Goal: Task Accomplishment & Management: Manage account settings

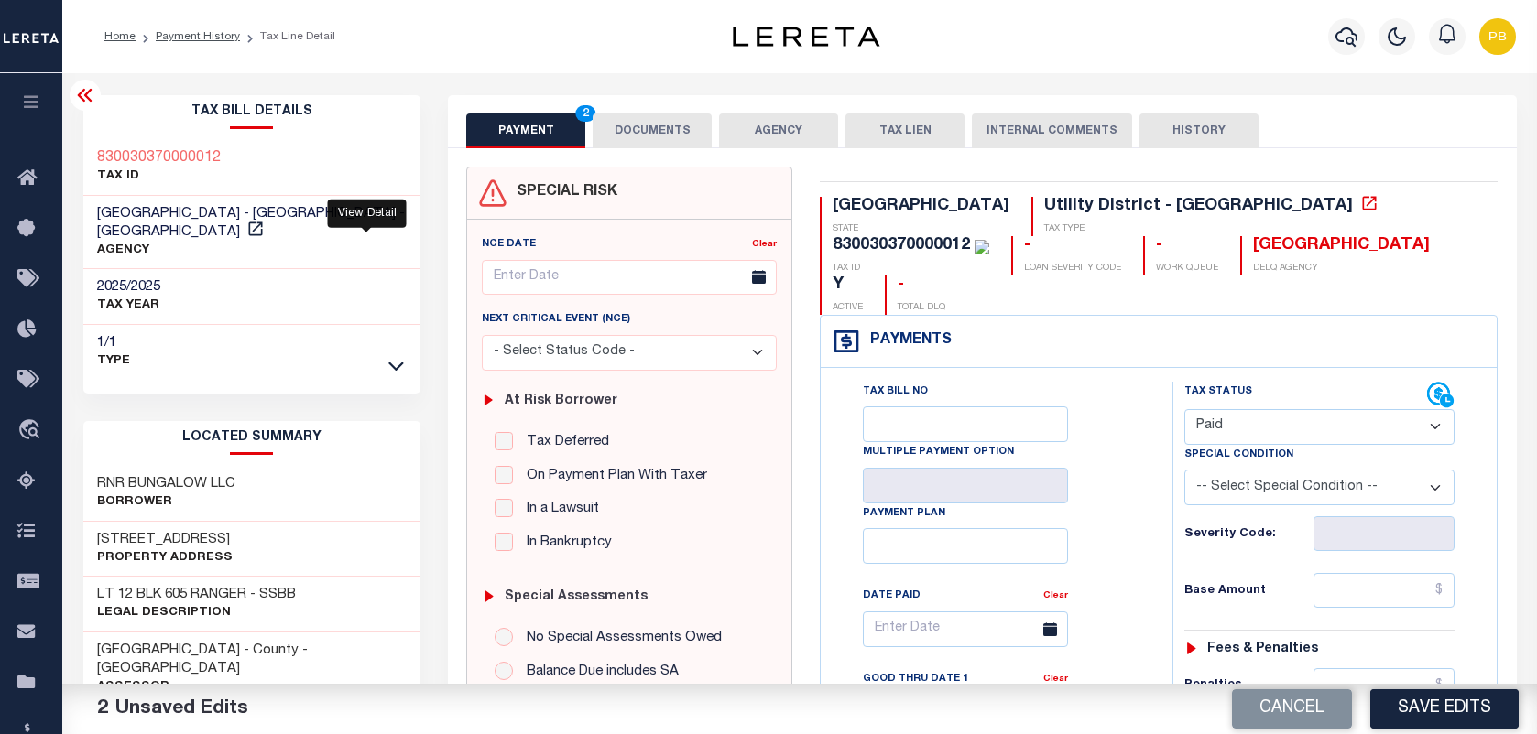
select select "PYD"
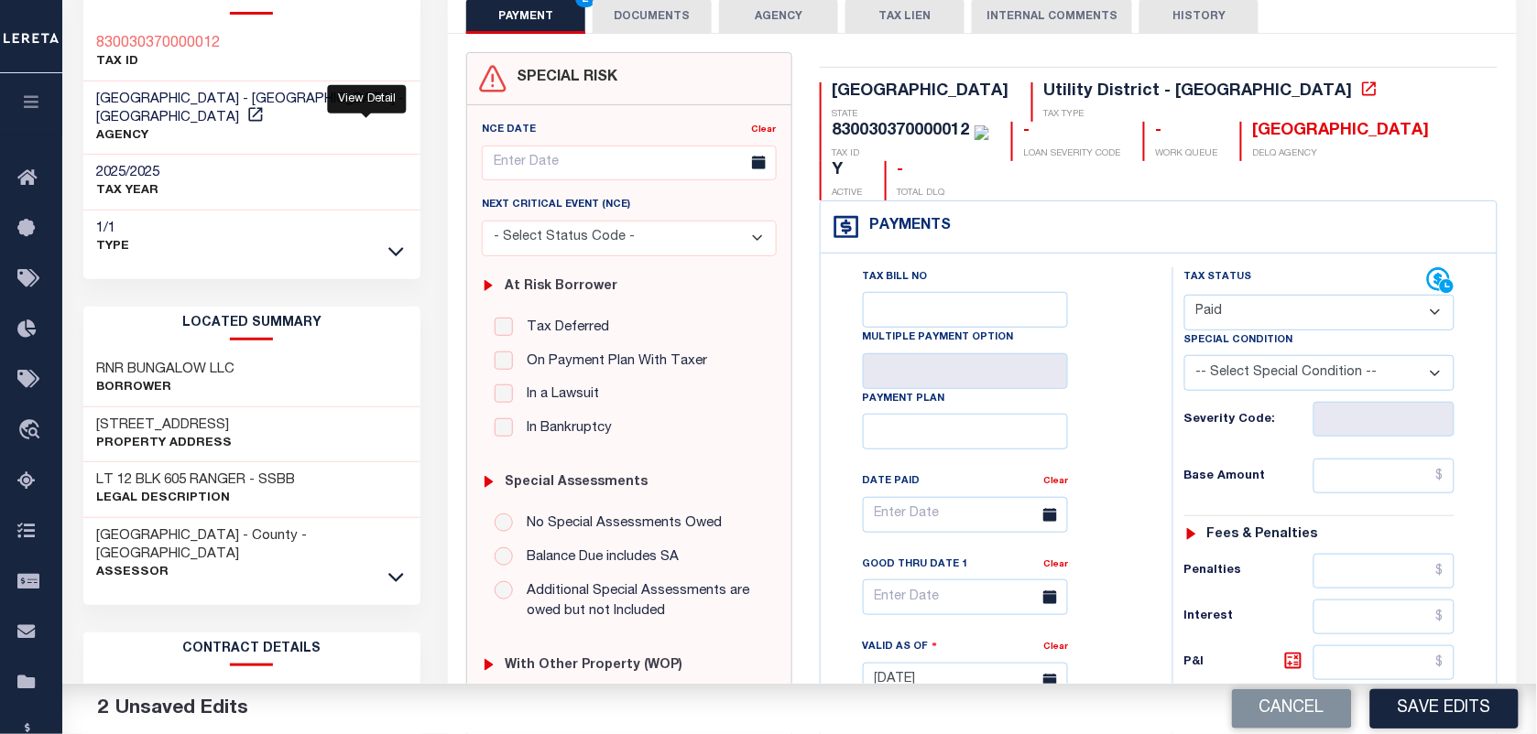
scroll to position [114, 0]
click at [265, 105] on icon at bounding box center [255, 114] width 18 height 18
click at [148, 41] on h3 "830030370000012" at bounding box center [159, 44] width 124 height 18
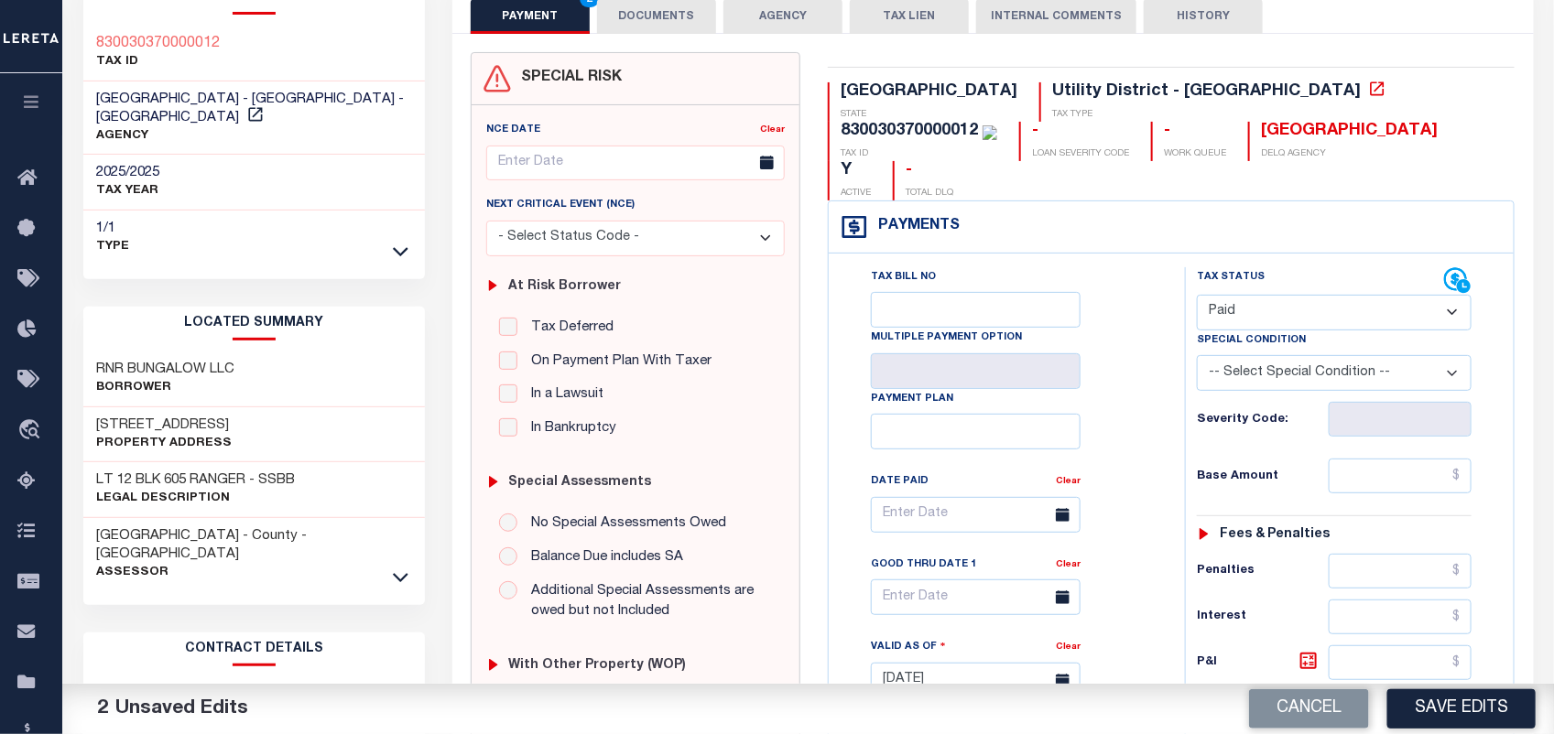
click at [148, 41] on body "Home Payment History Tax Line Detail" at bounding box center [777, 598] width 1554 height 1424
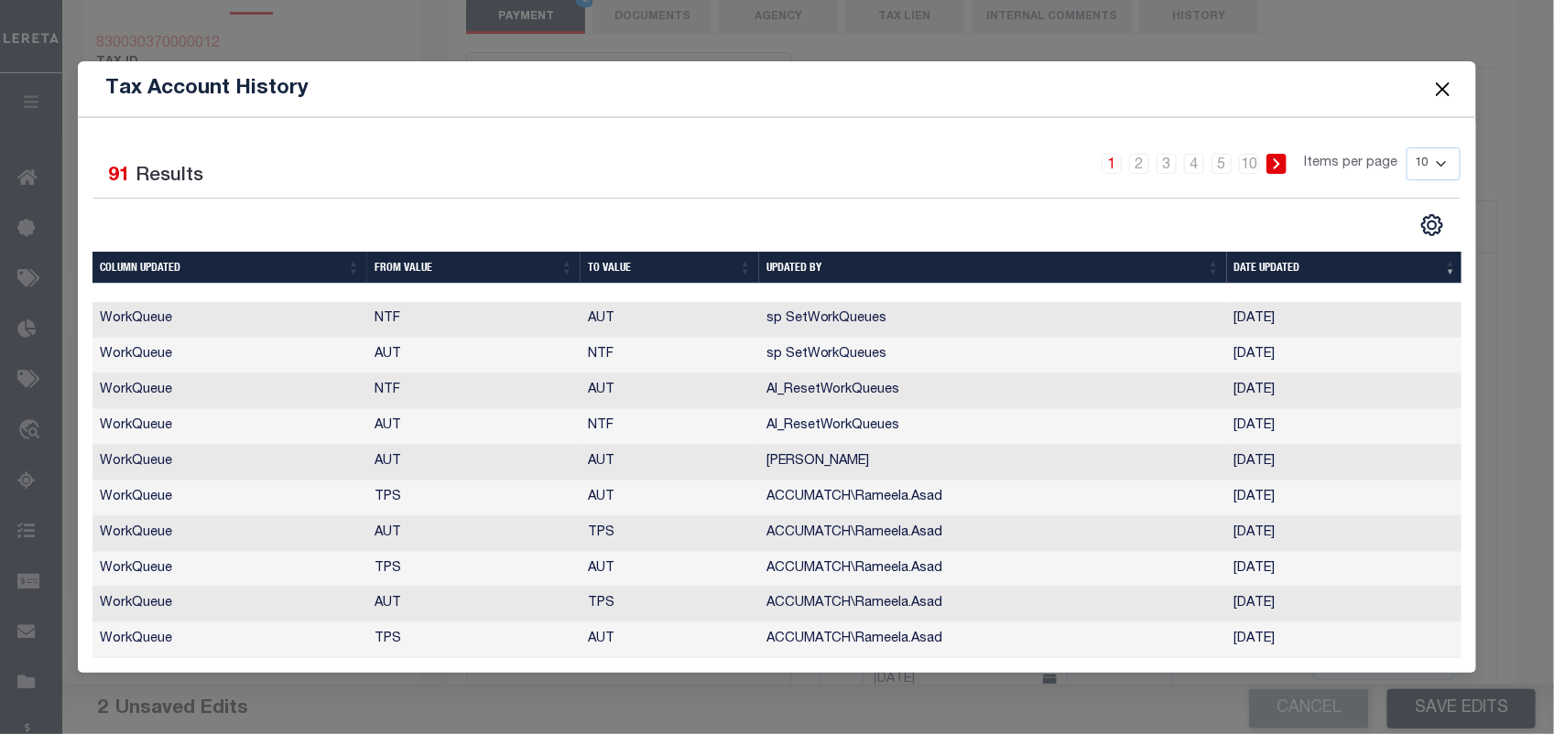
click at [1445, 84] on button "Close" at bounding box center [1443, 89] width 24 height 24
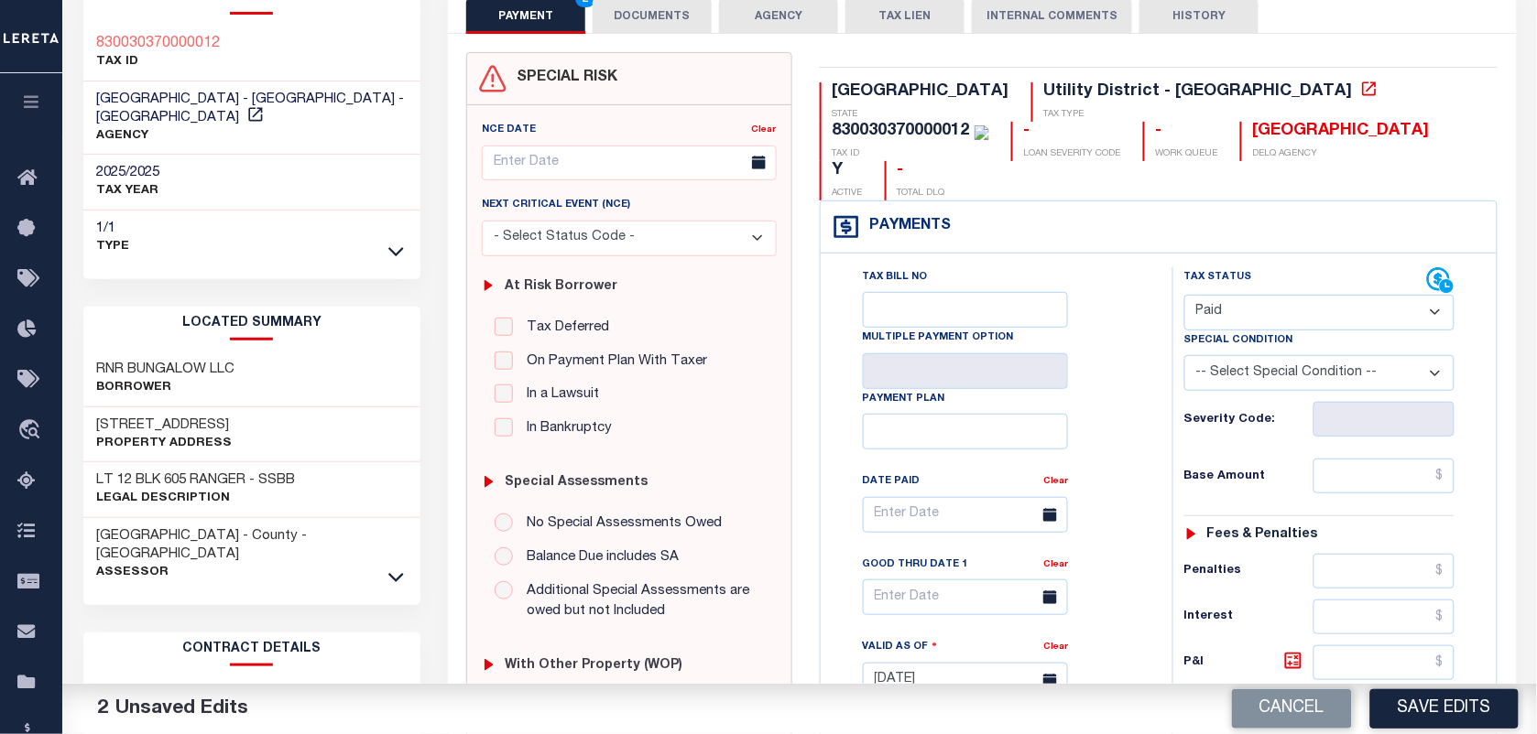
click at [970, 123] on div "830030370000012" at bounding box center [900, 131] width 137 height 16
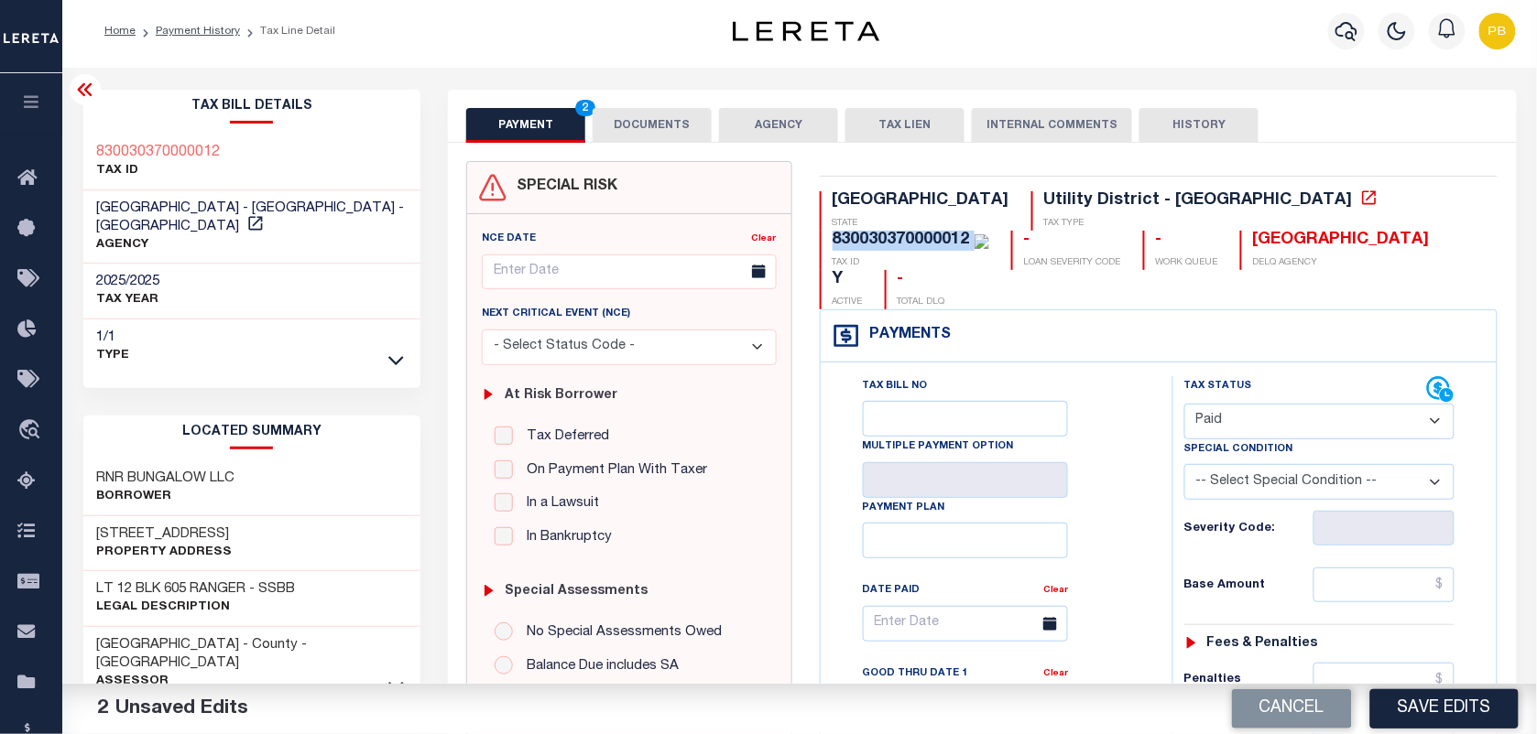
scroll to position [0, 0]
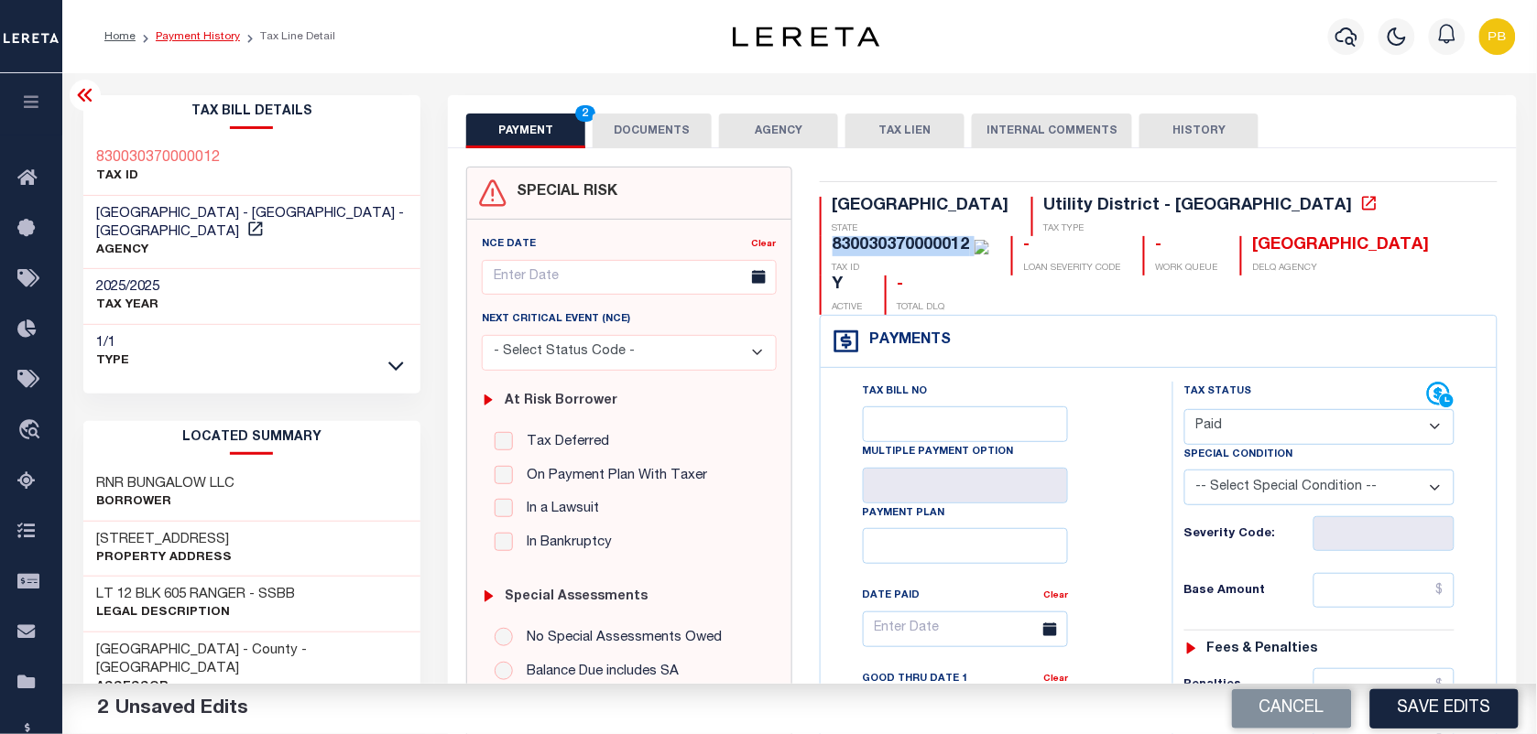
click at [197, 38] on link "Payment History" at bounding box center [198, 36] width 84 height 11
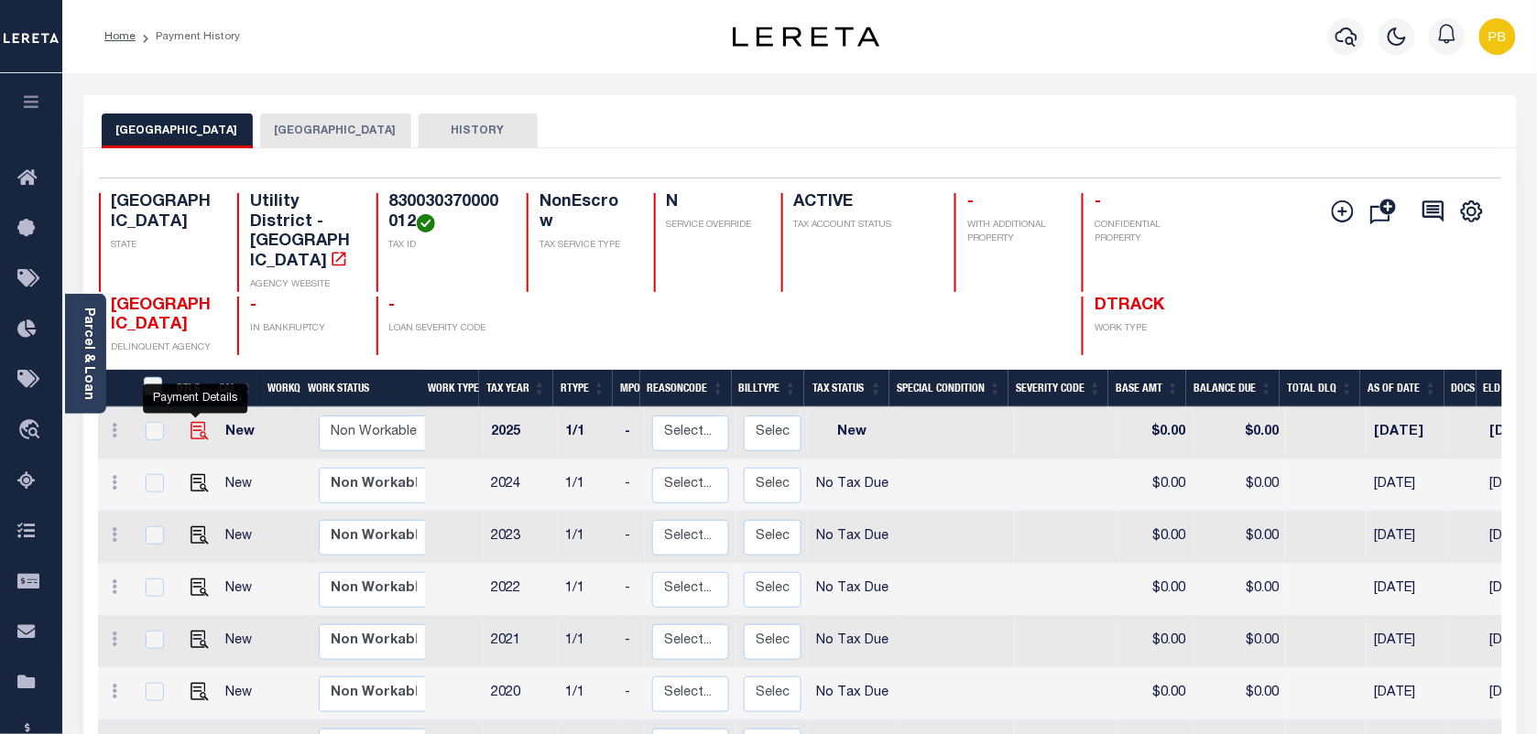
click at [190, 422] on img "" at bounding box center [199, 431] width 18 height 18
checkbox input "true"
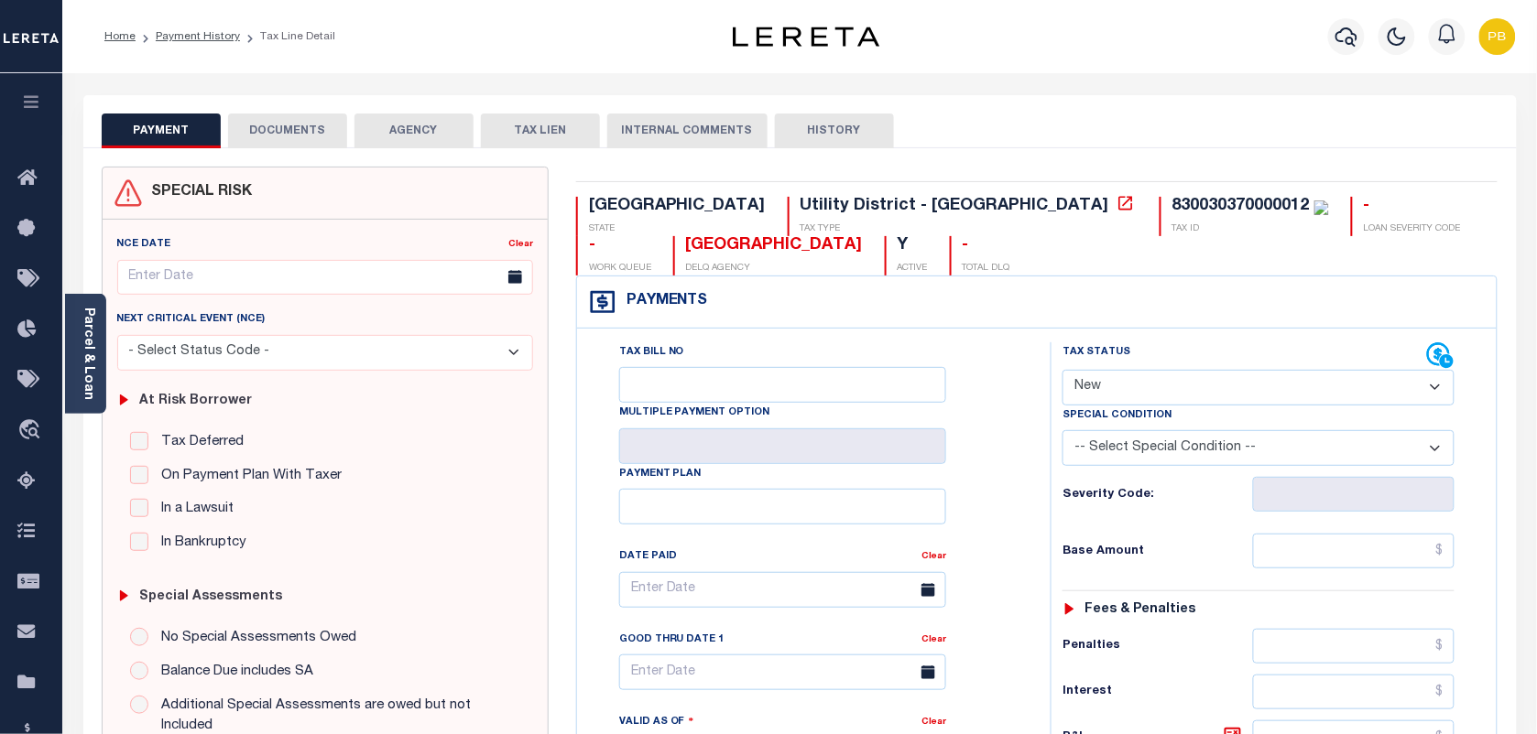
click at [1123, 396] on select "- Select Status Code - Open Due/Unpaid Paid Incomplete No Tax Due Internal Refu…" at bounding box center [1258, 388] width 392 height 36
select select "NTX"
click at [1062, 372] on select "- Select Status Code - Open Due/Unpaid Paid Incomplete No Tax Due Internal Refu…" at bounding box center [1258, 388] width 392 height 36
type input "[DATE]"
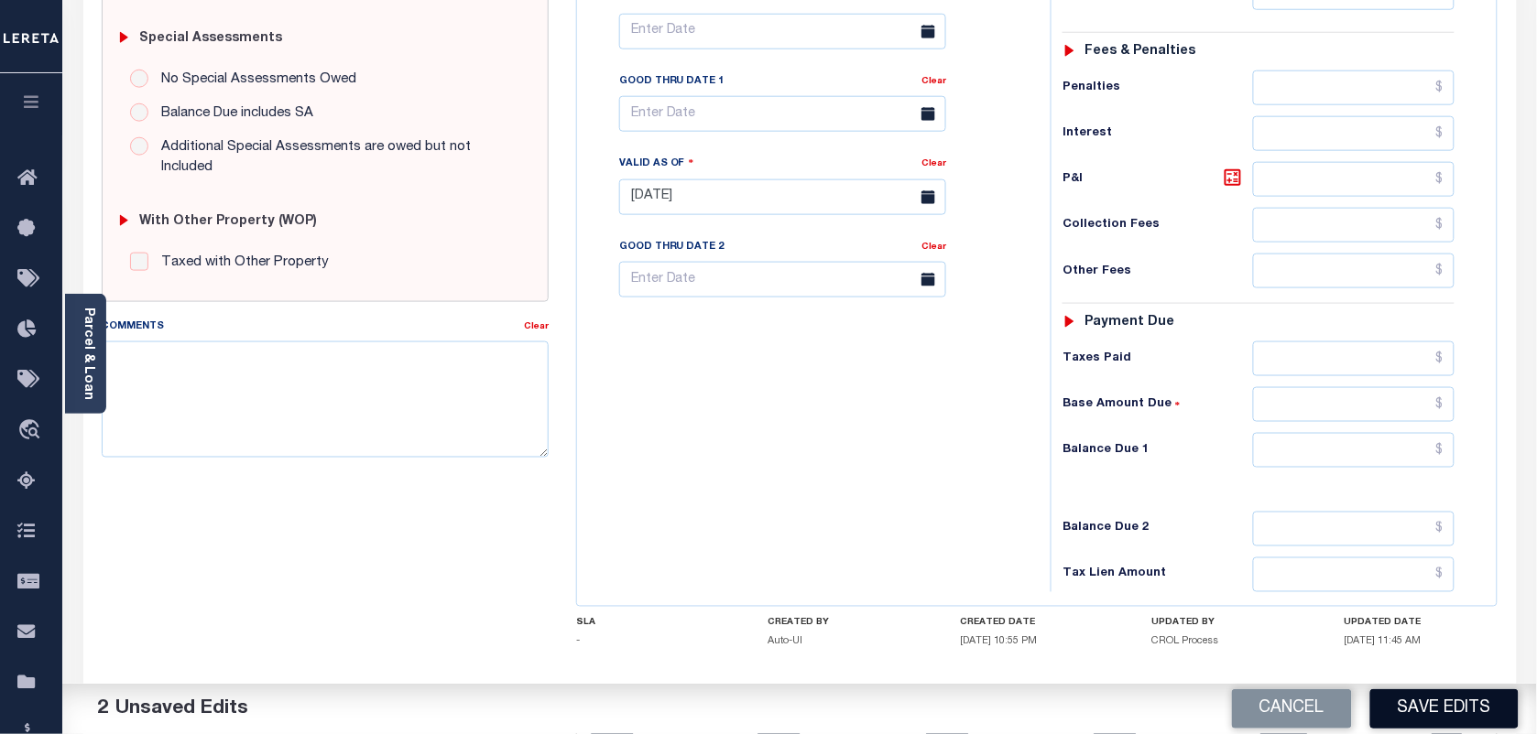
scroll to position [572, 0]
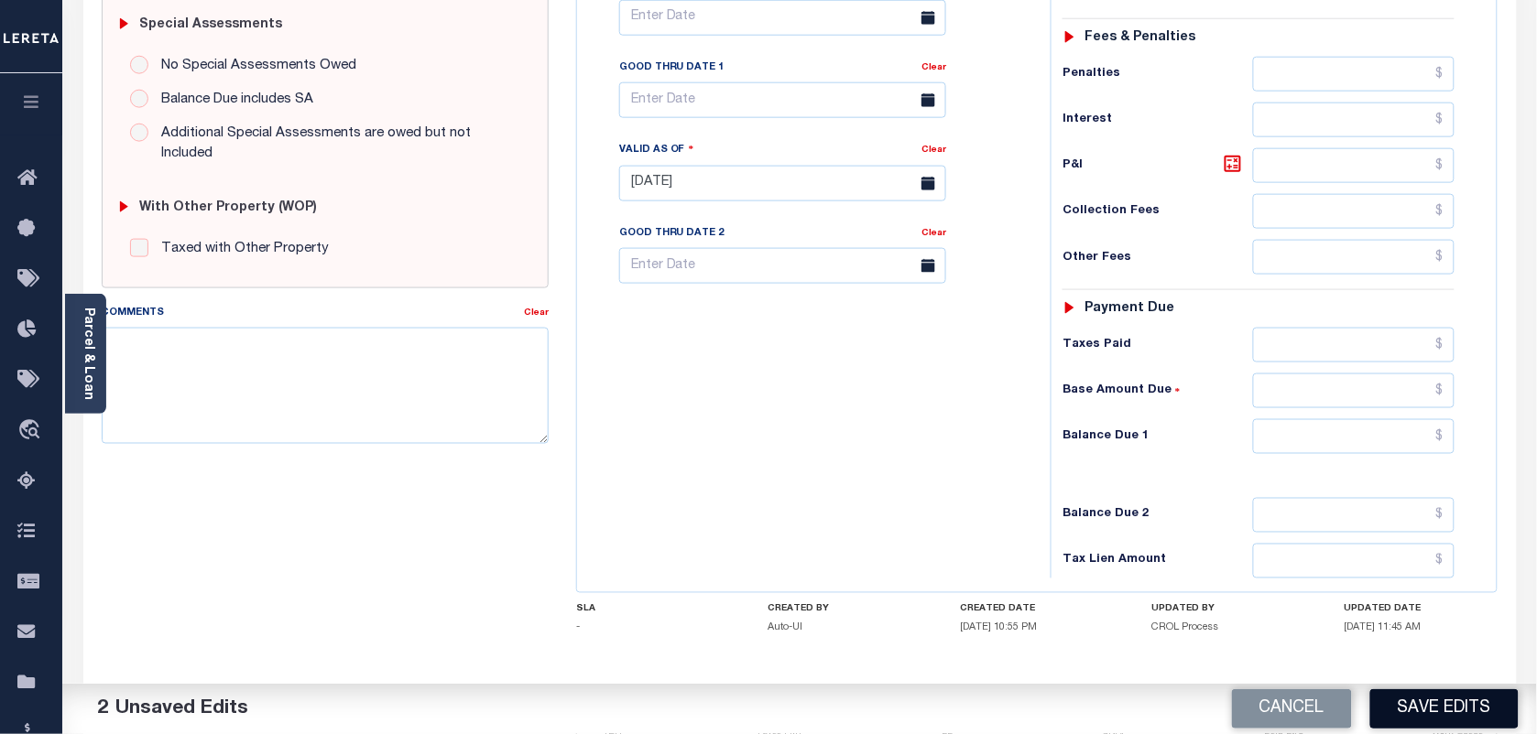
click at [1447, 703] on button "Save Edits" at bounding box center [1444, 709] width 148 height 39
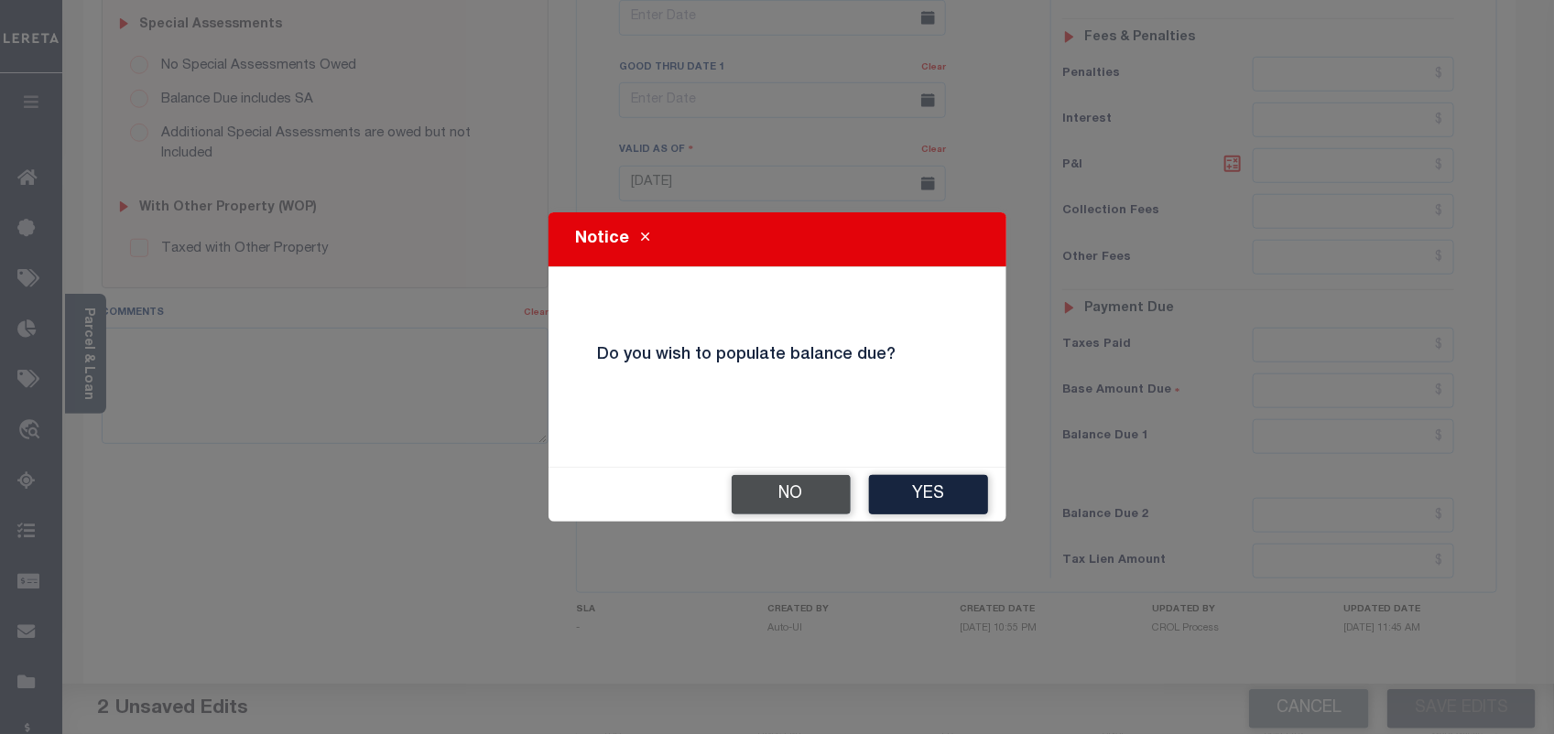
click at [789, 499] on button "No" at bounding box center [791, 494] width 119 height 39
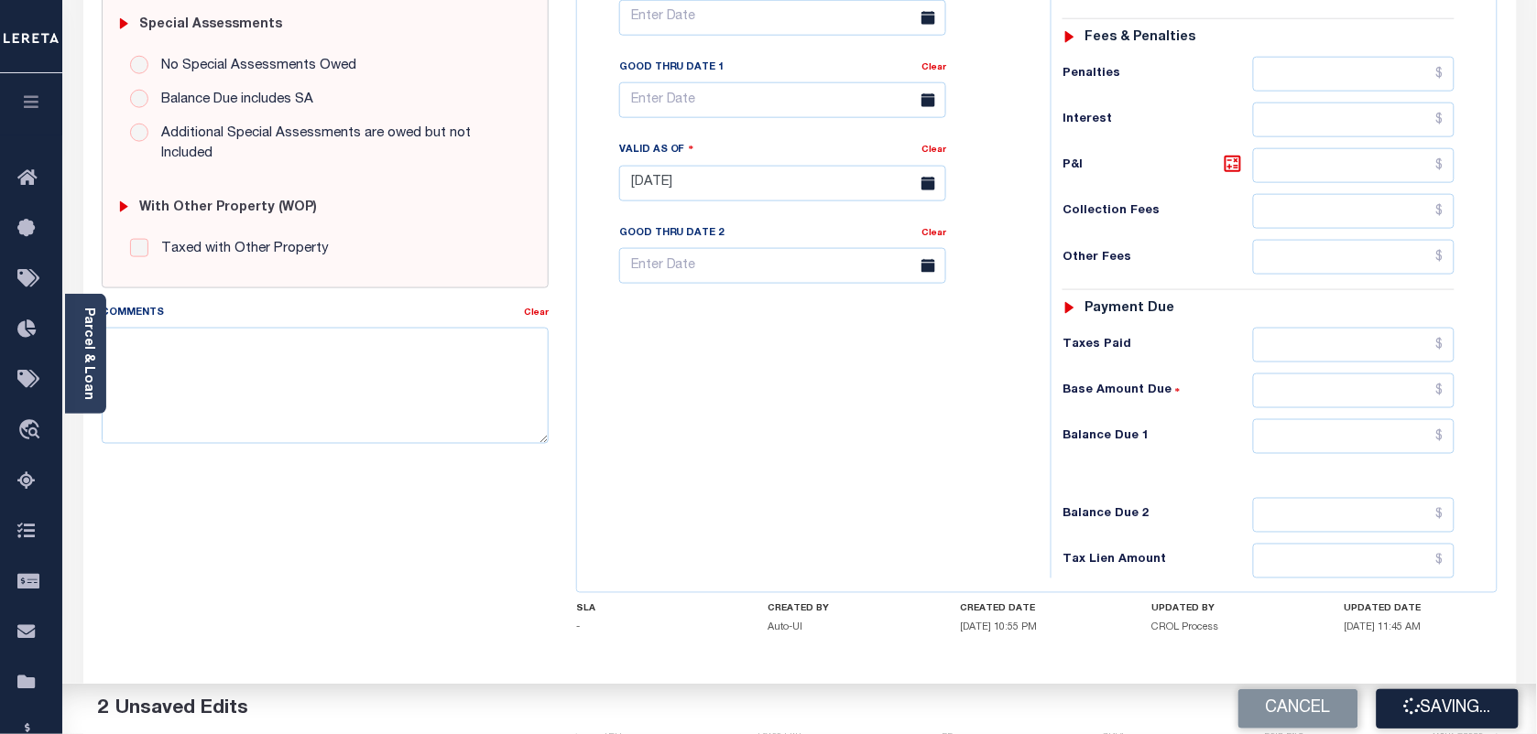
checkbox input "false"
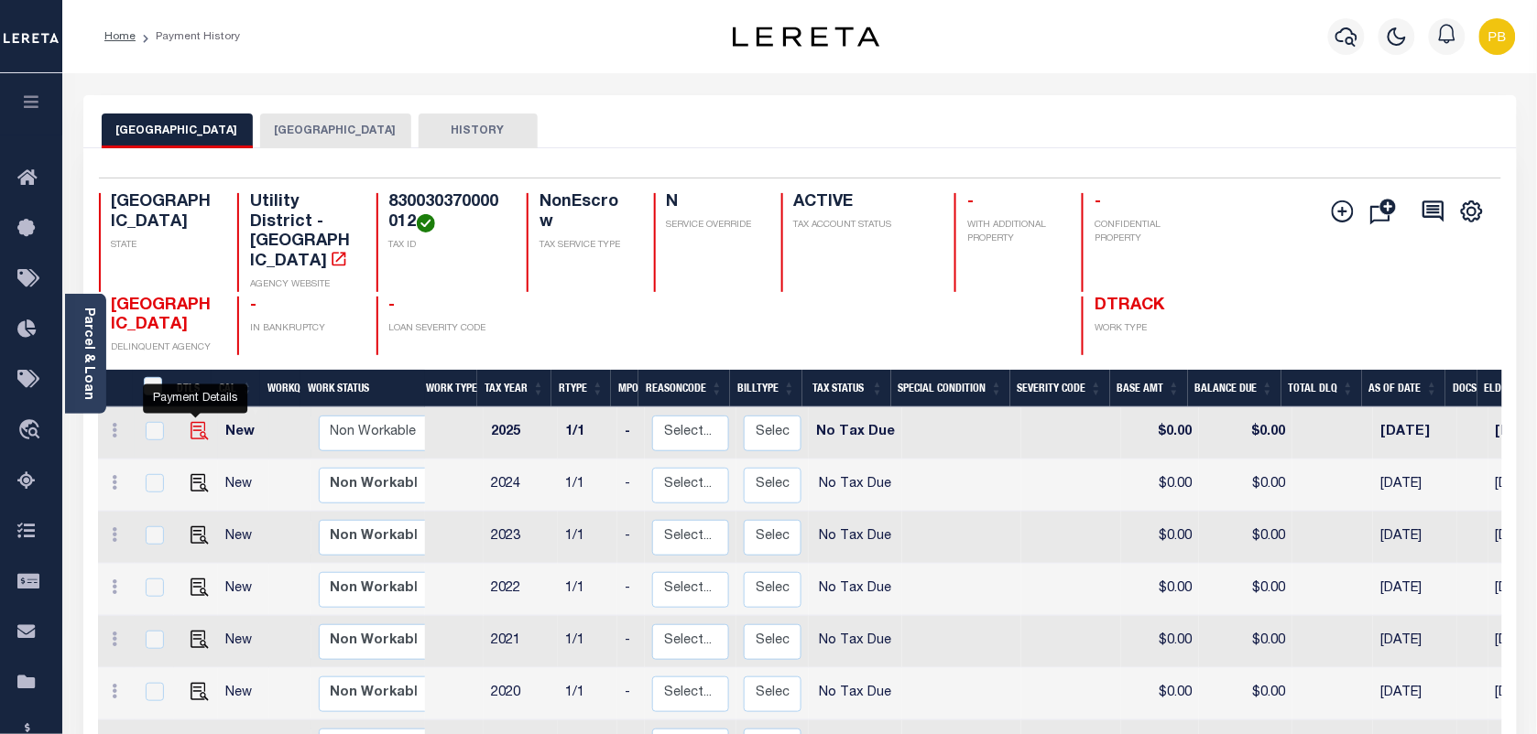
click at [201, 422] on img "" at bounding box center [199, 431] width 18 height 18
checkbox input "true"
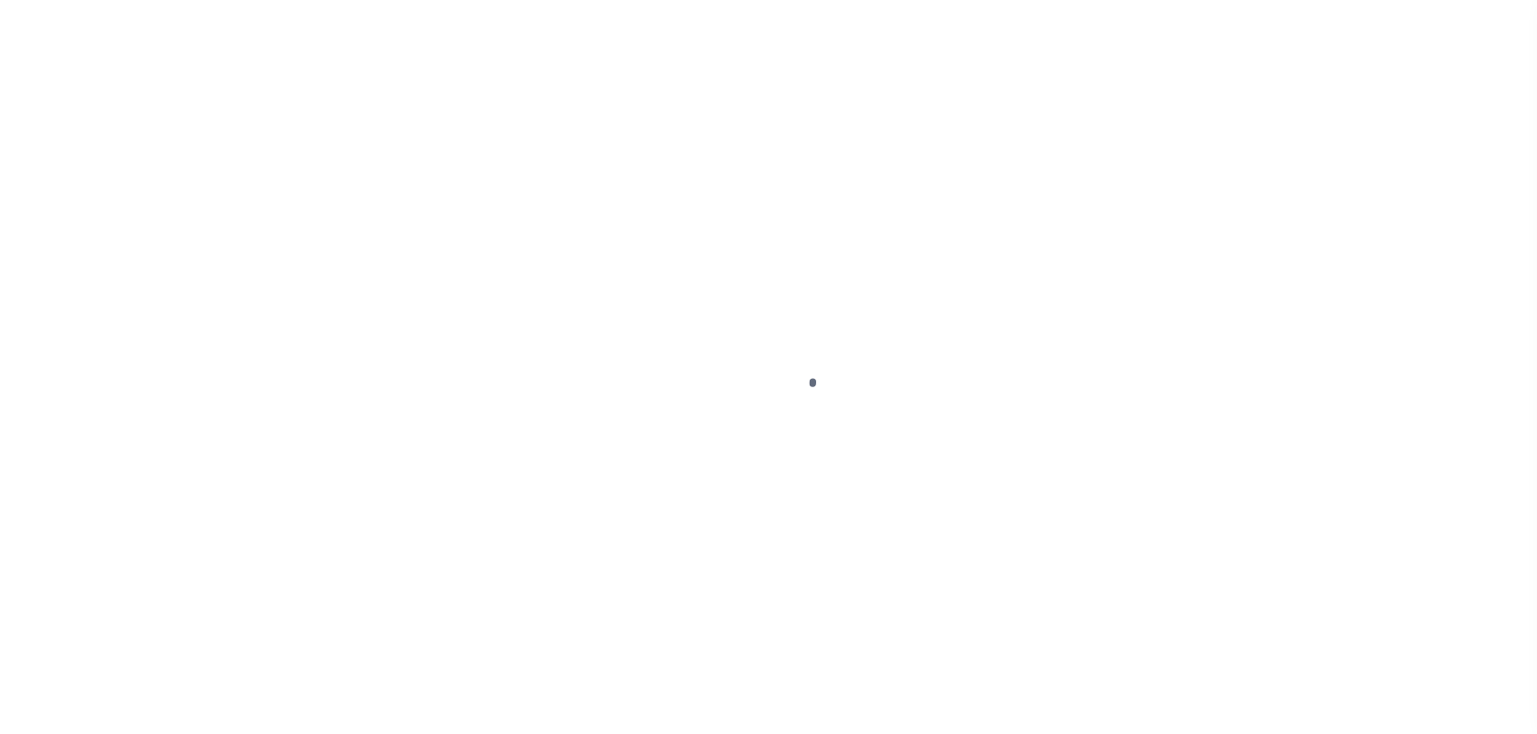
select select "NTX"
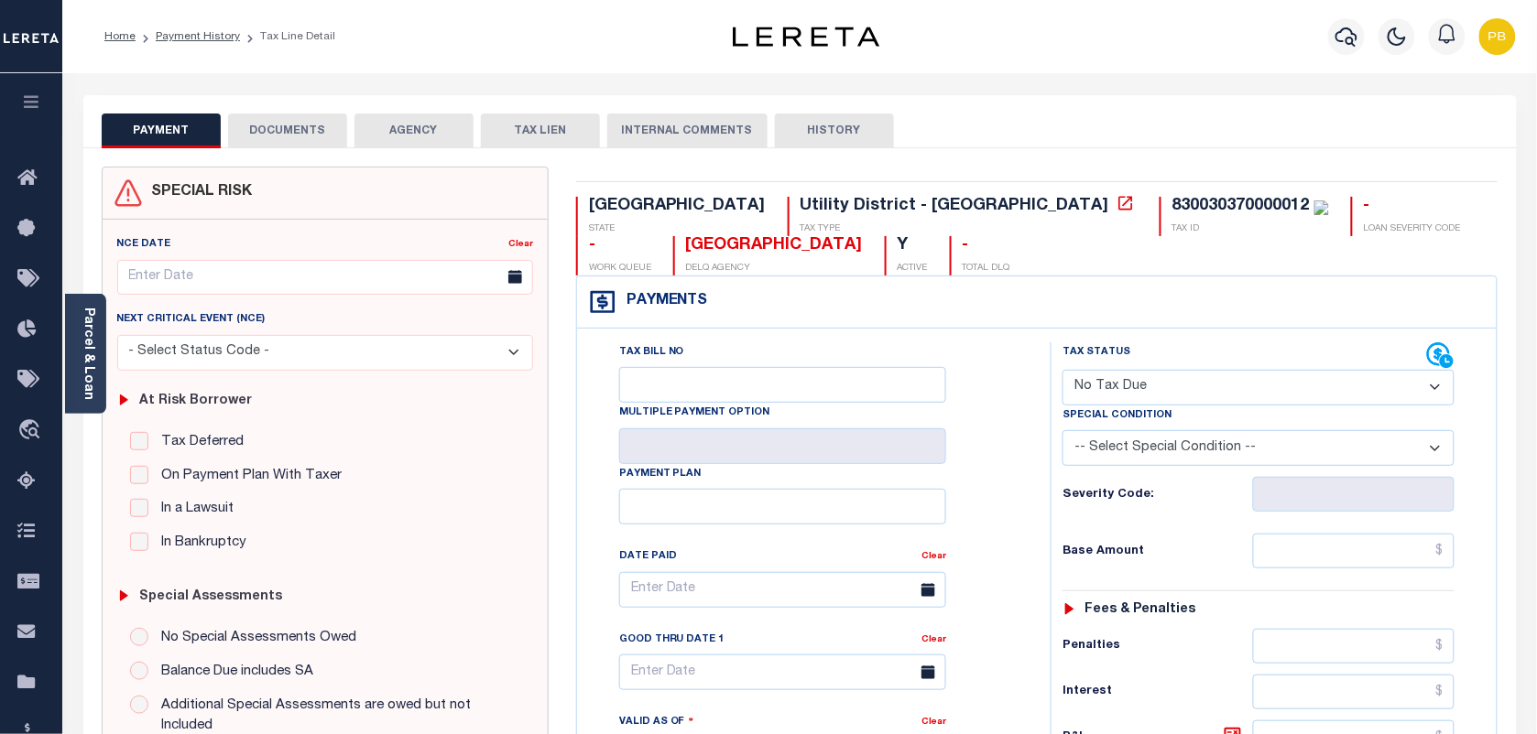
click at [311, 133] on button "DOCUMENTS" at bounding box center [287, 131] width 119 height 35
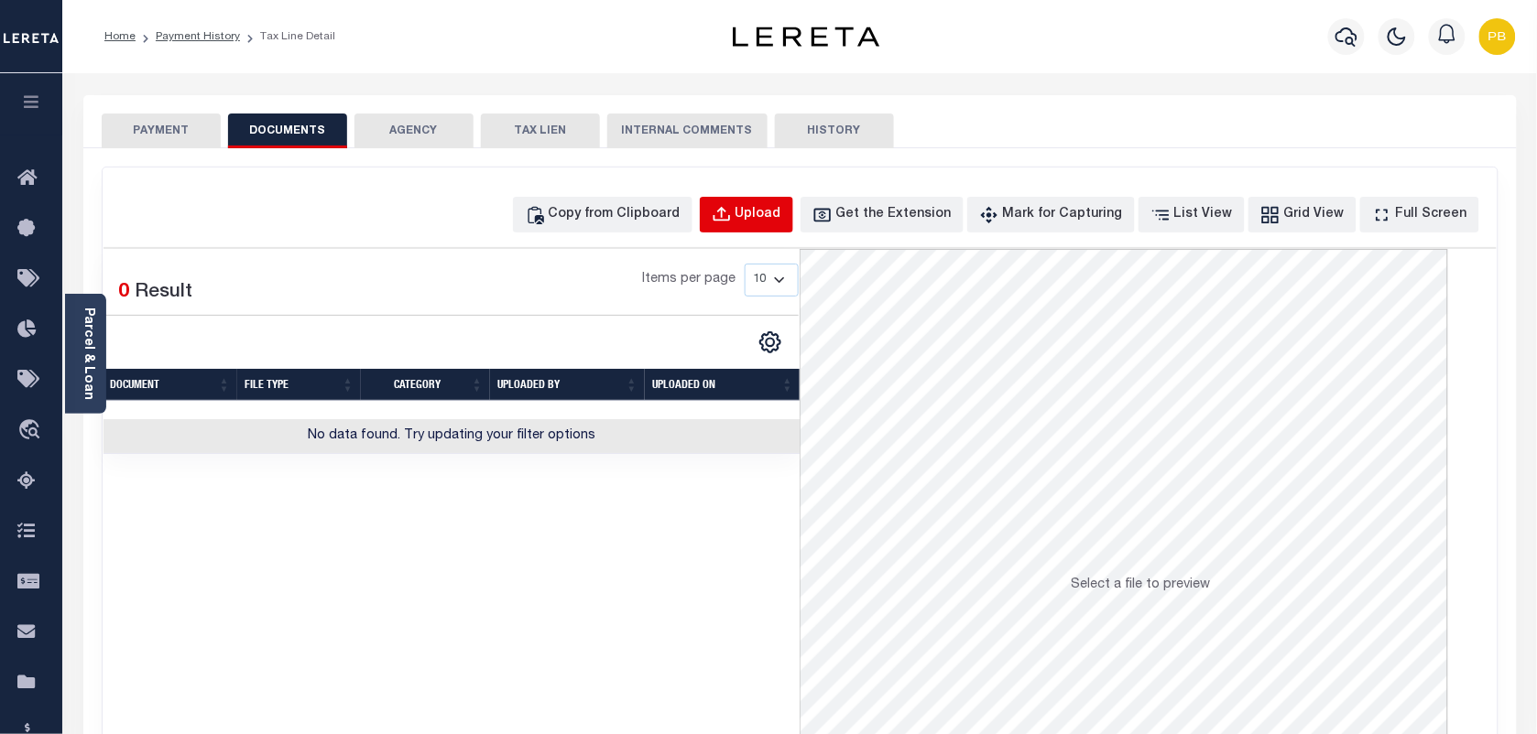
click at [781, 216] on div "Upload" at bounding box center [758, 215] width 46 height 20
select select "POP"
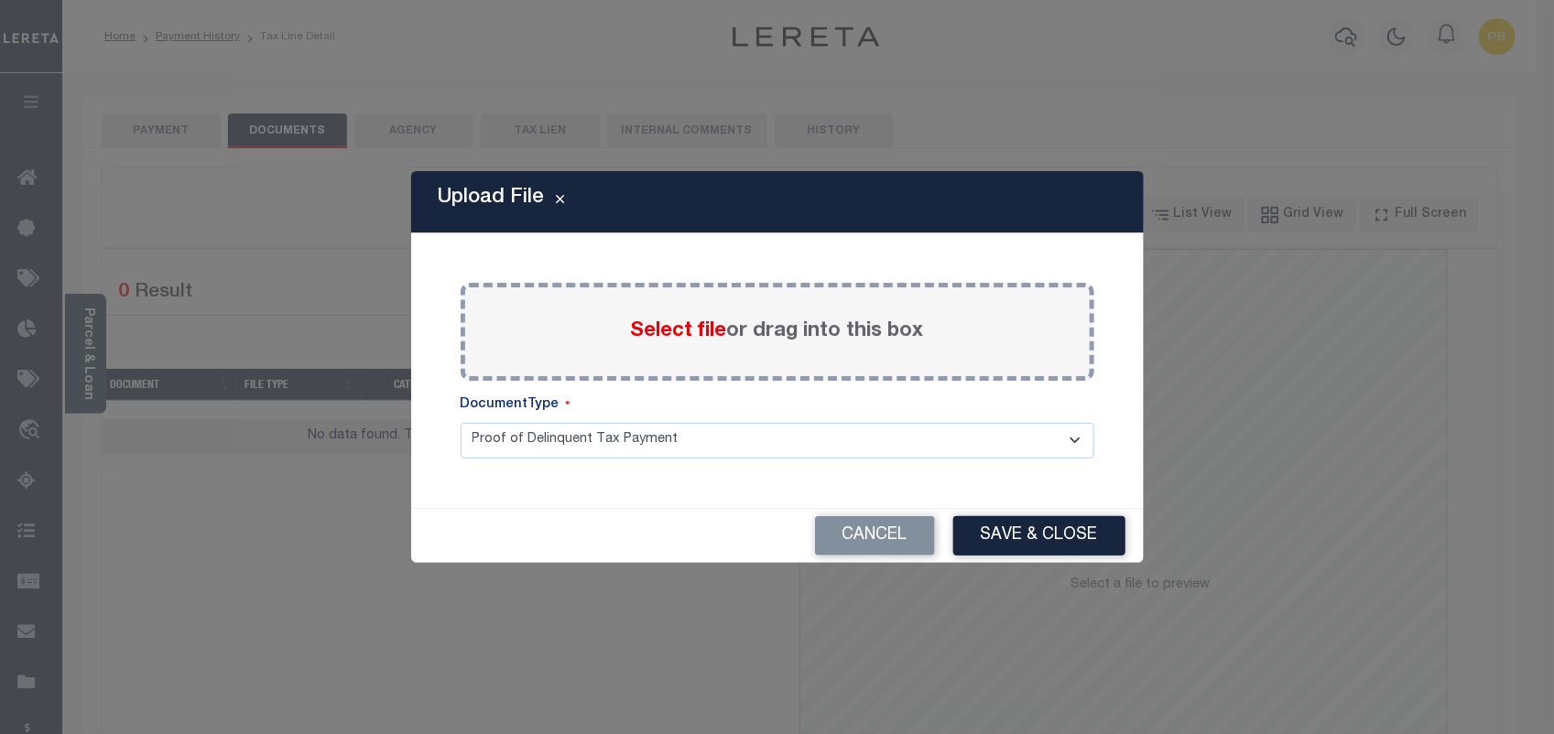
click at [678, 337] on span "Select file" at bounding box center [679, 331] width 96 height 20
click at [0, 0] on input "Select file or drag into this box" at bounding box center [0, 0] width 0 height 0
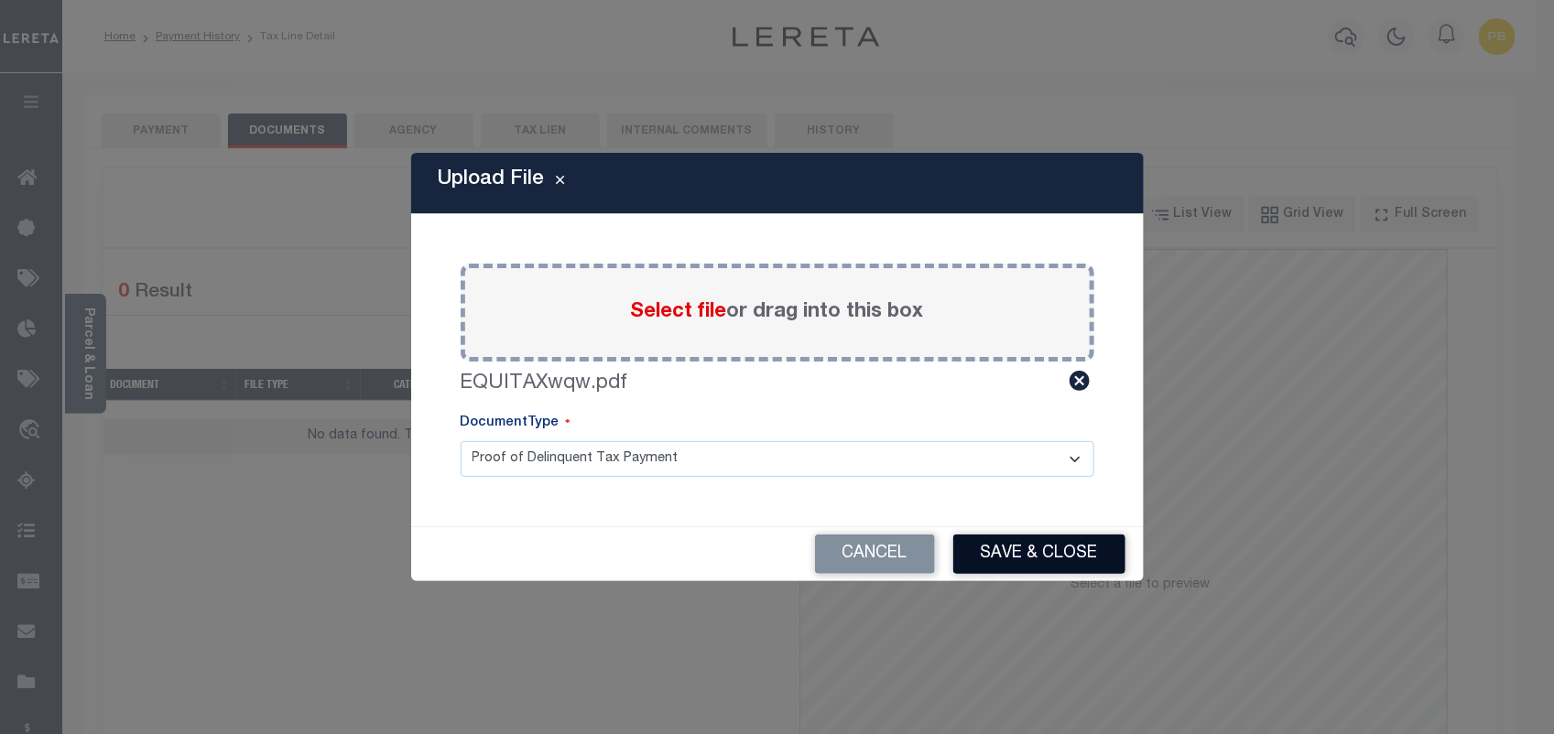
click at [1040, 564] on button "Save & Close" at bounding box center [1039, 554] width 172 height 39
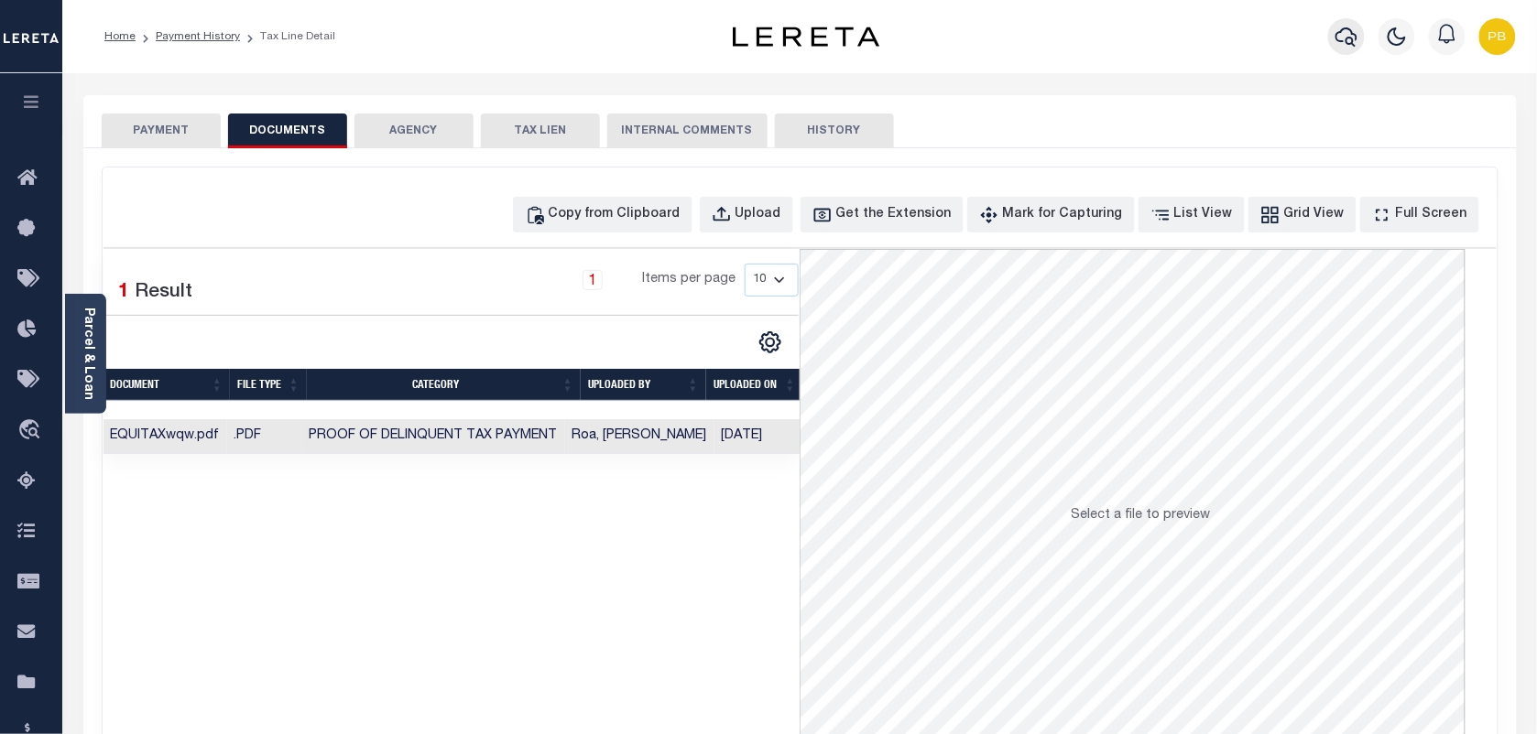
click at [1354, 38] on icon "button" at bounding box center [1346, 37] width 22 height 22
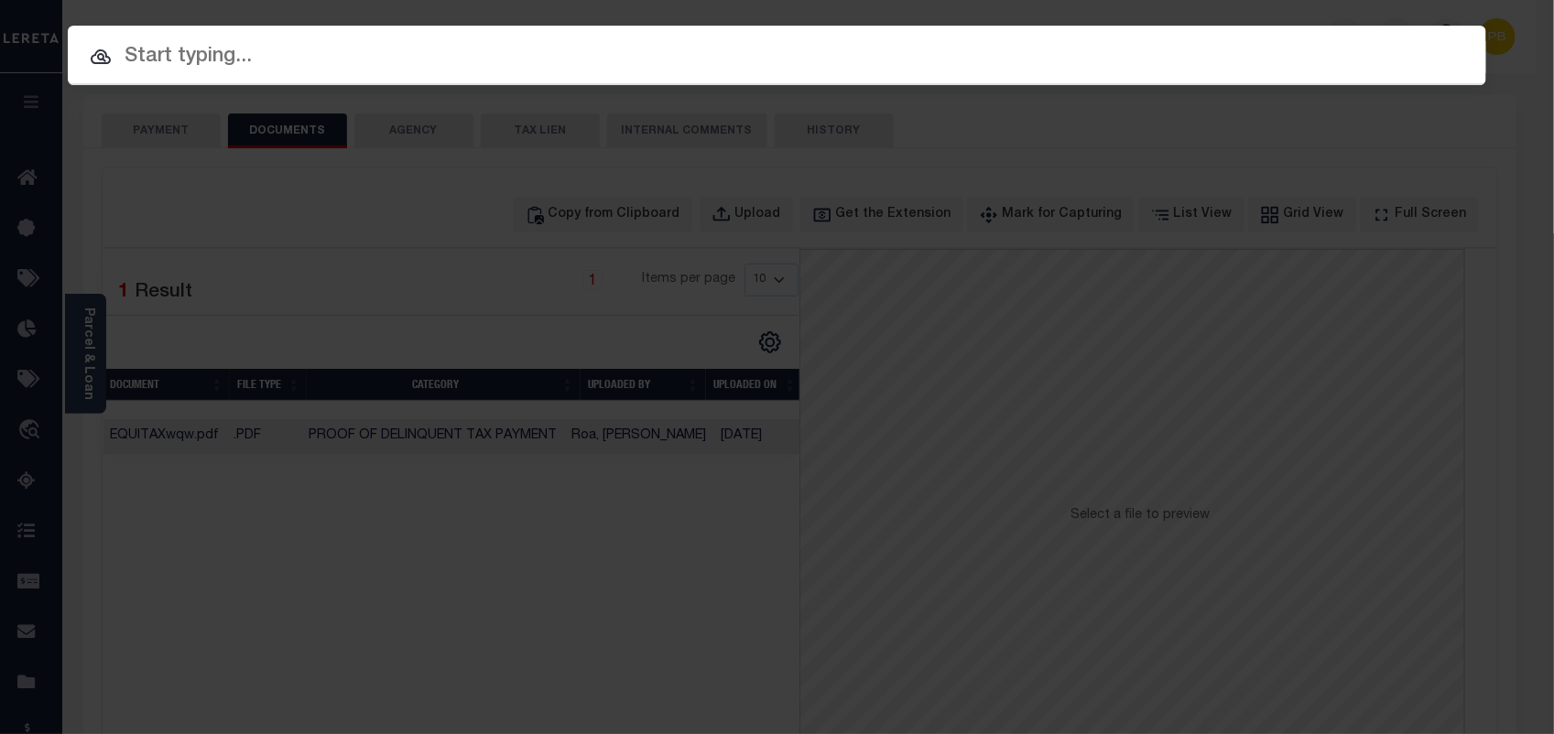
paste input "202148298"
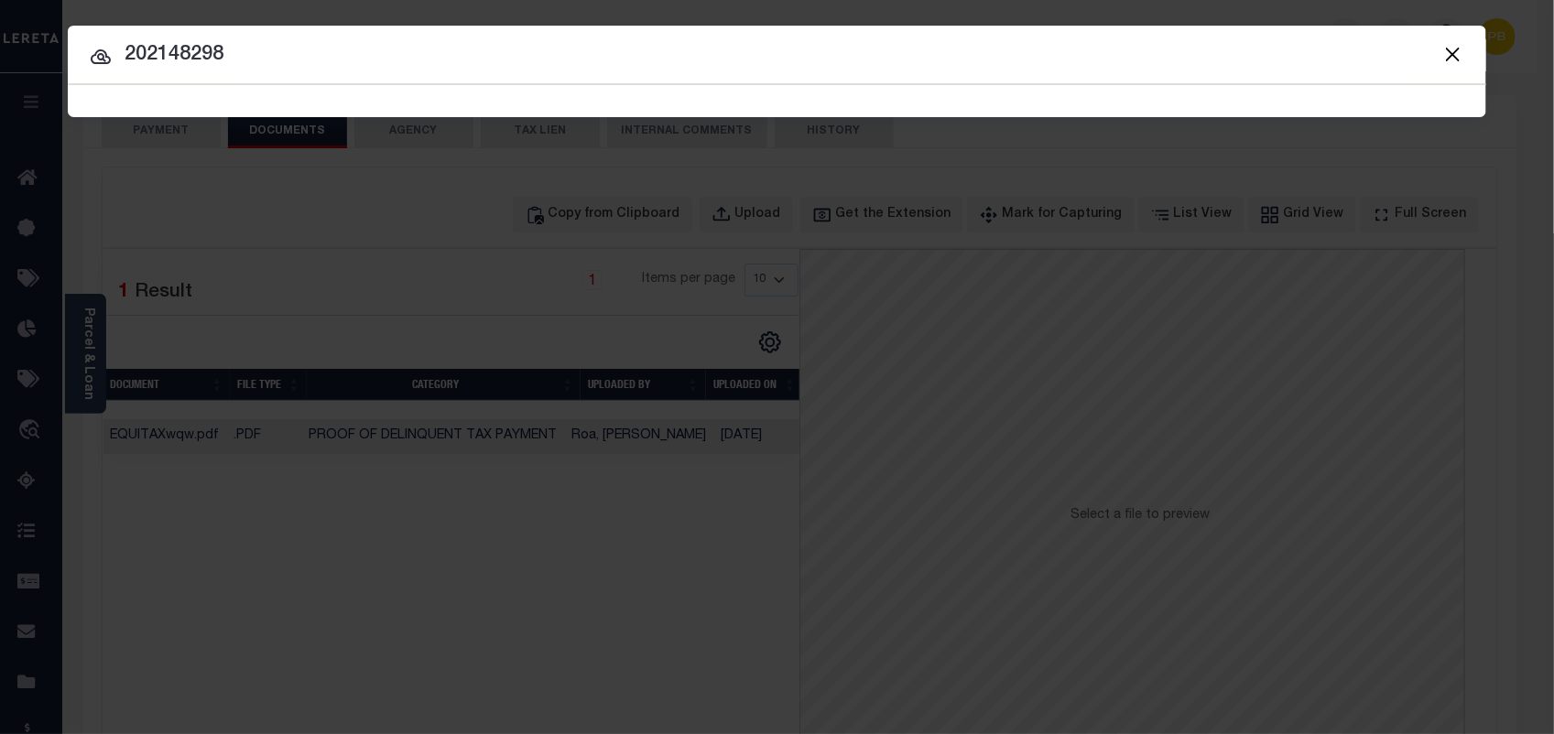
type input "202148298"
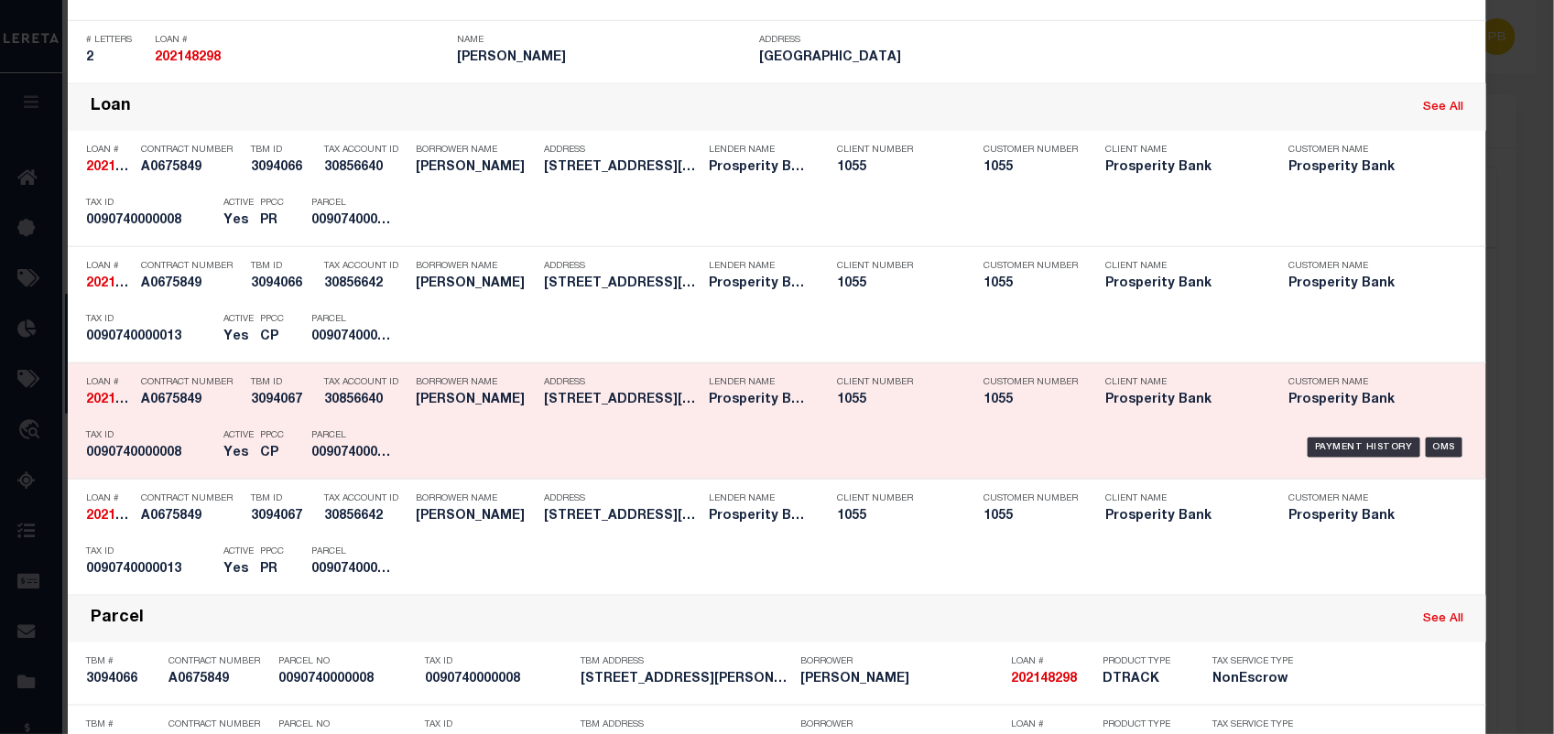
scroll to position [687, 0]
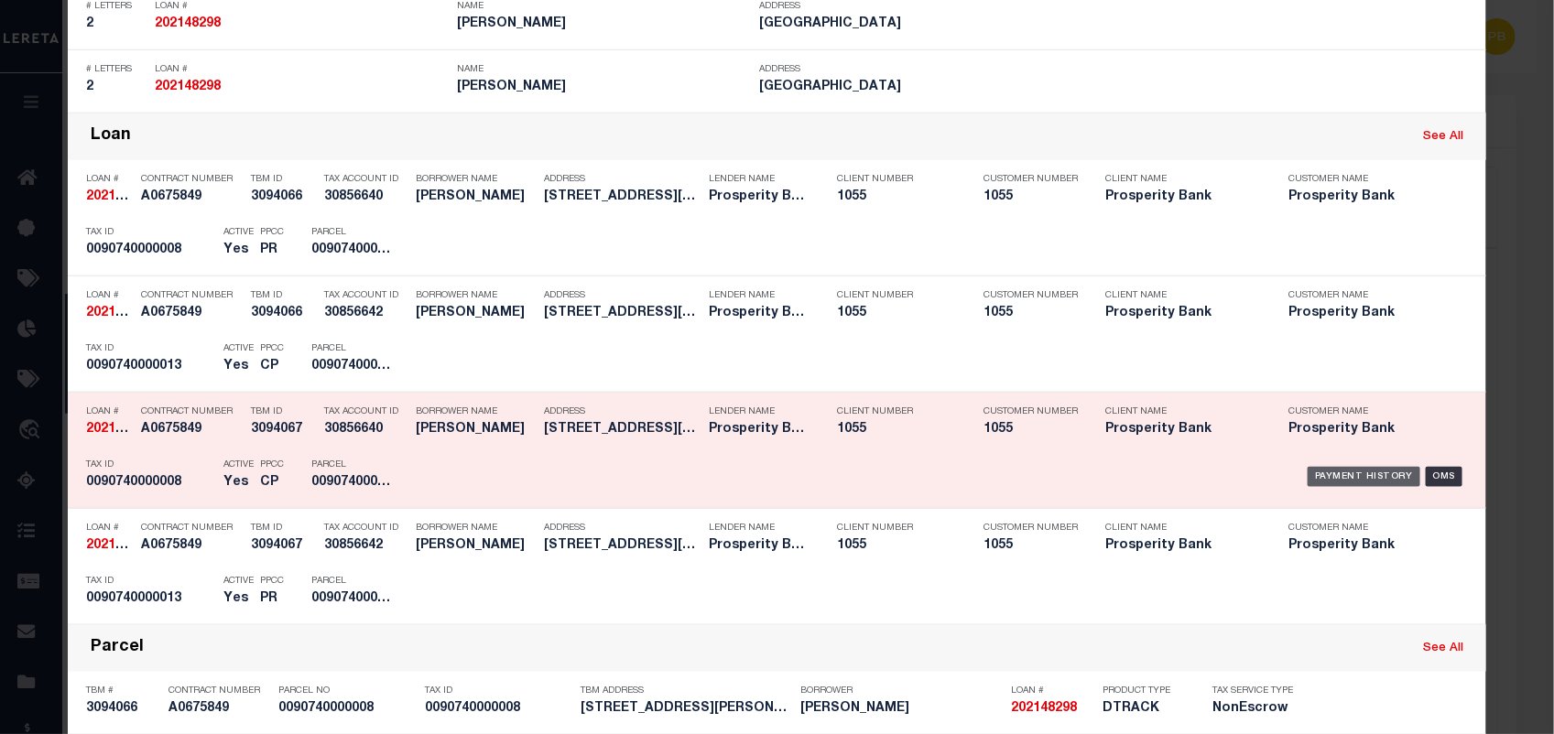
click at [1353, 474] on div "Payment History" at bounding box center [1364, 477] width 113 height 20
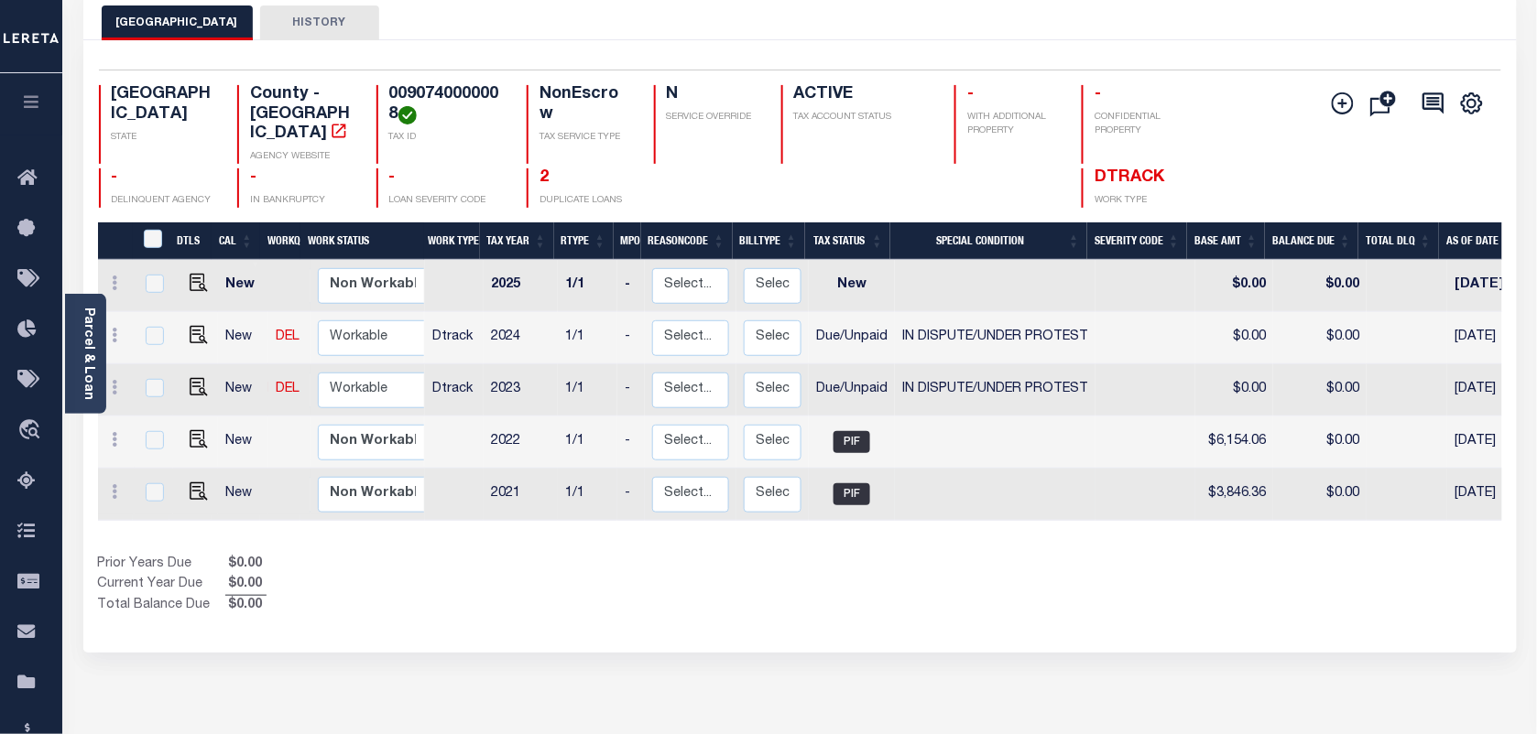
scroll to position [114, 0]
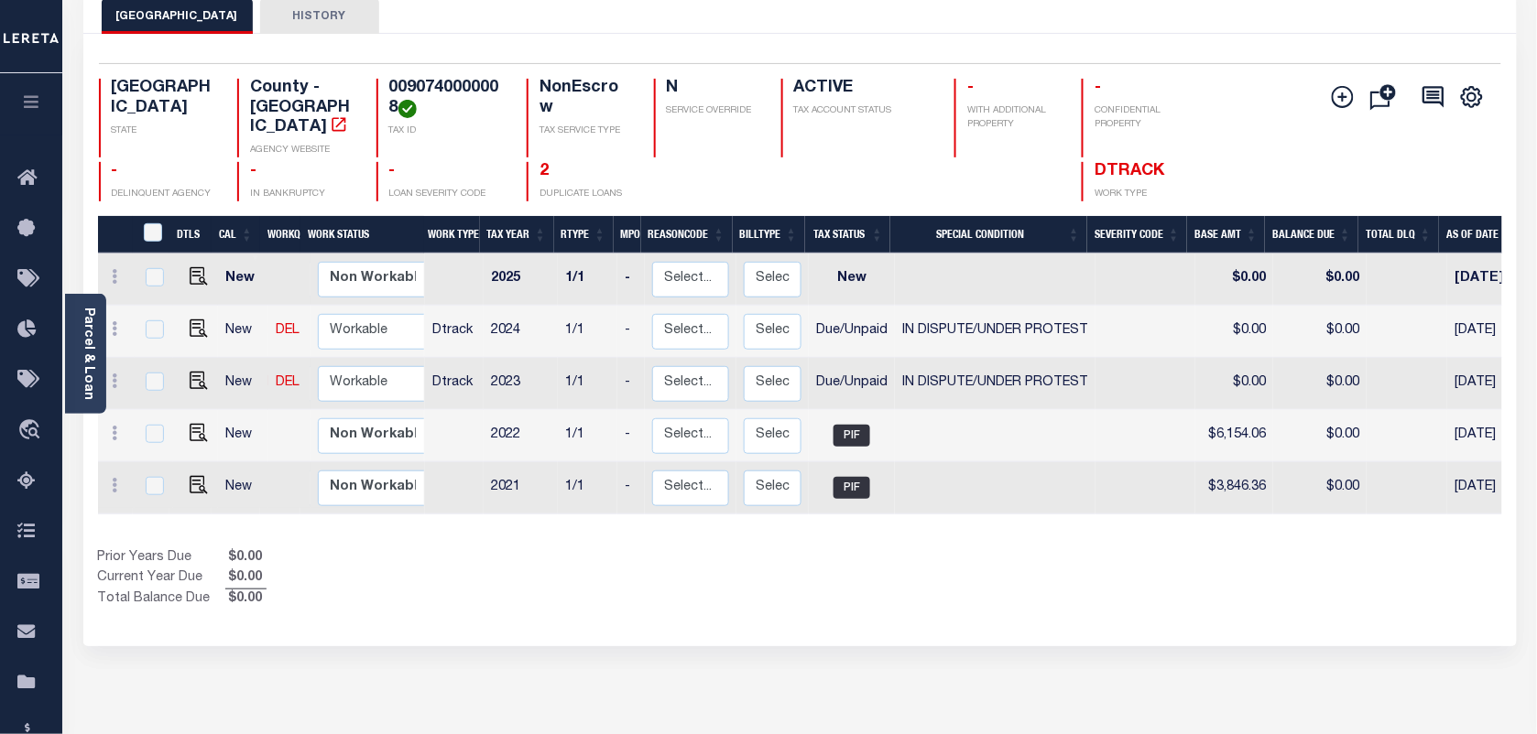
click at [85, 362] on link "Parcel & Loan" at bounding box center [88, 354] width 13 height 92
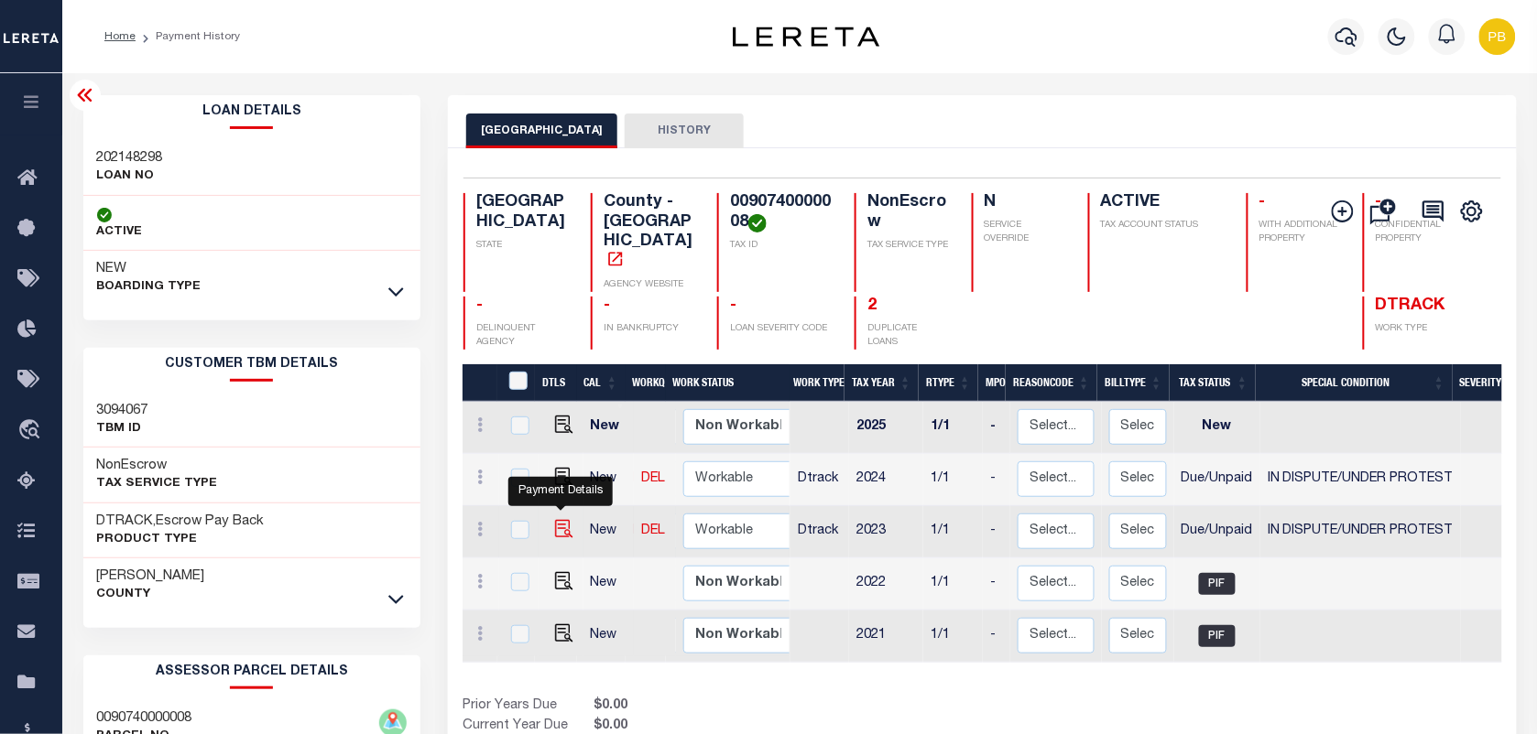
click at [563, 520] on img "" at bounding box center [564, 529] width 18 height 18
checkbox input "true"
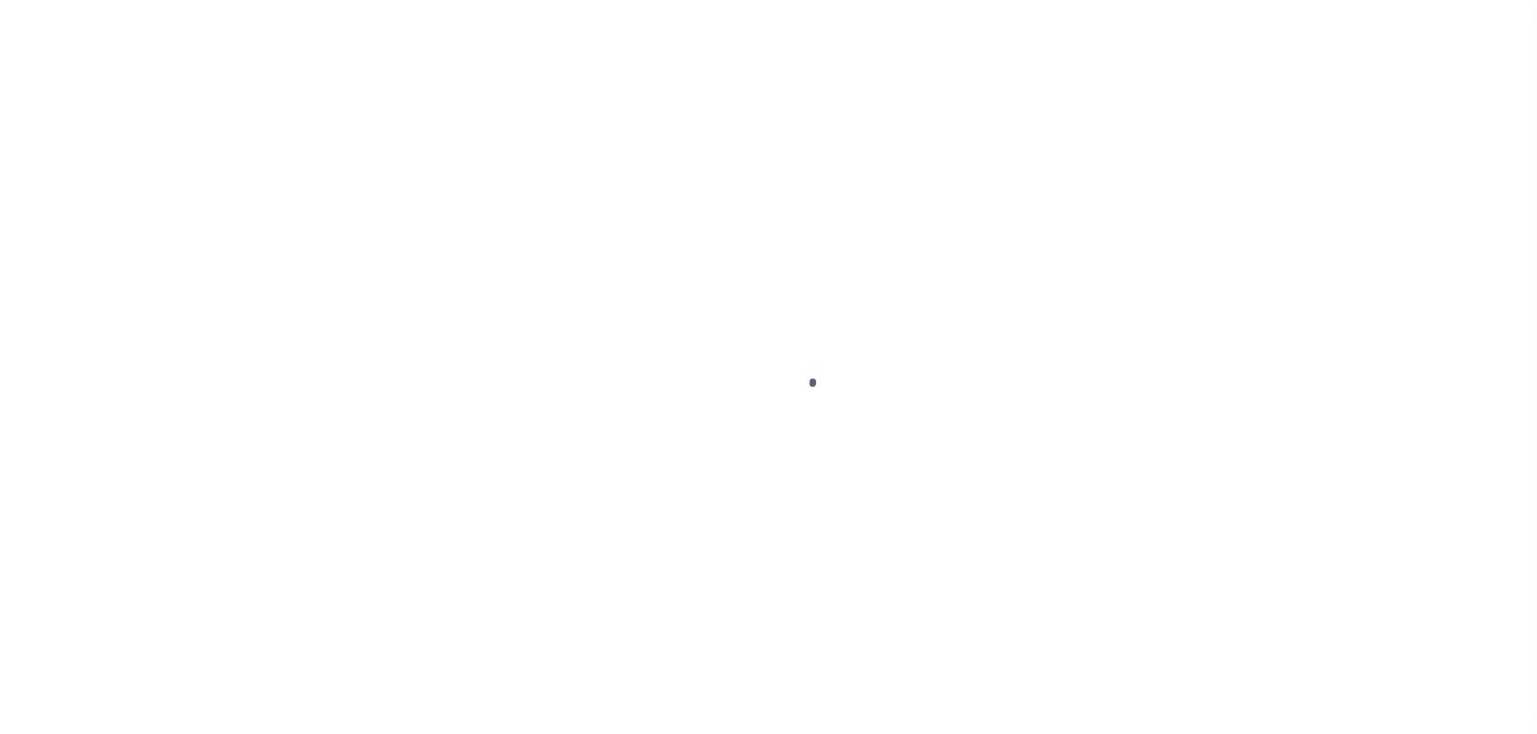
select select "DUE"
select select "14"
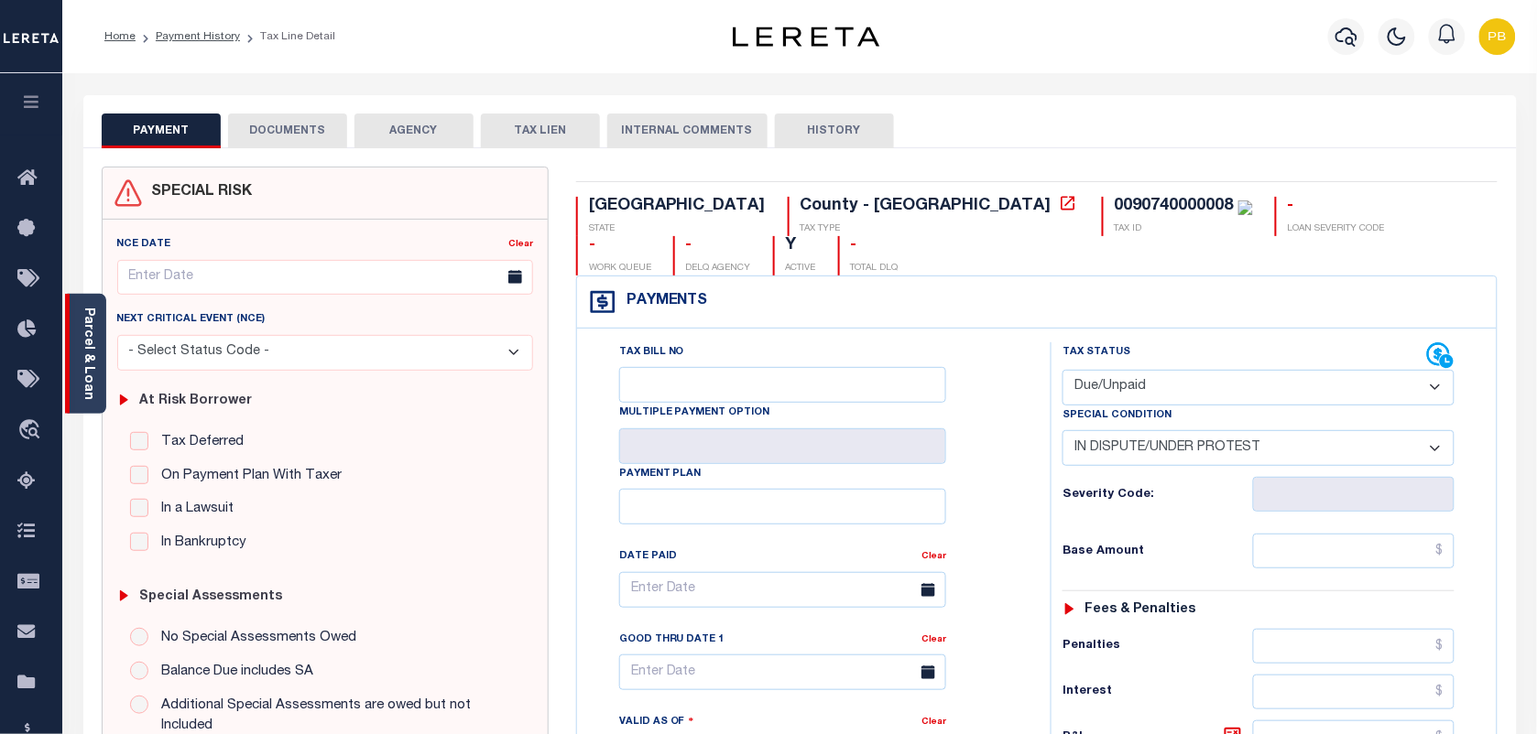
click at [87, 357] on link "Parcel & Loan" at bounding box center [88, 354] width 13 height 92
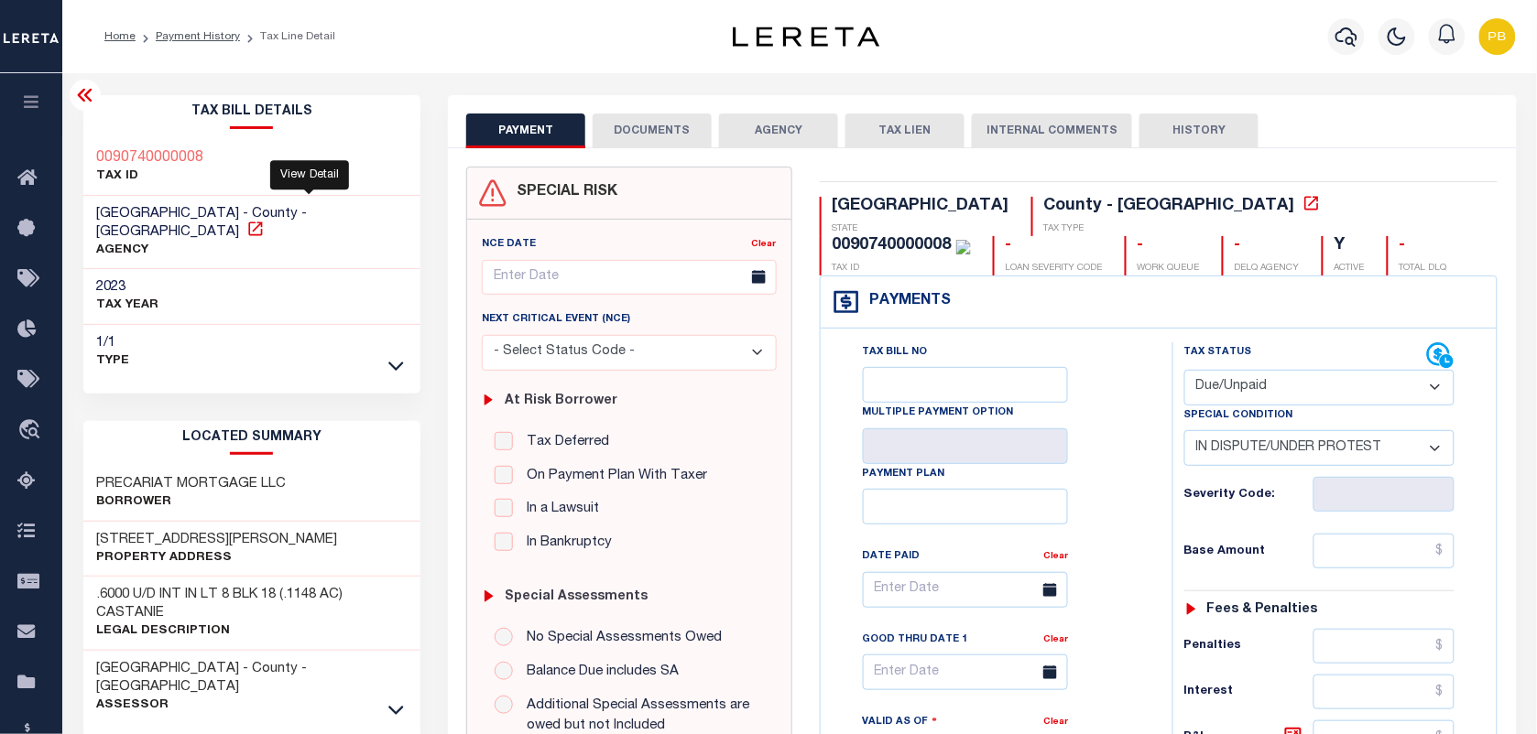
click at [265, 220] on icon at bounding box center [255, 229] width 18 height 18
click at [138, 156] on h3 "0090740000008" at bounding box center [150, 158] width 107 height 18
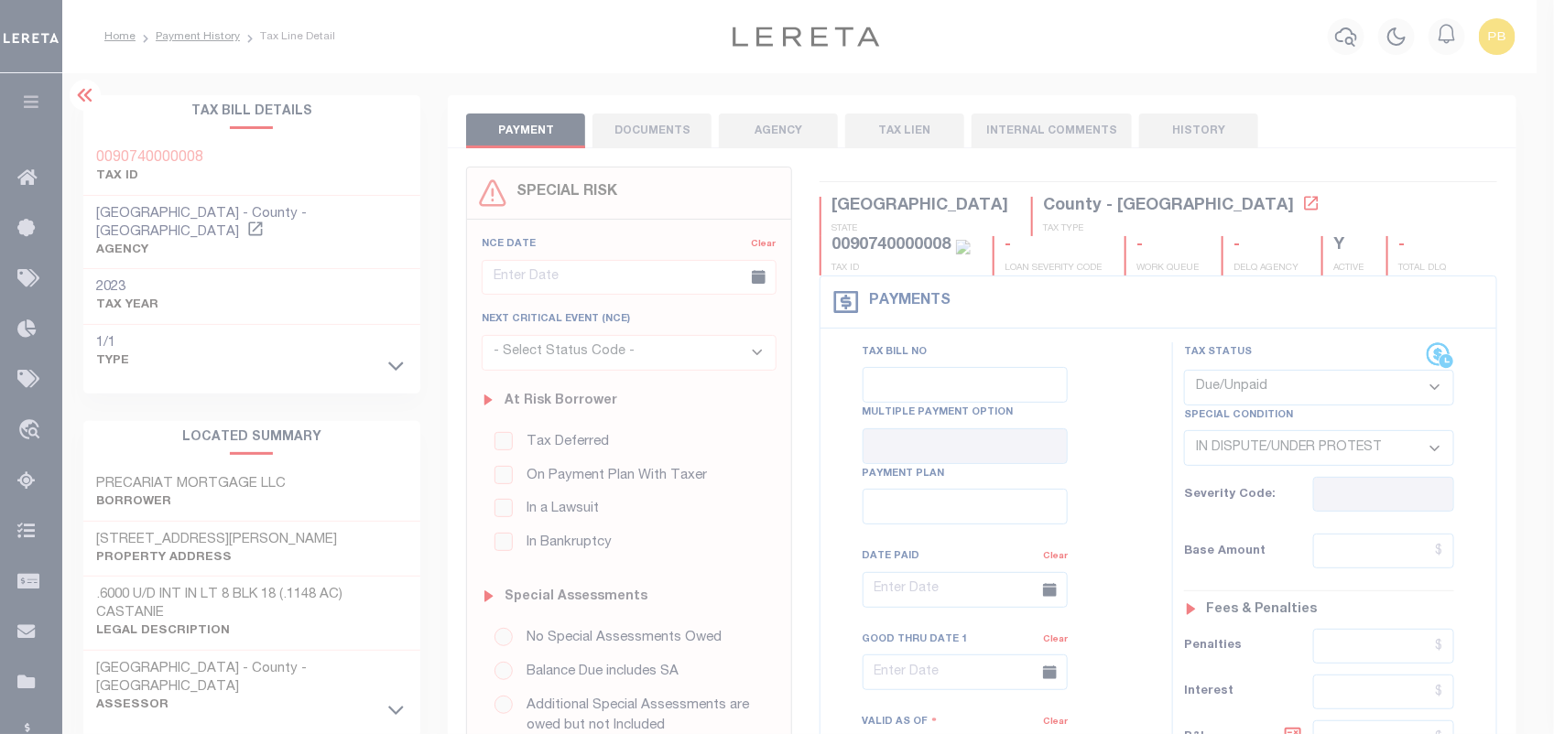
click at [138, 156] on body "Home Payment History Tax Line Detail" at bounding box center [777, 694] width 1554 height 1388
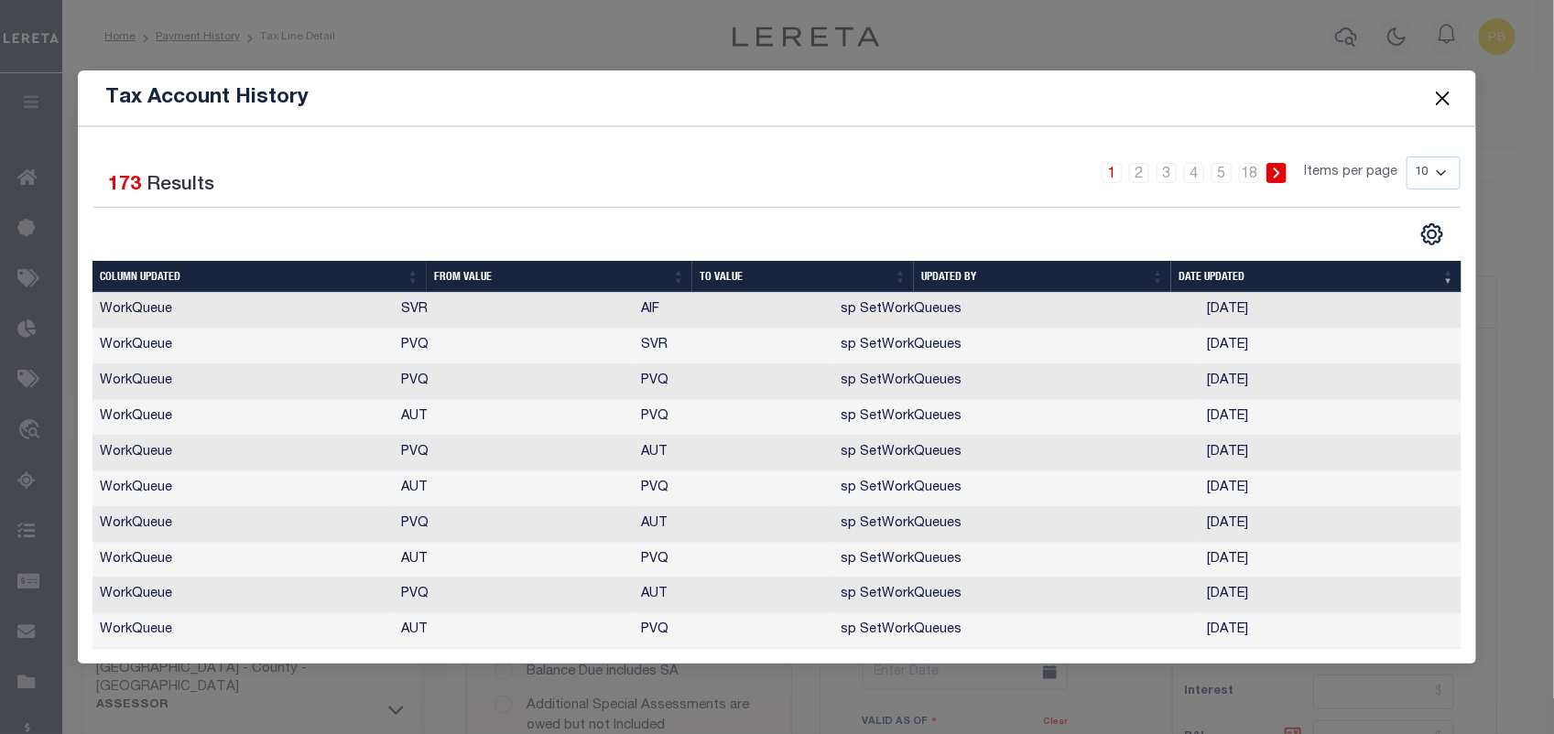
click at [1444, 96] on button "Close" at bounding box center [1443, 98] width 24 height 24
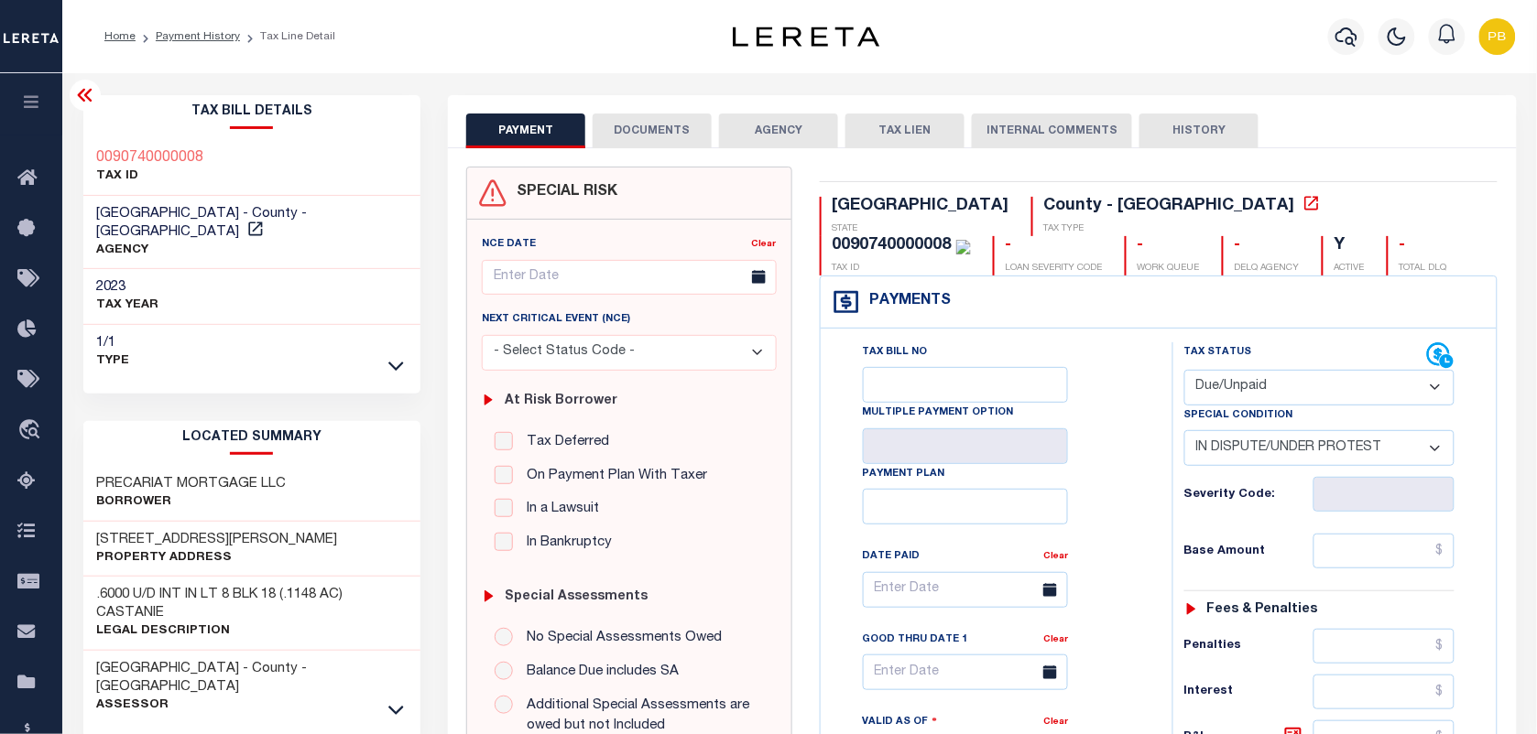
click at [952, 237] on div "0090740000008" at bounding box center [891, 245] width 119 height 16
copy div "0090740000008"
click at [180, 38] on link "Payment History" at bounding box center [198, 36] width 84 height 11
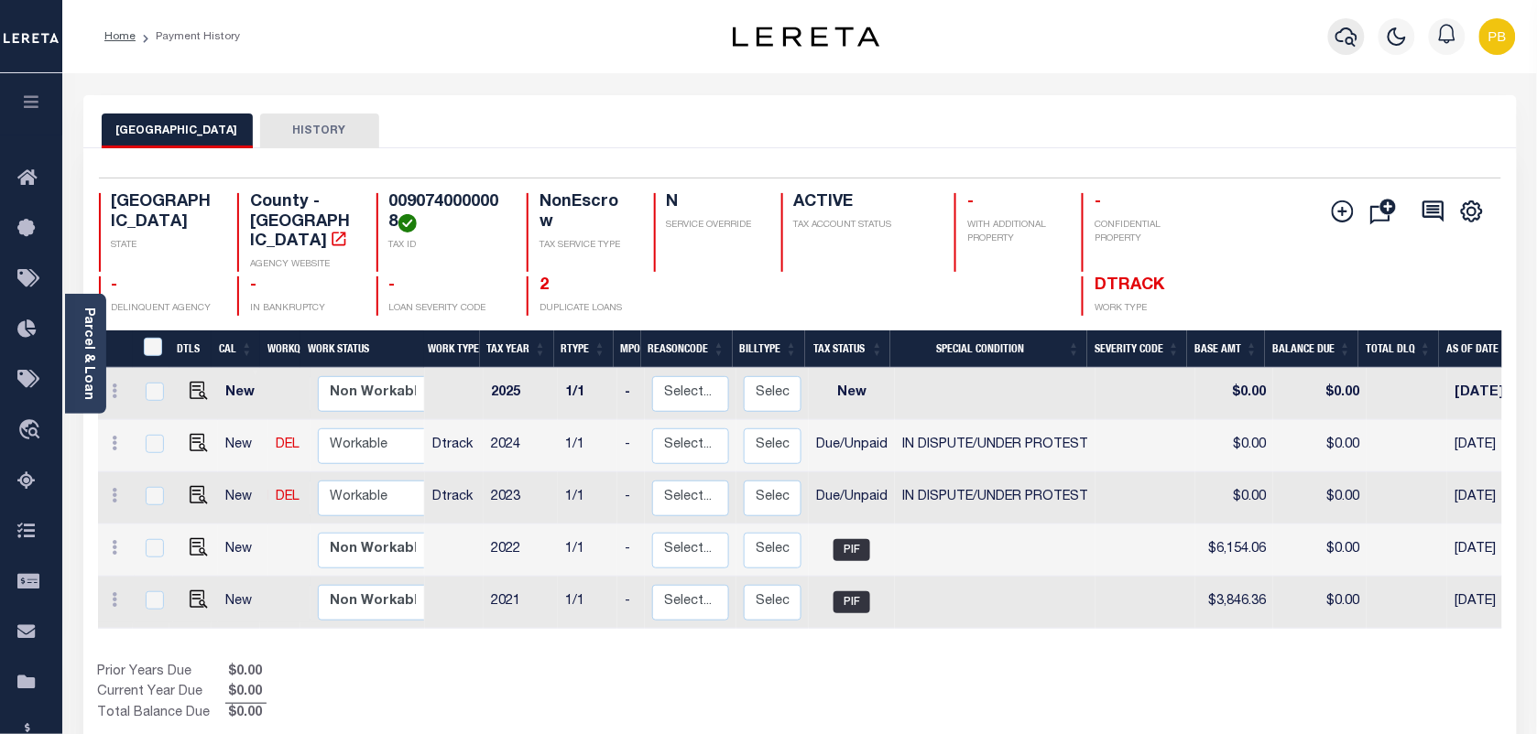
click at [1349, 38] on icon "button" at bounding box center [1346, 37] width 22 height 22
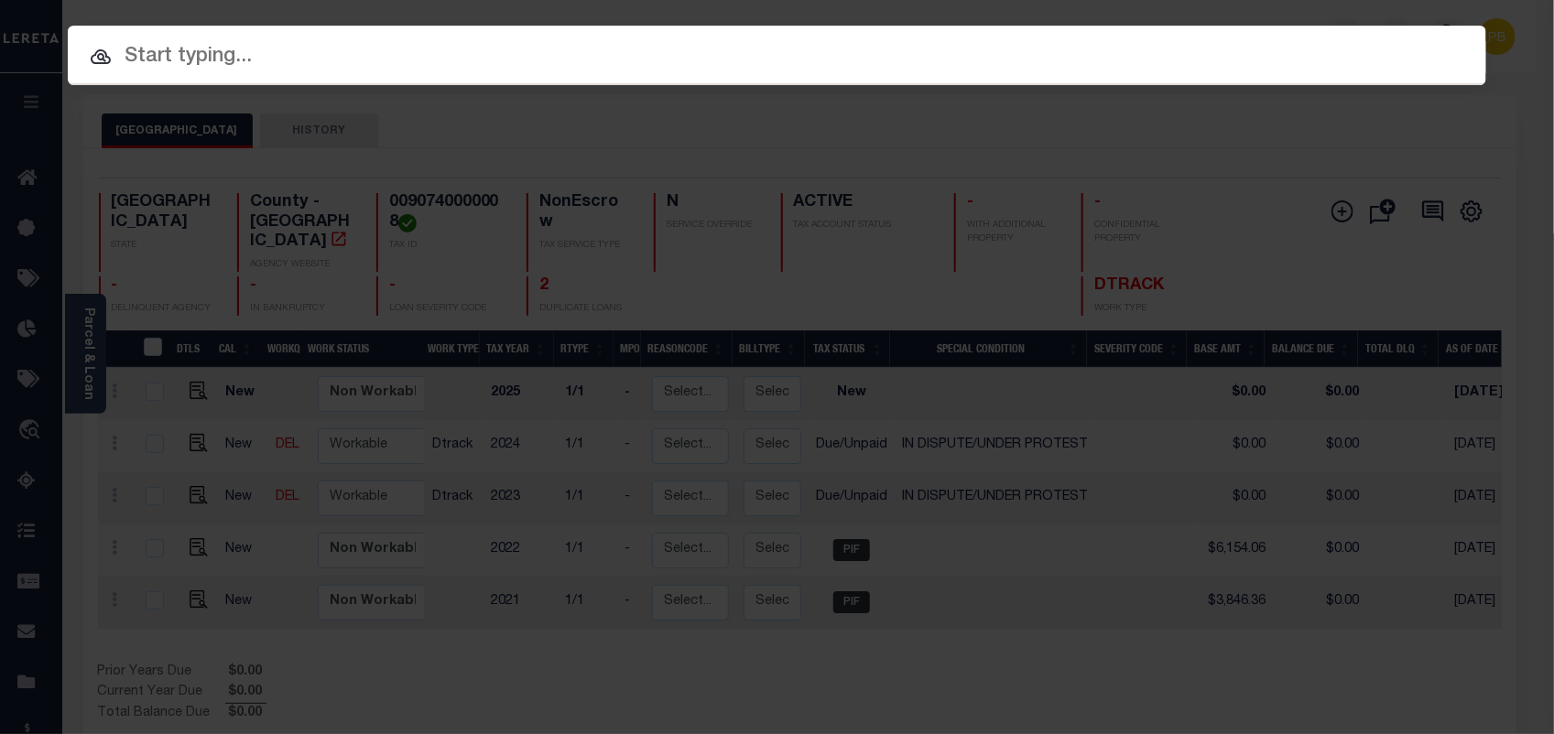
paste input "202148298"
type input "202148298"
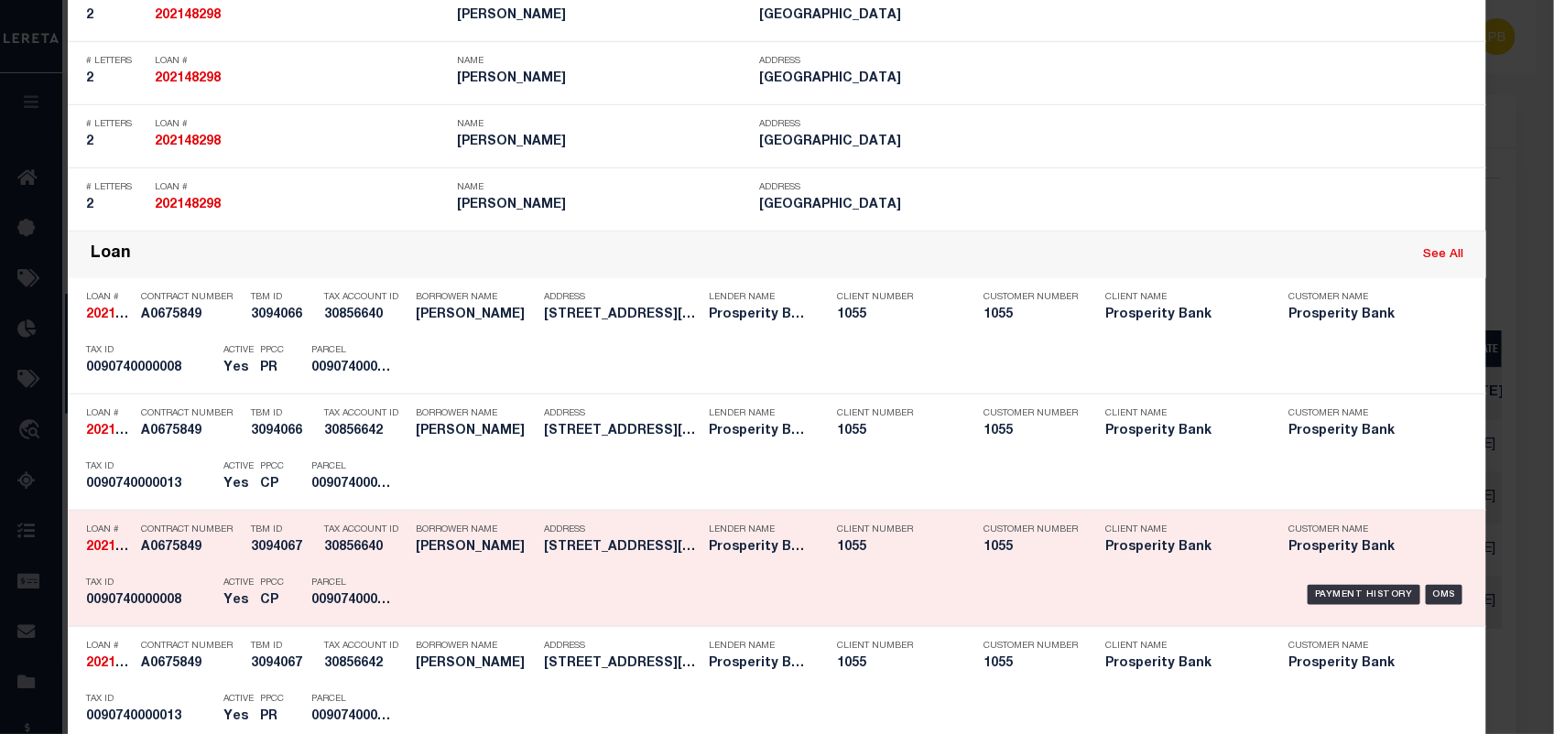
scroll to position [572, 0]
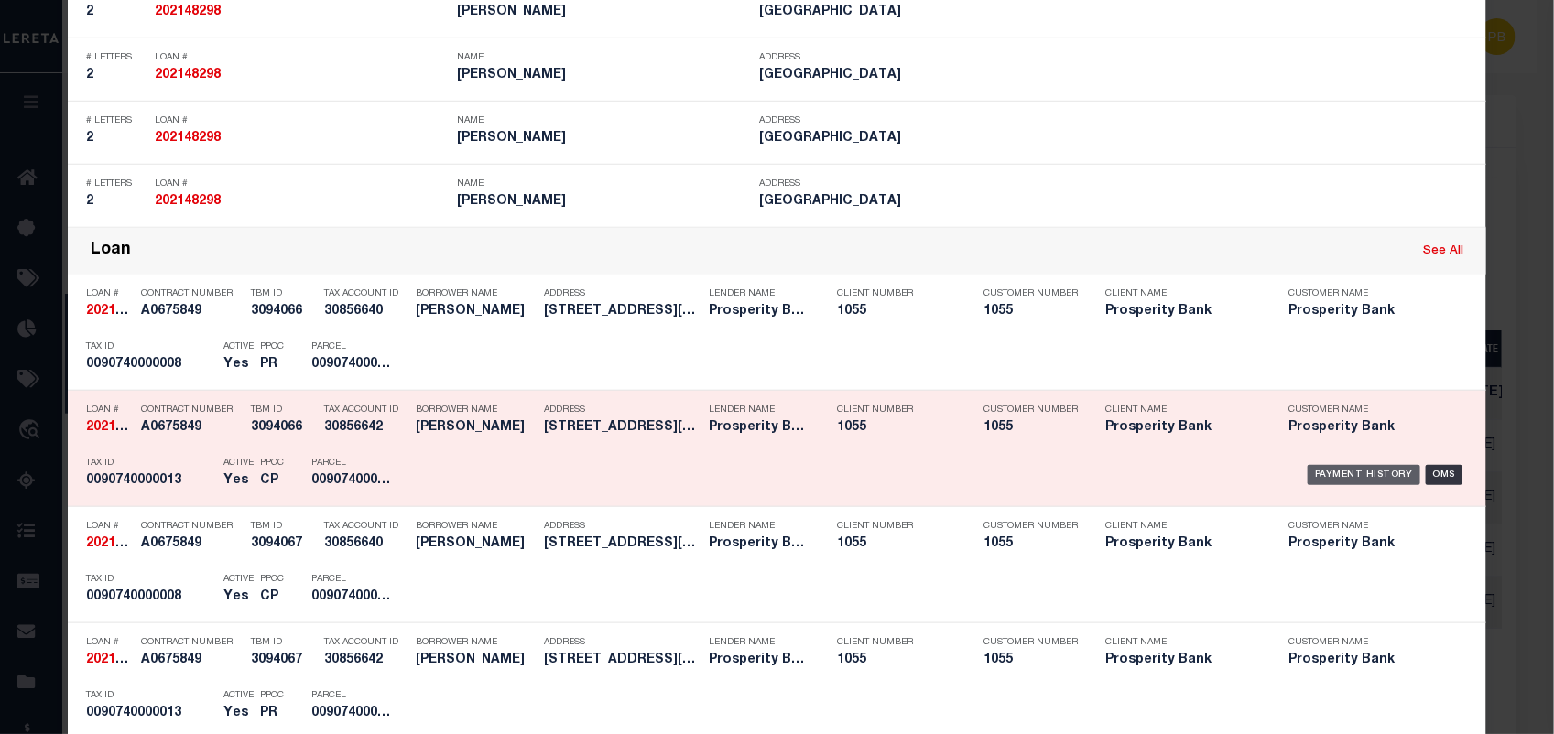
click at [1361, 470] on div "Payment History" at bounding box center [1364, 475] width 113 height 20
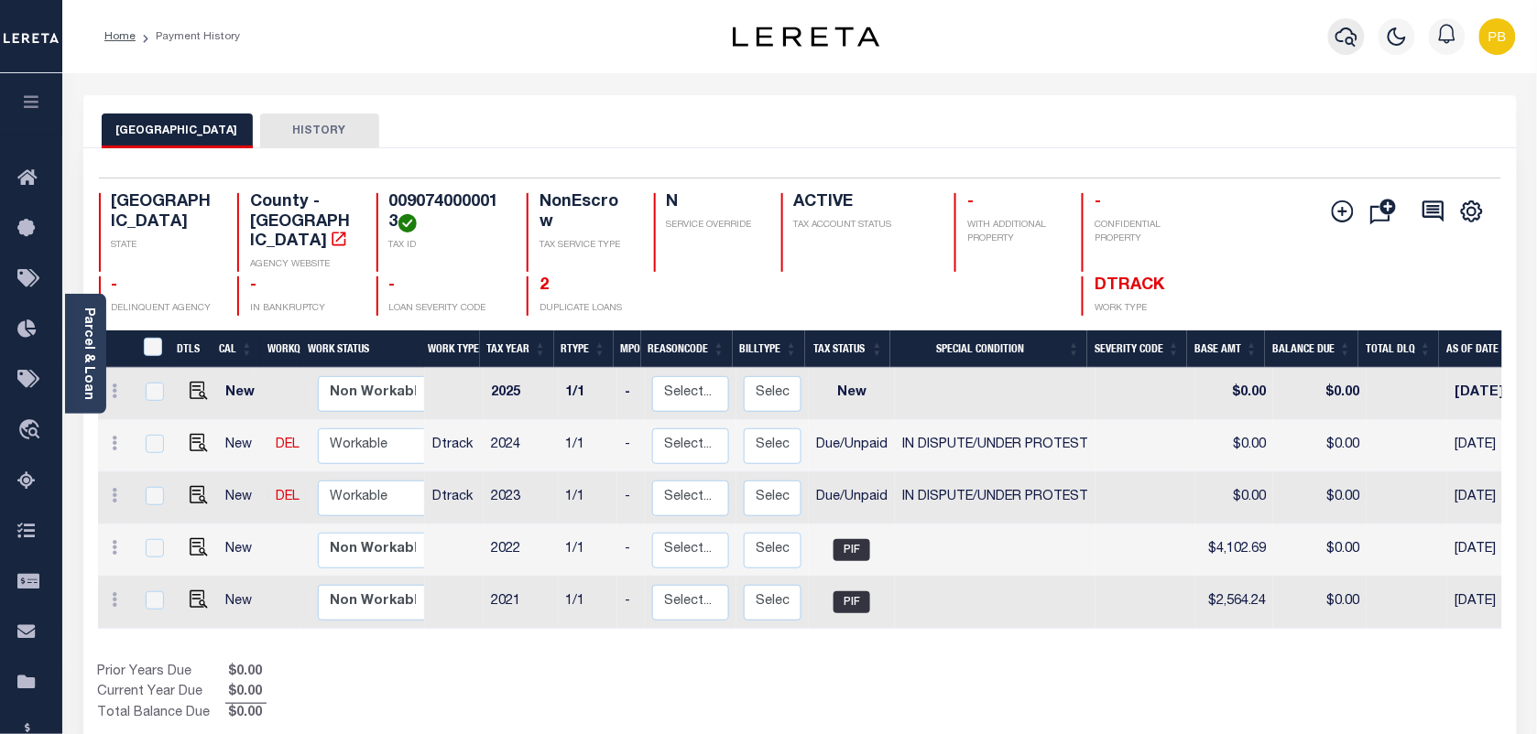
click at [1348, 32] on icon "button" at bounding box center [1346, 37] width 22 height 22
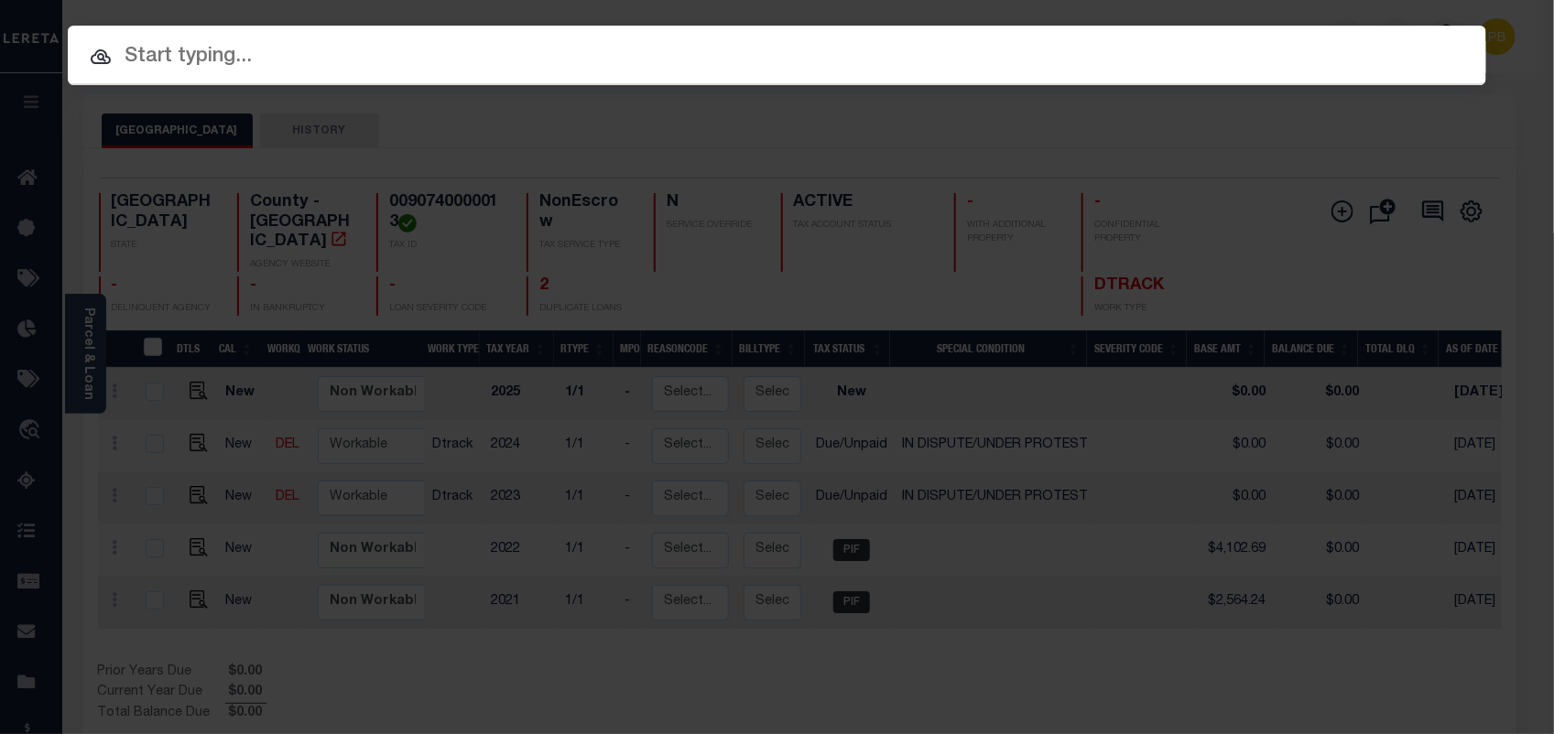
paste input "106631"
type input "106631"
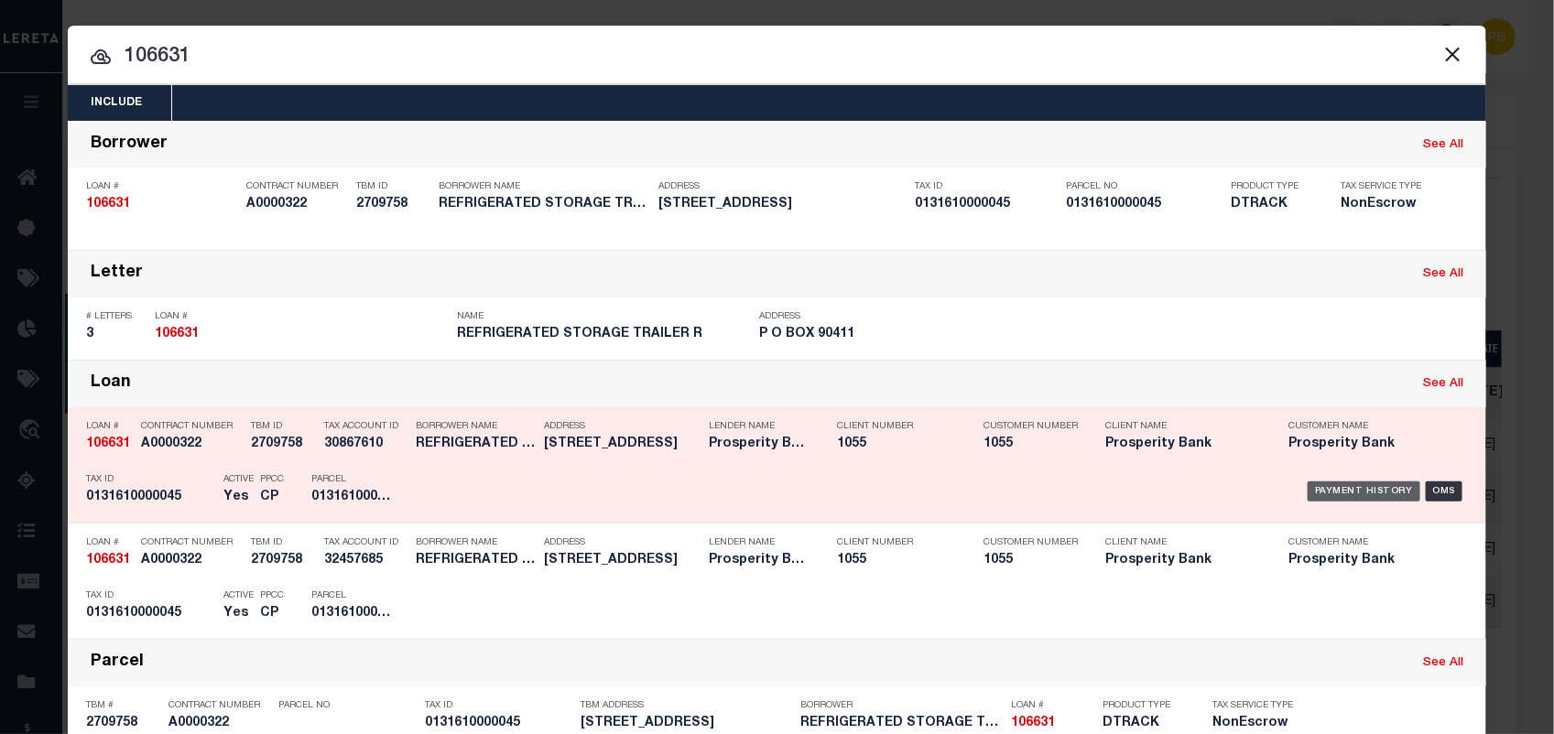
click at [1329, 495] on div "Payment History" at bounding box center [1364, 492] width 113 height 20
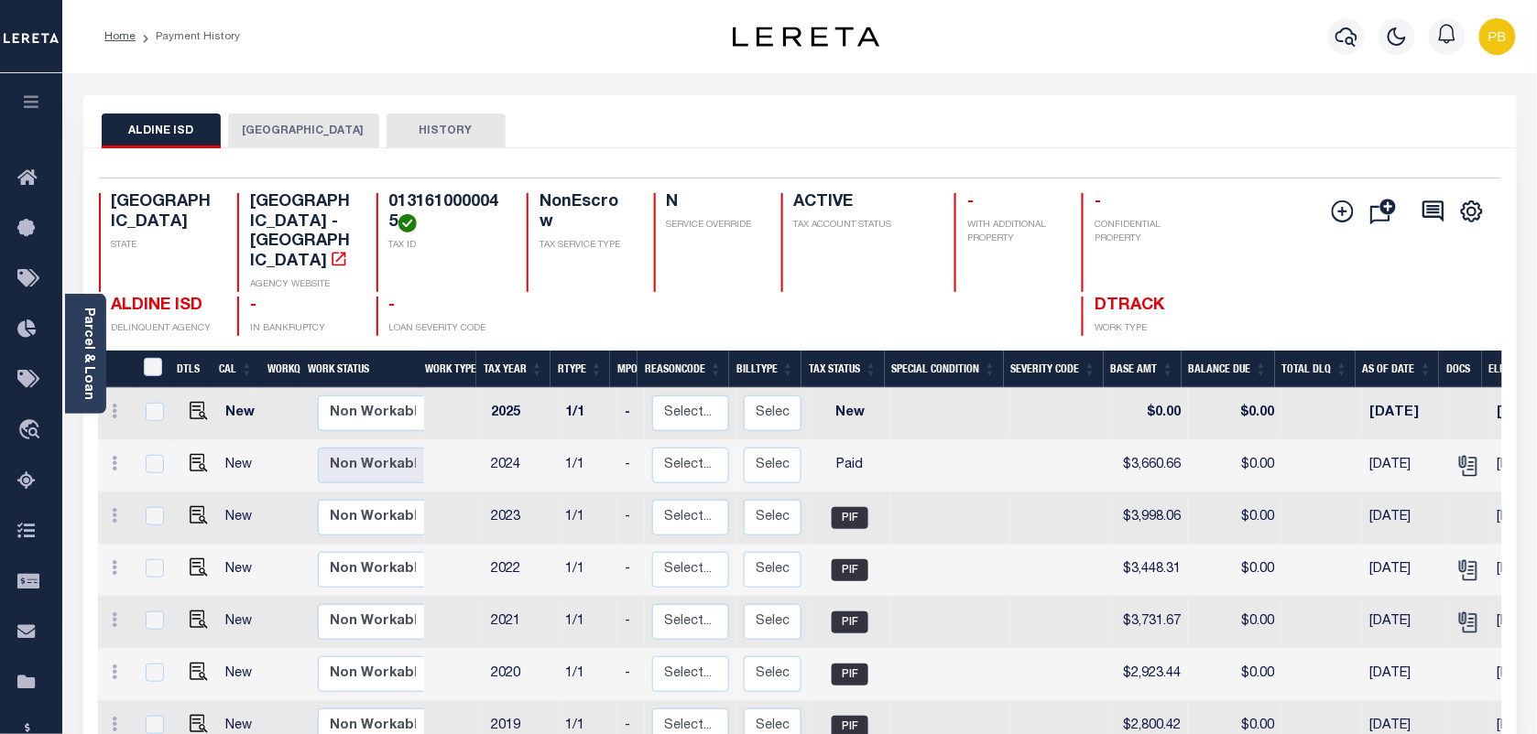
click at [295, 129] on button "[GEOGRAPHIC_DATA]" at bounding box center [303, 131] width 151 height 35
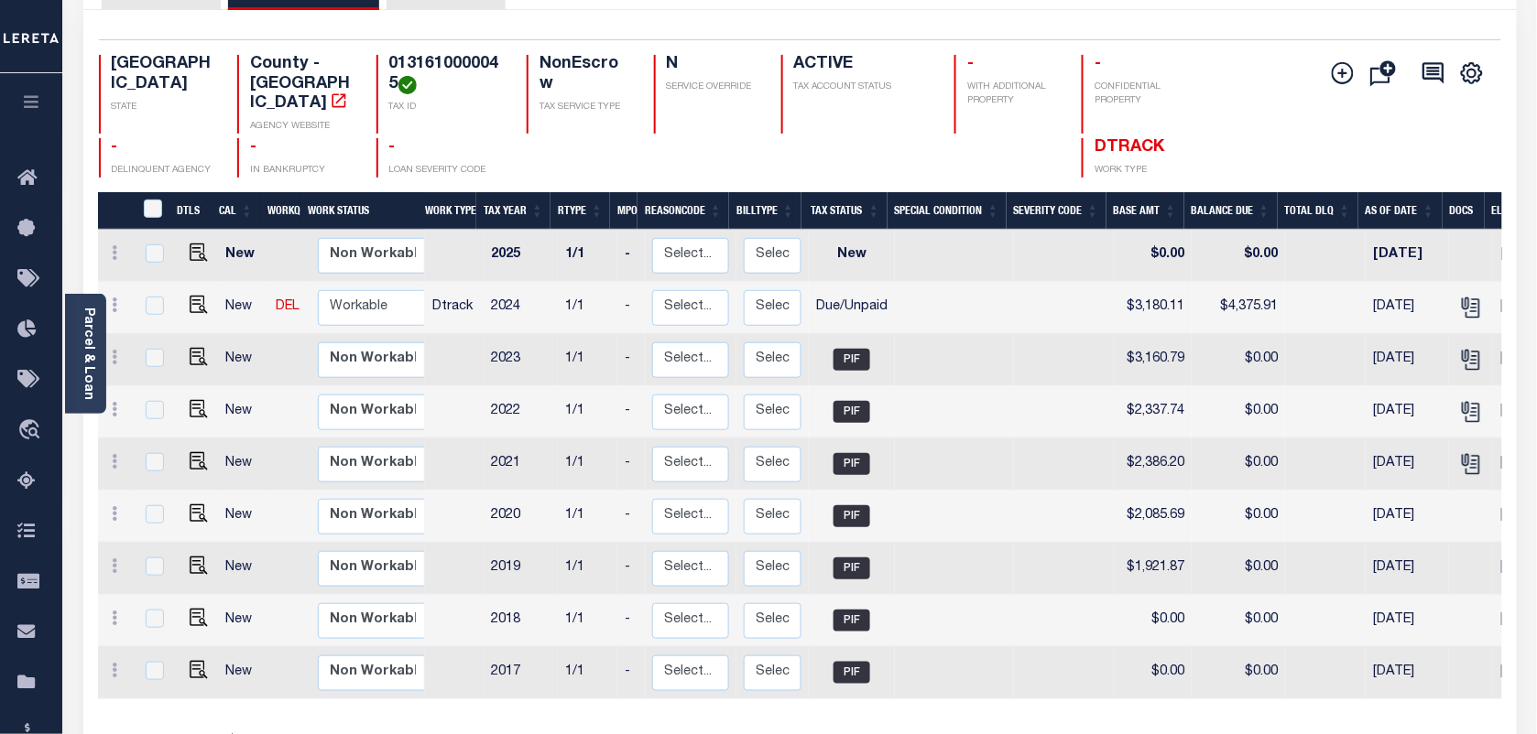
scroll to position [229, 0]
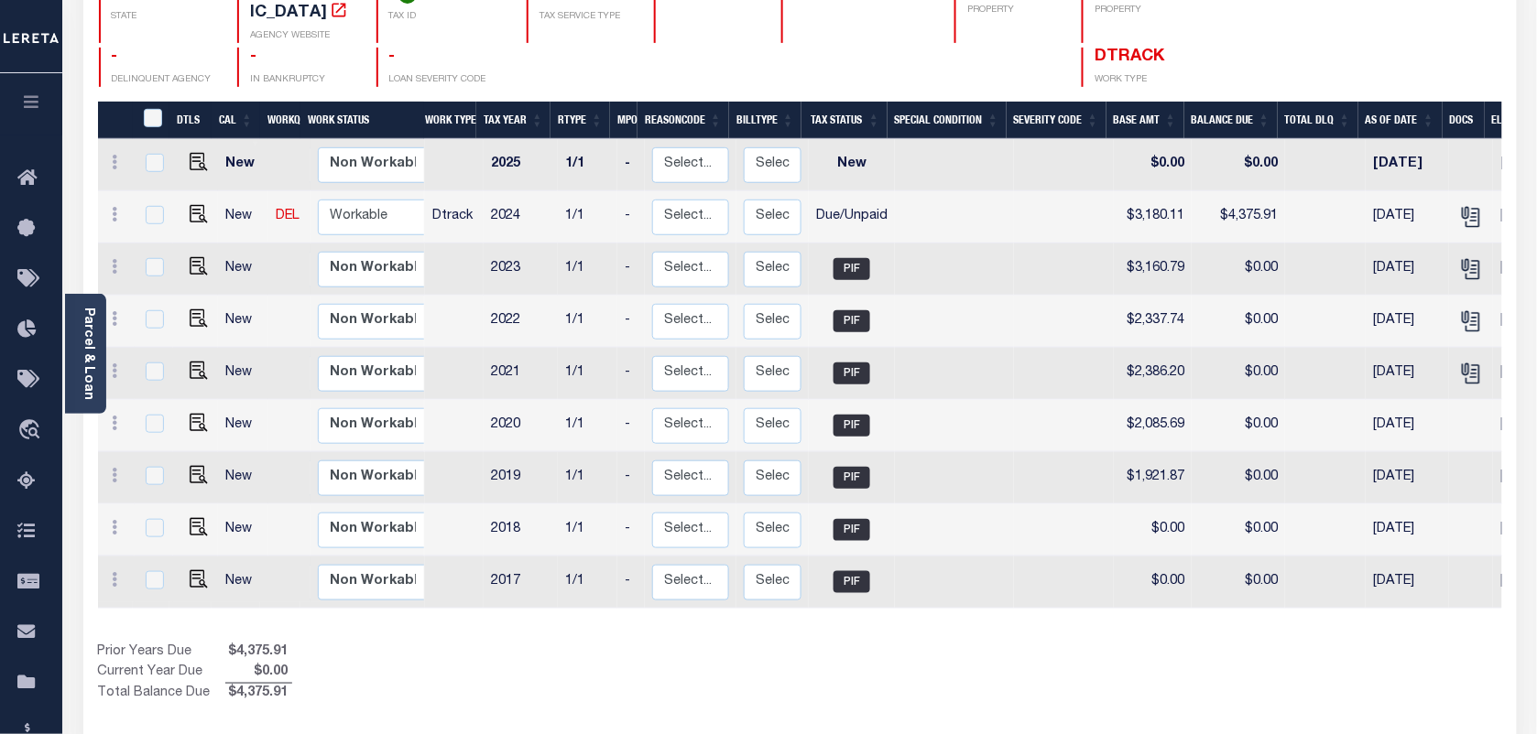
drag, startPoint x: 184, startPoint y: 193, endPoint x: 321, endPoint y: 66, distance: 186.6
click at [184, 210] on link at bounding box center [193, 216] width 27 height 13
checkbox input "true"
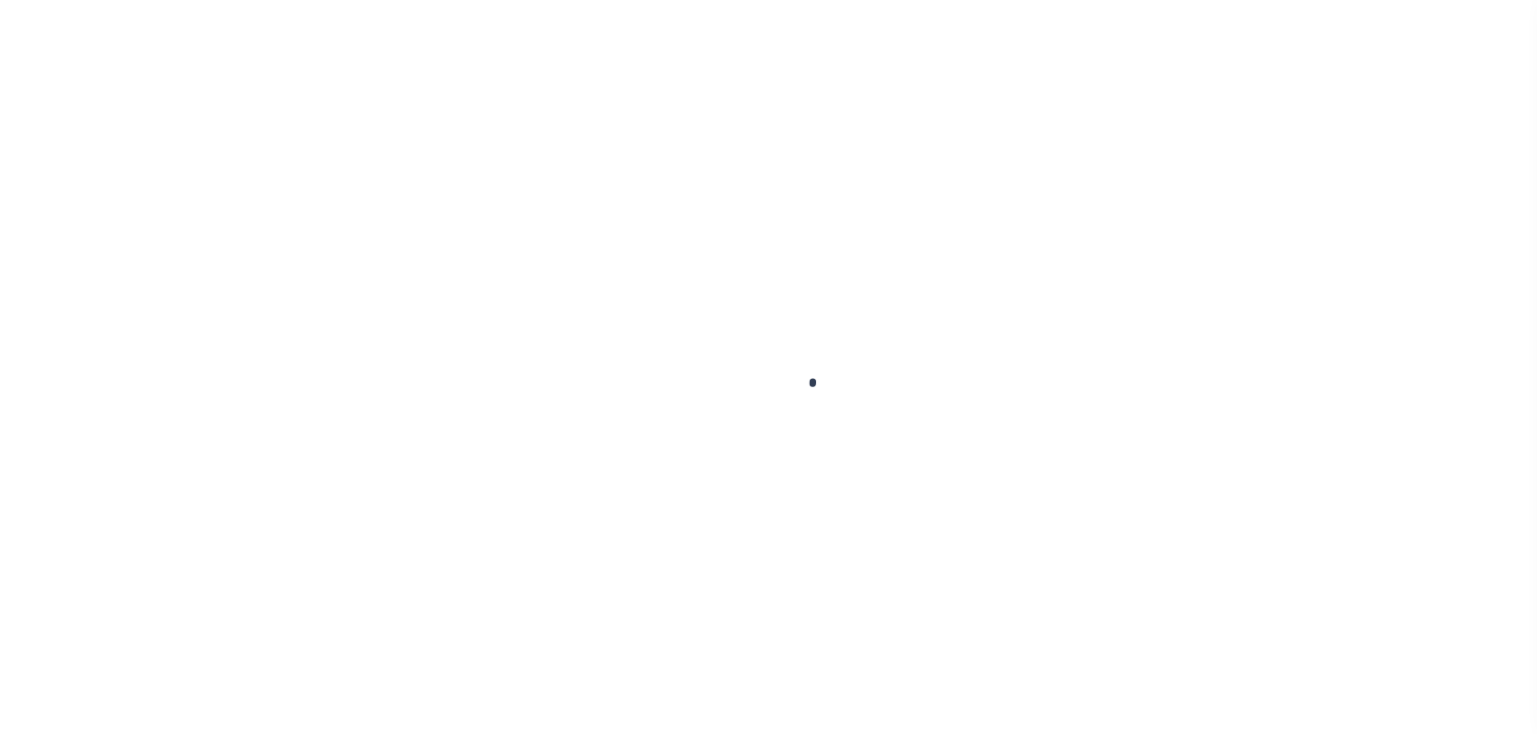
select select "DUE"
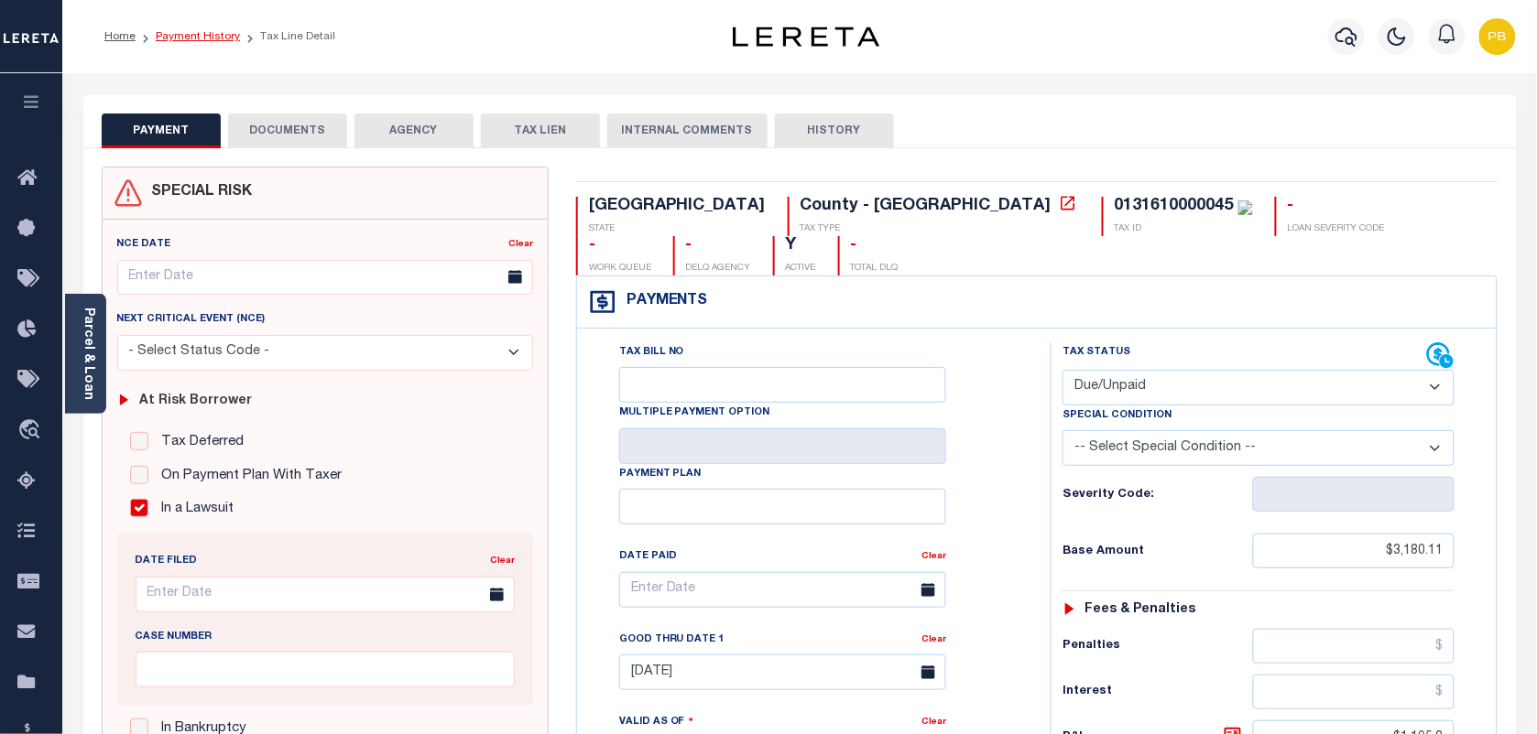
click at [192, 37] on link "Payment History" at bounding box center [198, 36] width 84 height 11
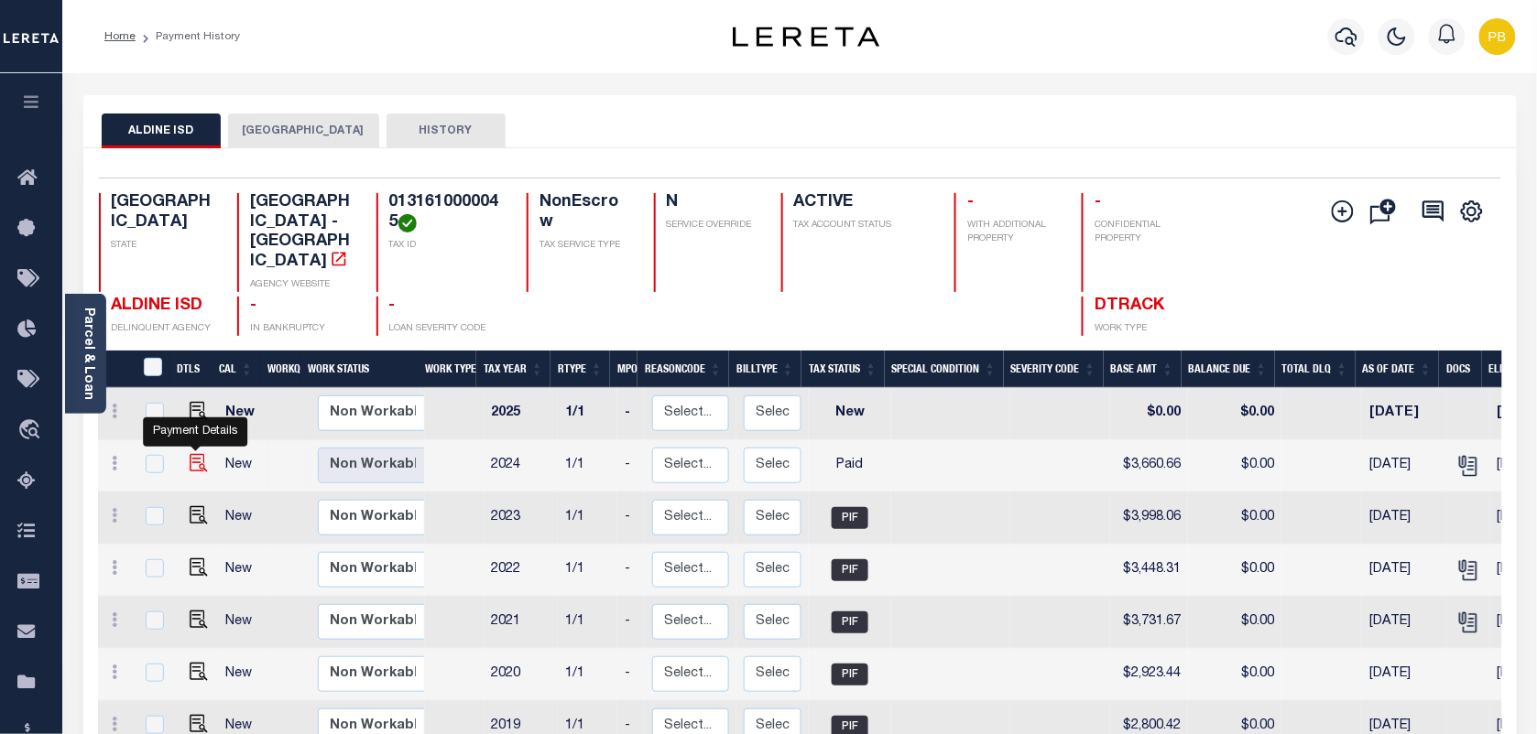
click at [192, 454] on img "" at bounding box center [199, 463] width 18 height 18
checkbox input "true"
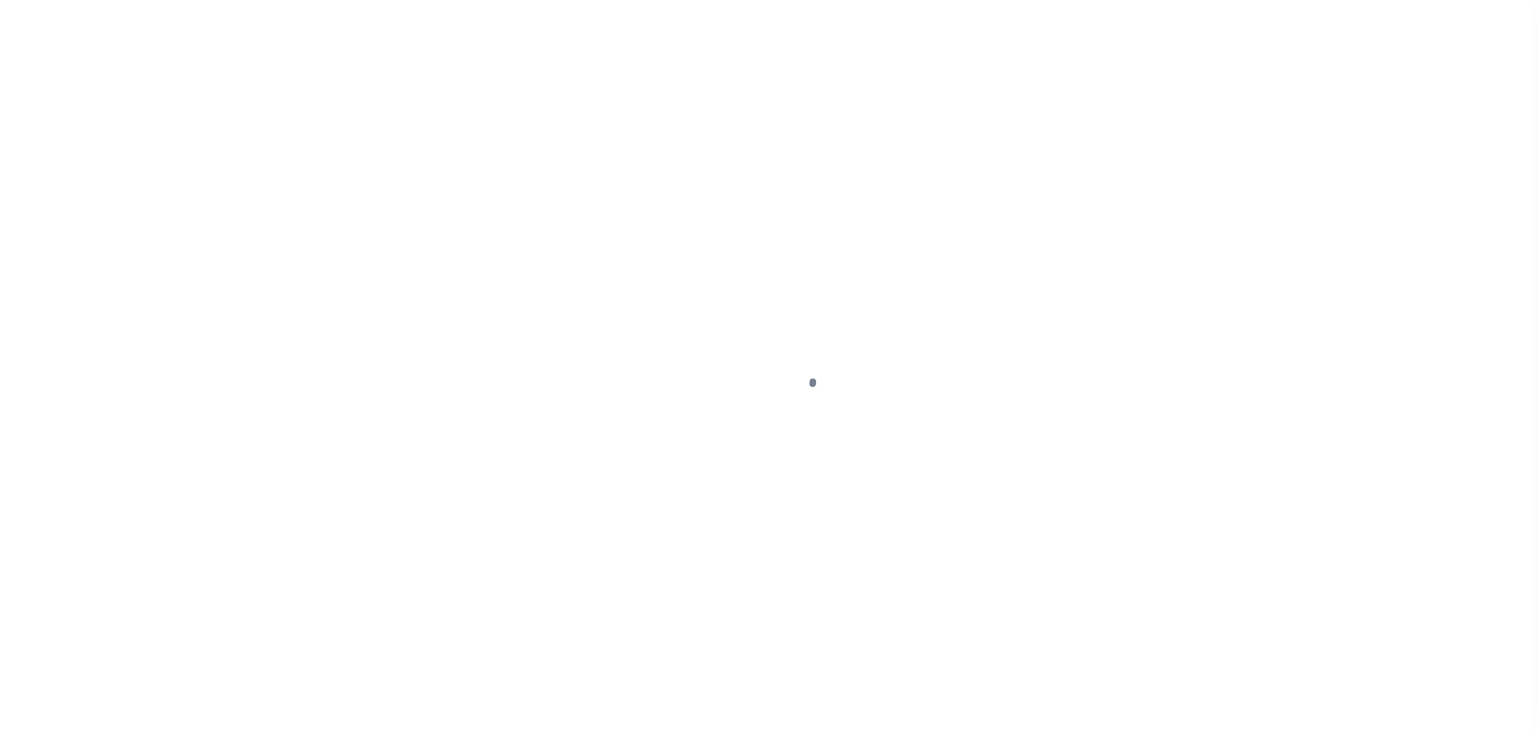
select select "PYD"
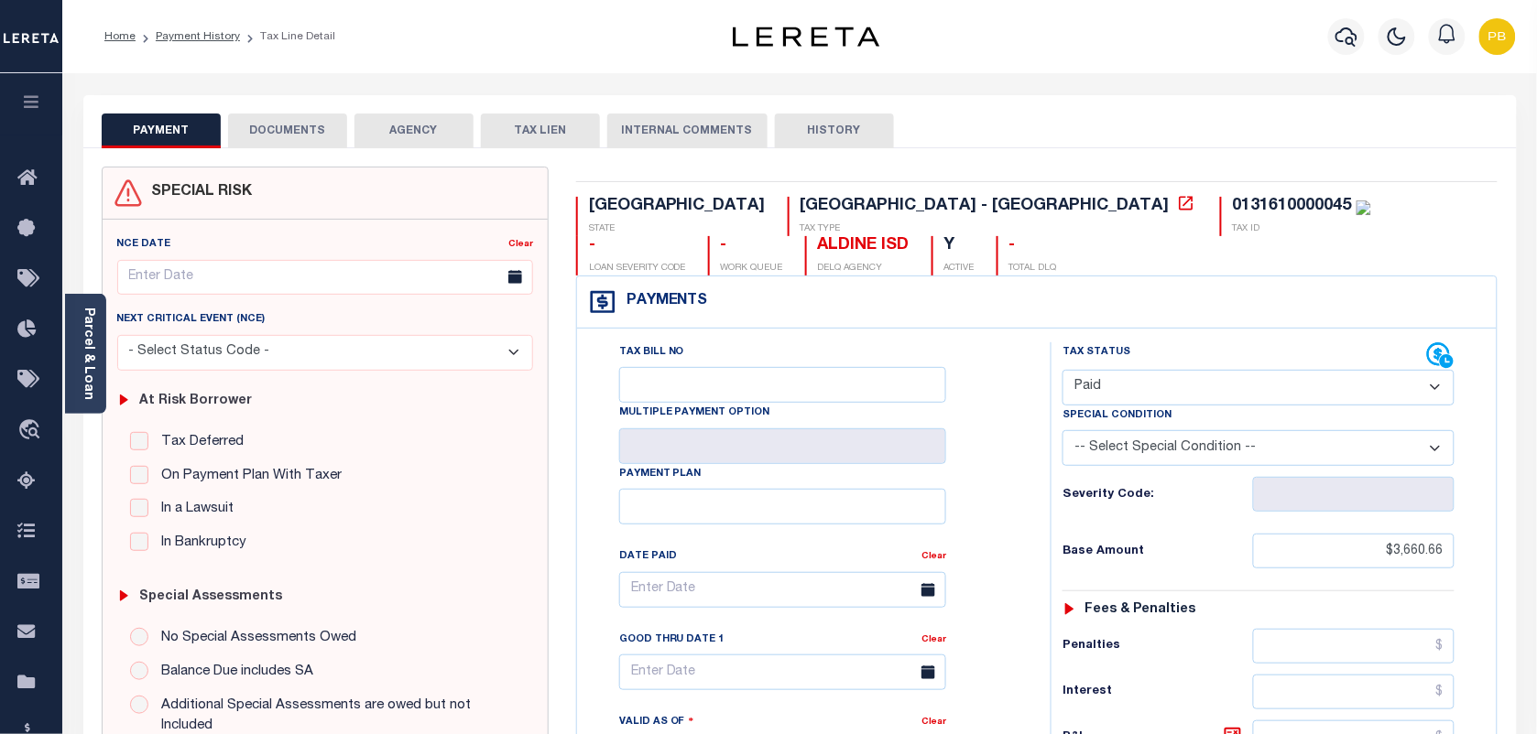
click at [296, 134] on button "DOCUMENTS" at bounding box center [287, 131] width 119 height 35
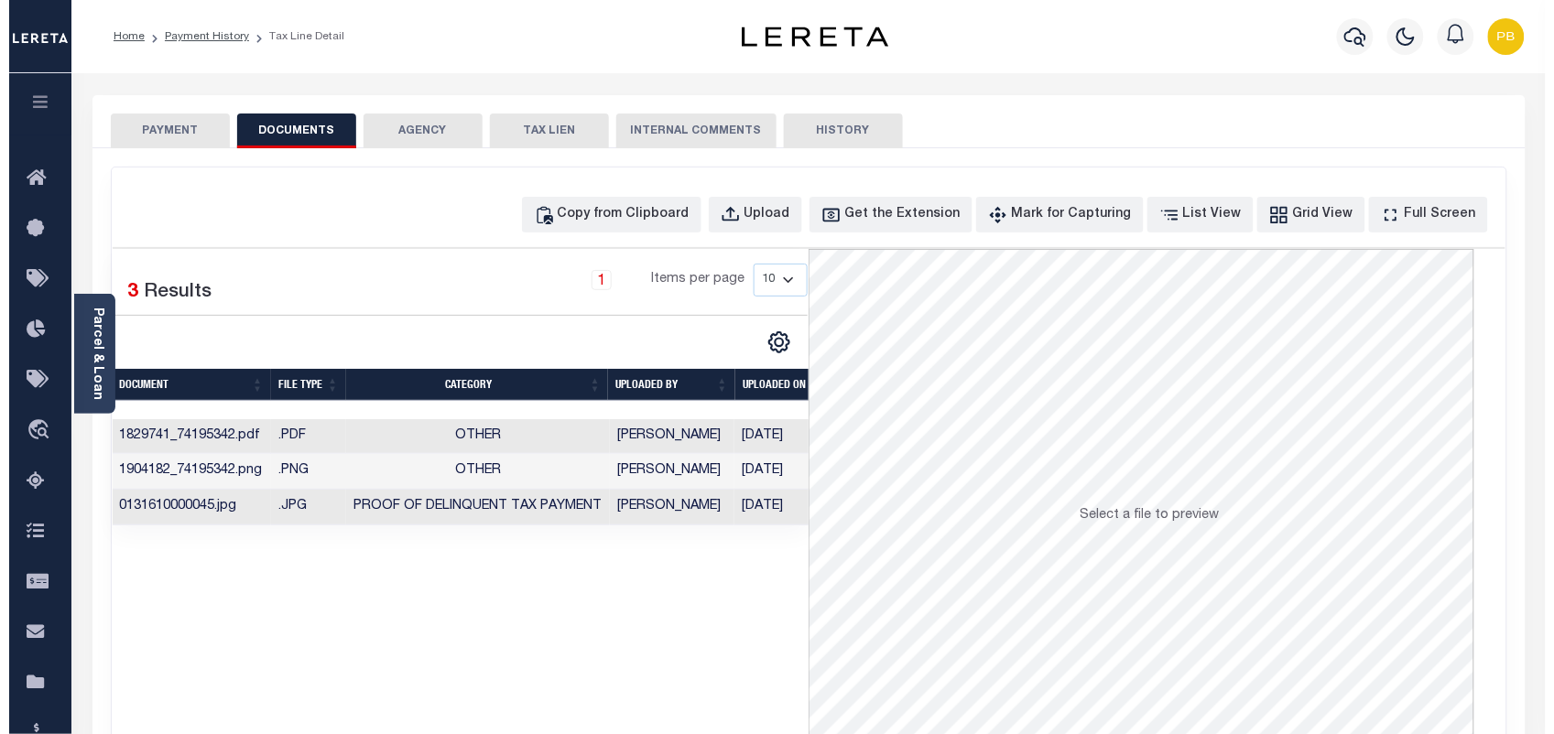
scroll to position [0, 20]
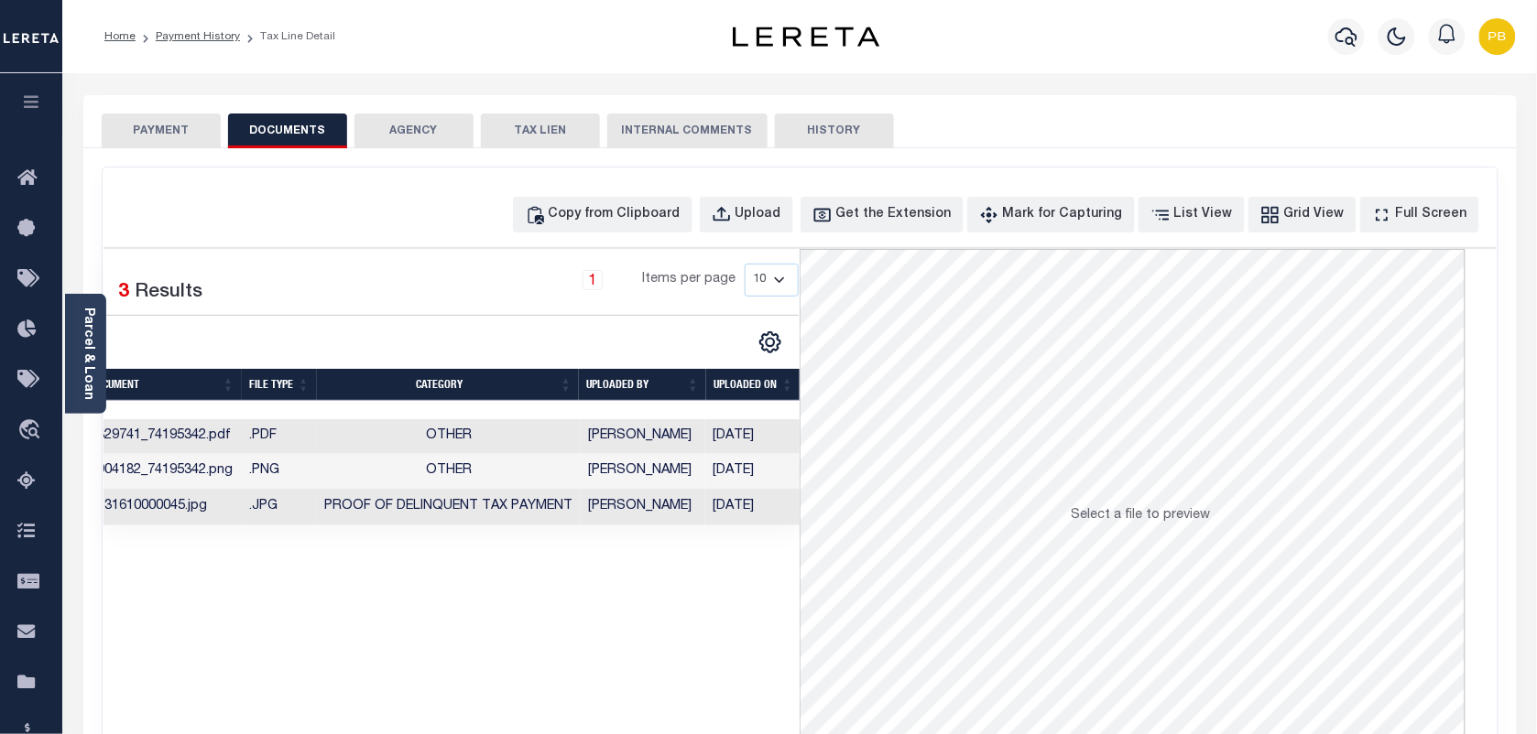
click at [650, 587] on div "Selected 3 Results 1 Items per page 10 25 50 100" at bounding box center [451, 523] width 697 height 549
click at [1344, 42] on icon "button" at bounding box center [1346, 37] width 22 height 22
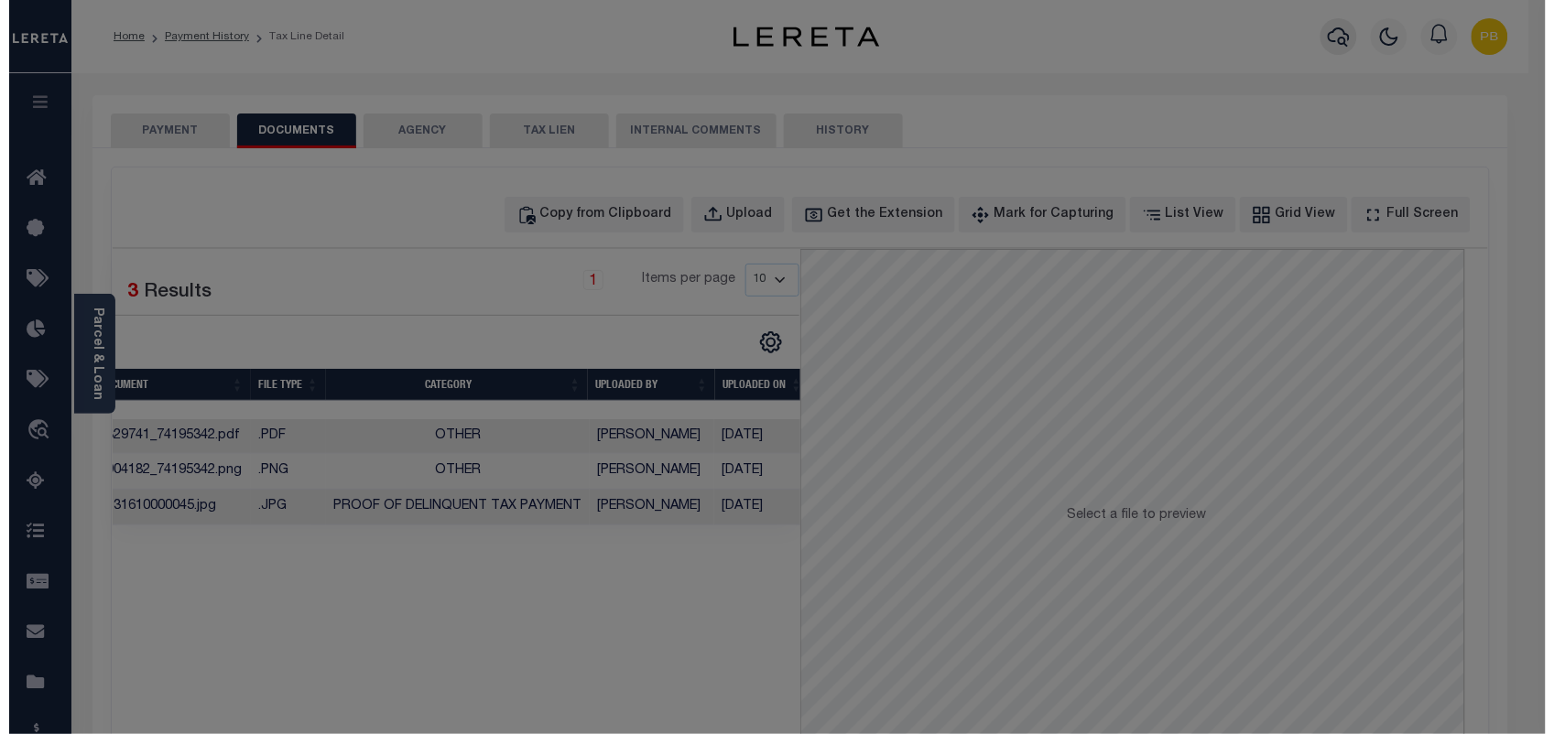
scroll to position [0, 12]
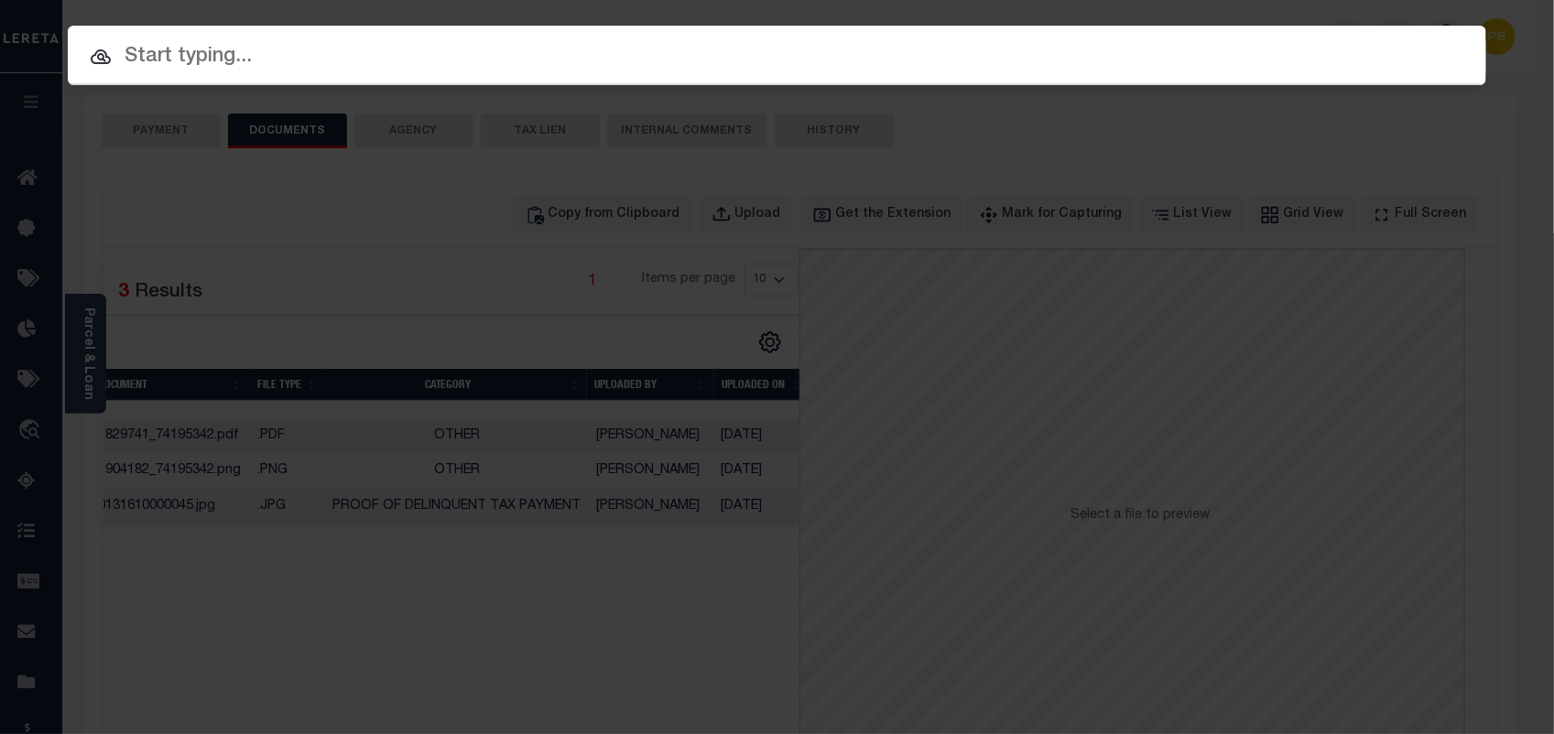
click at [397, 52] on input "text" at bounding box center [777, 57] width 1419 height 32
paste input "116882"
type input "116882"
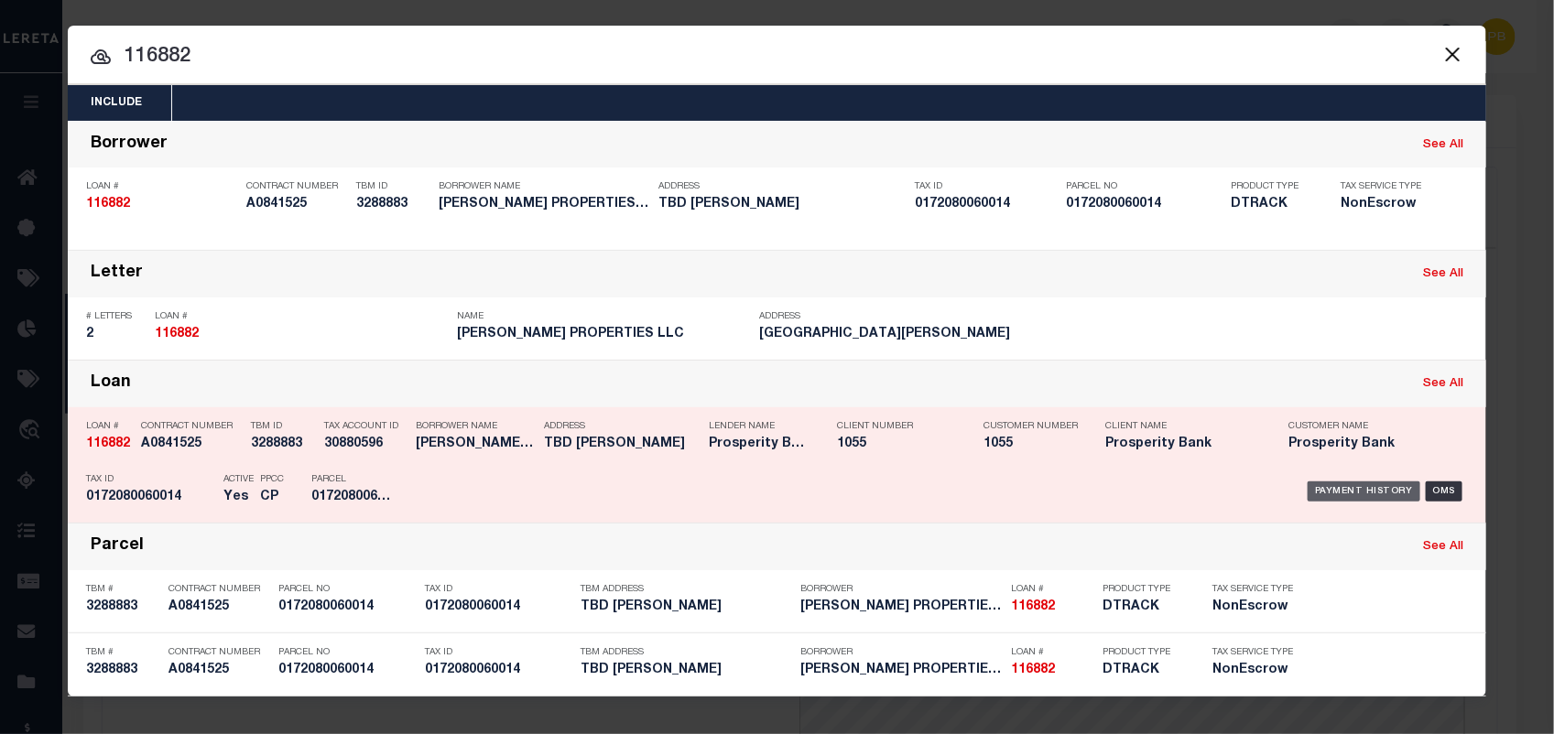
click at [1372, 495] on div "Payment History" at bounding box center [1364, 492] width 113 height 20
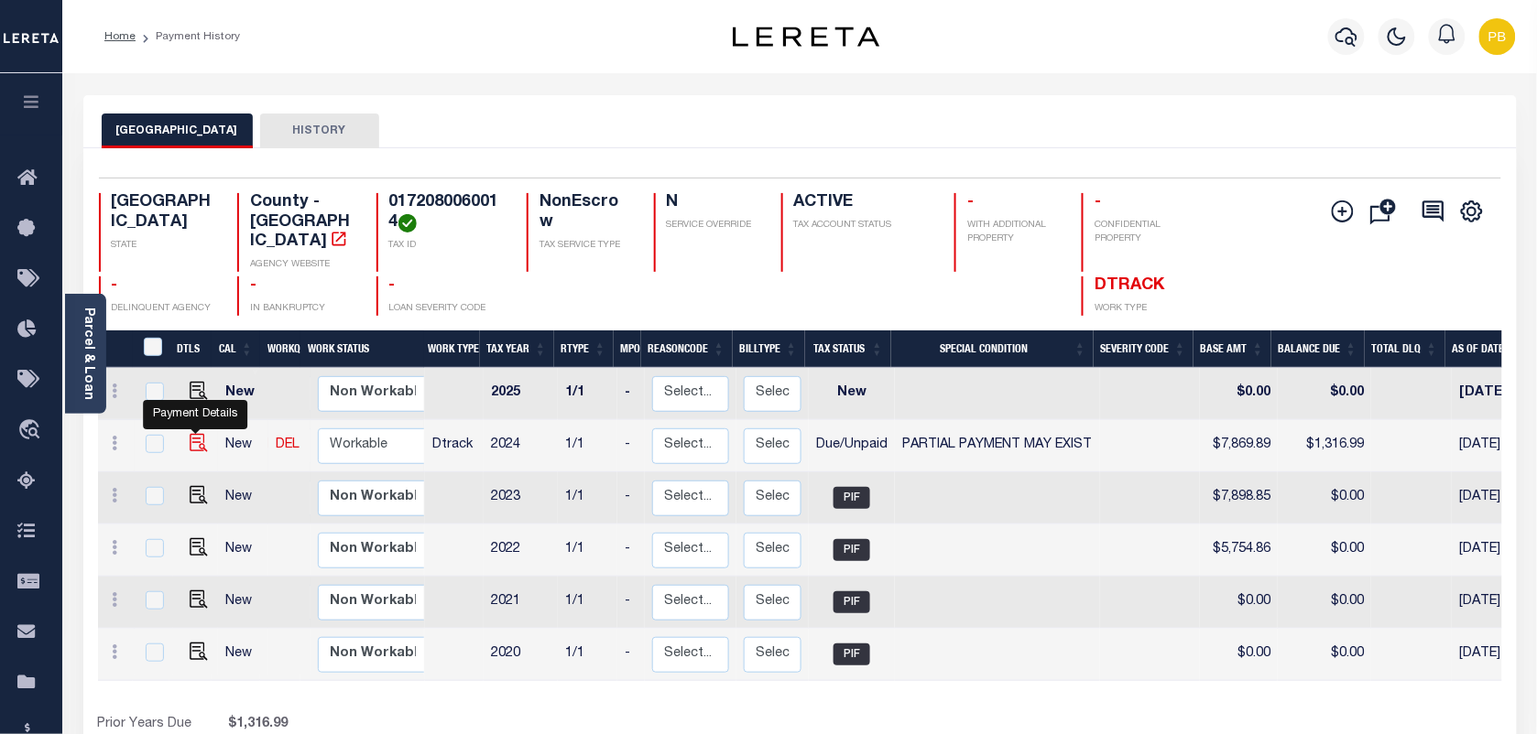
click at [190, 434] on img "" at bounding box center [199, 443] width 18 height 18
checkbox input "true"
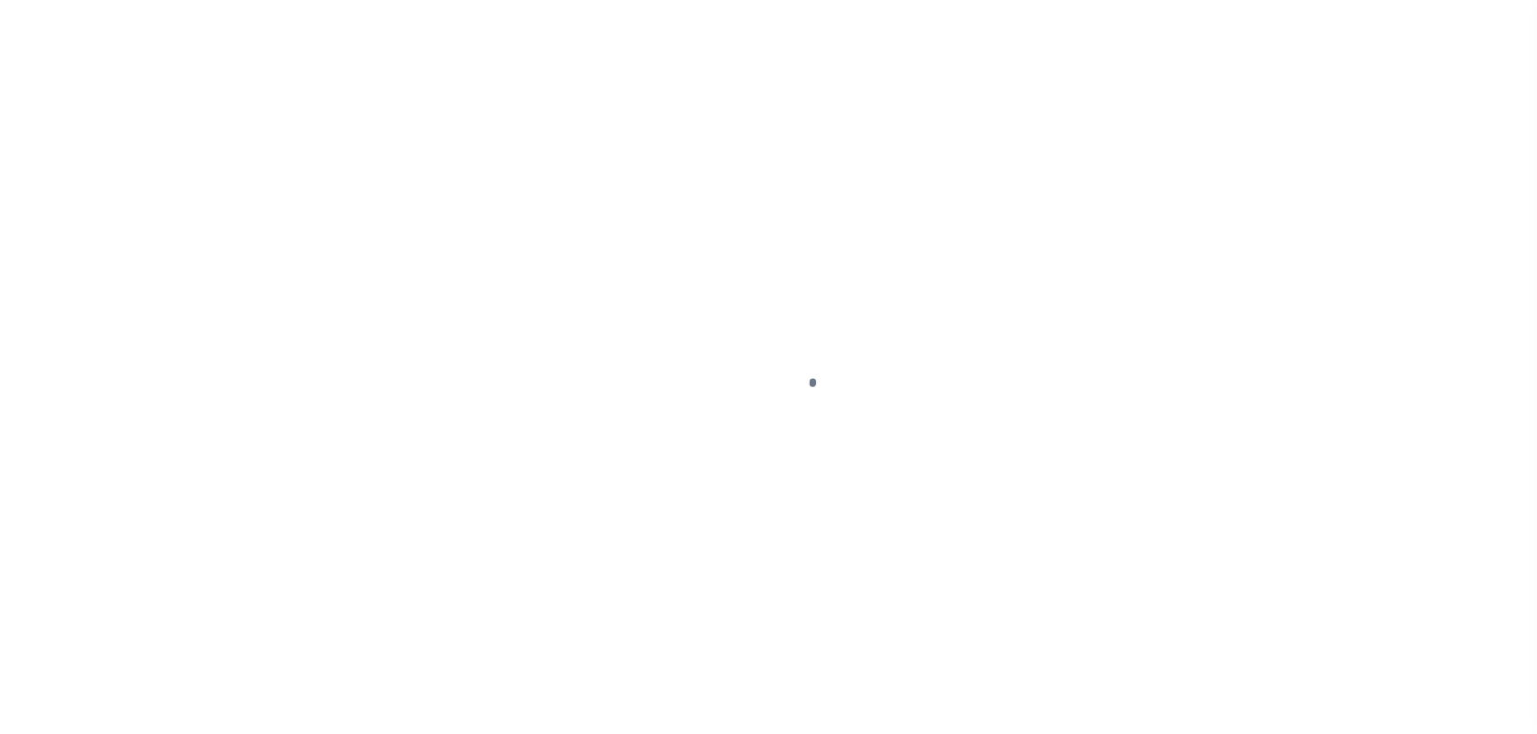
select select "DUE"
select select "15"
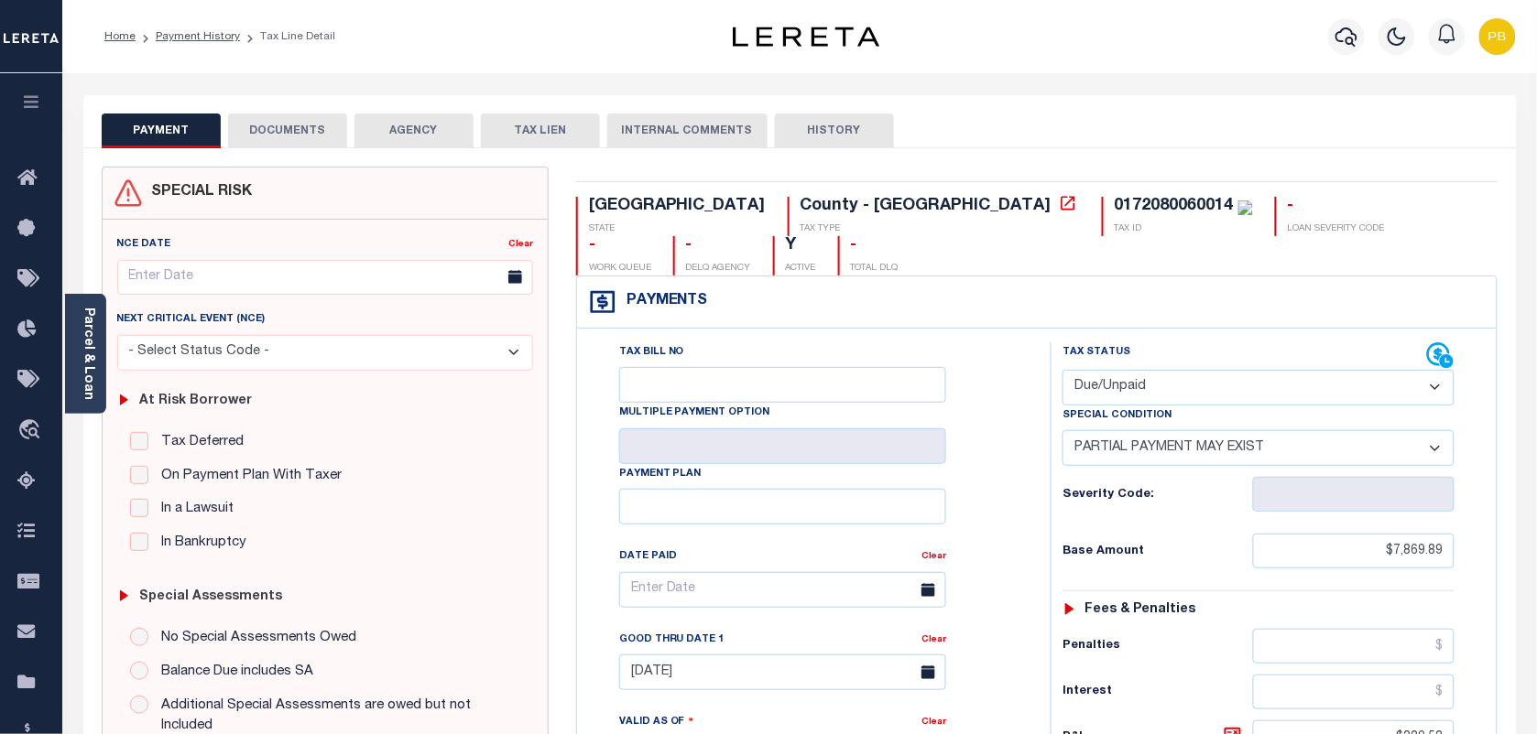
click at [1174, 370] on select "- Select Status Code - Open Due/Unpaid Paid Incomplete No Tax Due Internal Refu…" at bounding box center [1258, 388] width 392 height 36
select select "PYD"
click at [1062, 370] on select "- Select Status Code - Open Due/Unpaid Paid Incomplete No Tax Due Internal Refu…" at bounding box center [1258, 388] width 392 height 36
select select "0"
type input "10/15/2025"
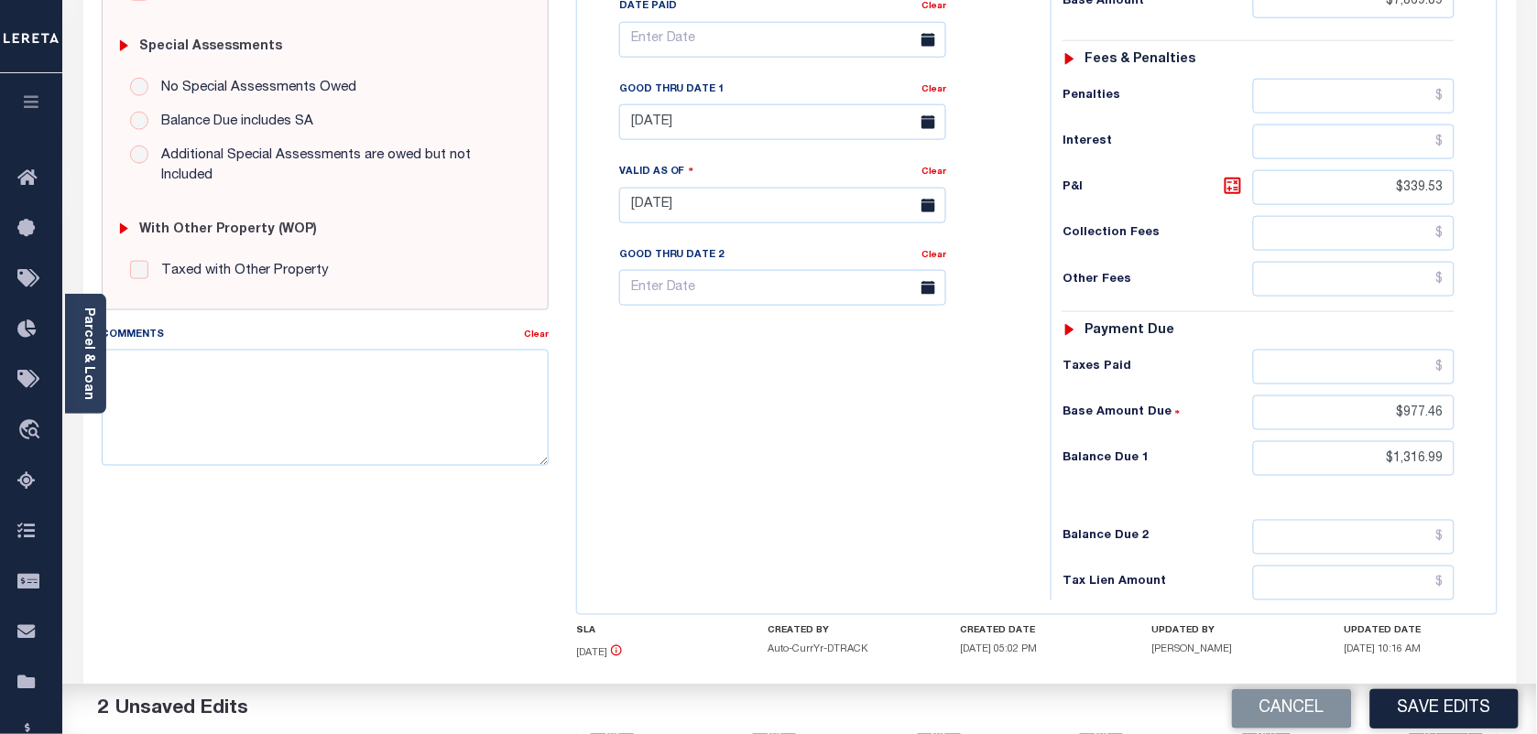
scroll to position [572, 0]
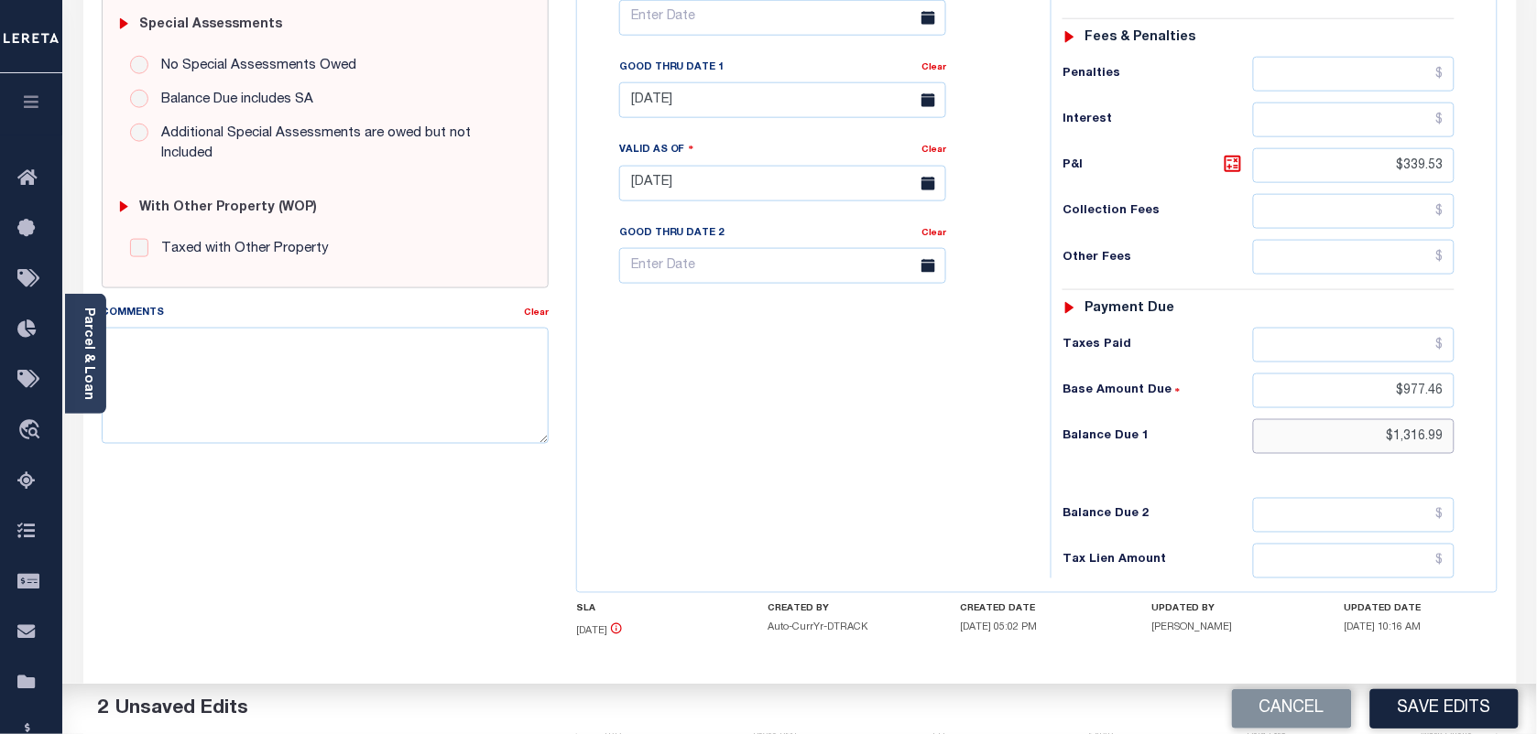
drag, startPoint x: 1447, startPoint y: 403, endPoint x: 1256, endPoint y: 387, distance: 192.0
click at [1256, 419] on input "$1,316.99" at bounding box center [1354, 436] width 202 height 35
drag, startPoint x: 1445, startPoint y: 354, endPoint x: 1233, endPoint y: 343, distance: 212.7
click at [1233, 374] on div "Base Amount Due" at bounding box center [1258, 391] width 392 height 35
click at [1389, 328] on input "text" at bounding box center [1354, 345] width 202 height 35
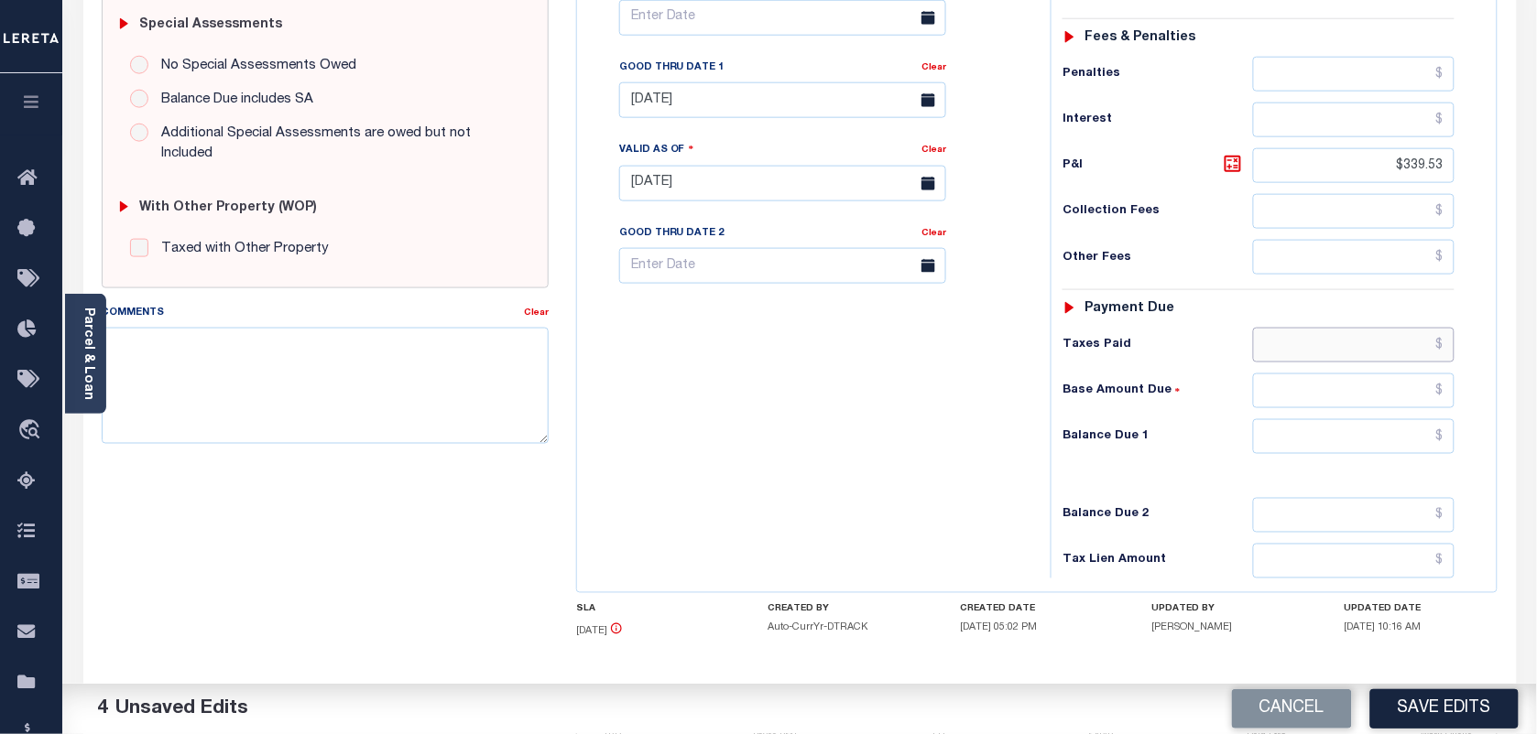
paste input "9286.46"
type input "$9,286.46"
click at [1452, 719] on button "Save Edits" at bounding box center [1444, 709] width 148 height 39
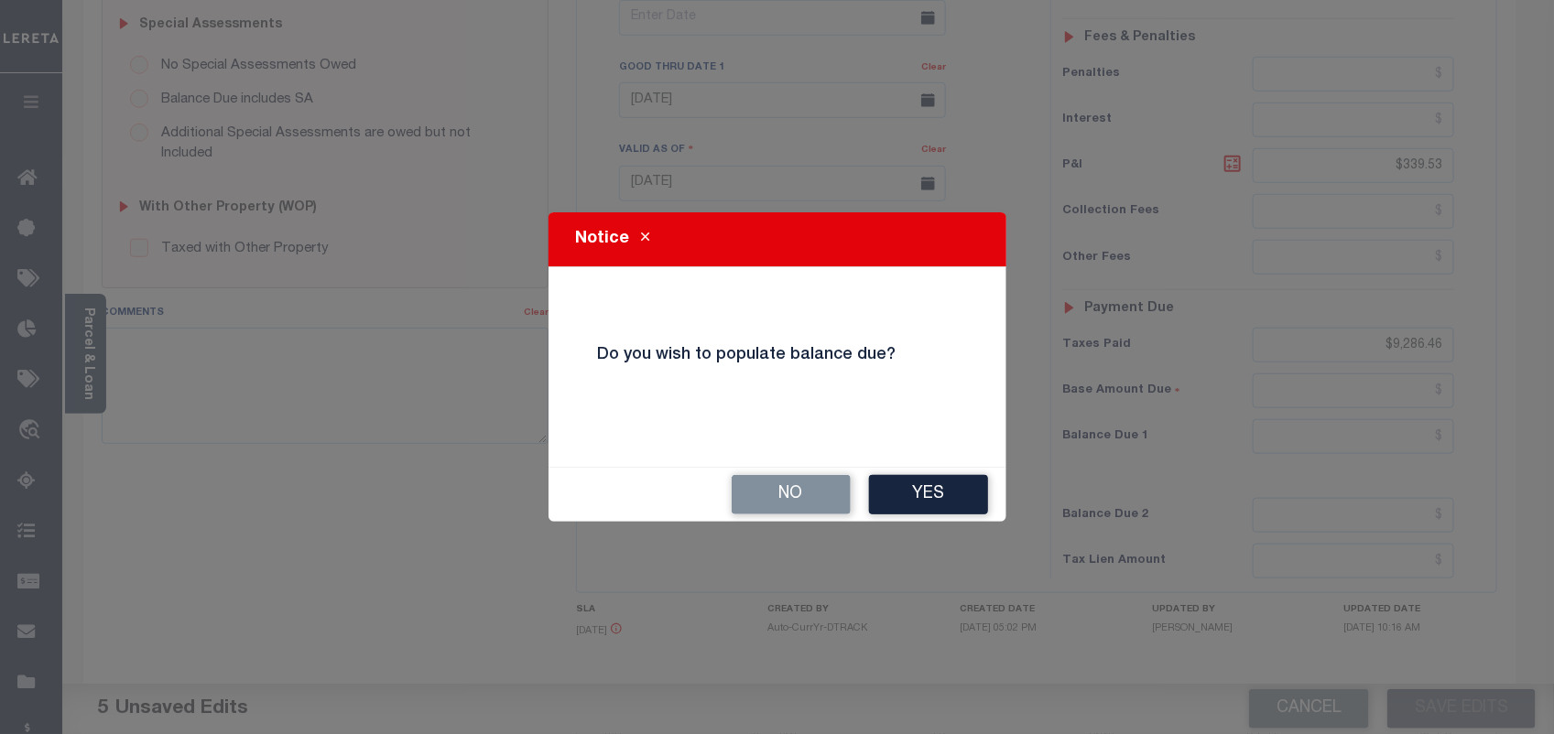
drag, startPoint x: 803, startPoint y: 509, endPoint x: 826, endPoint y: 491, distance: 29.3
click at [803, 510] on button "No" at bounding box center [791, 494] width 119 height 39
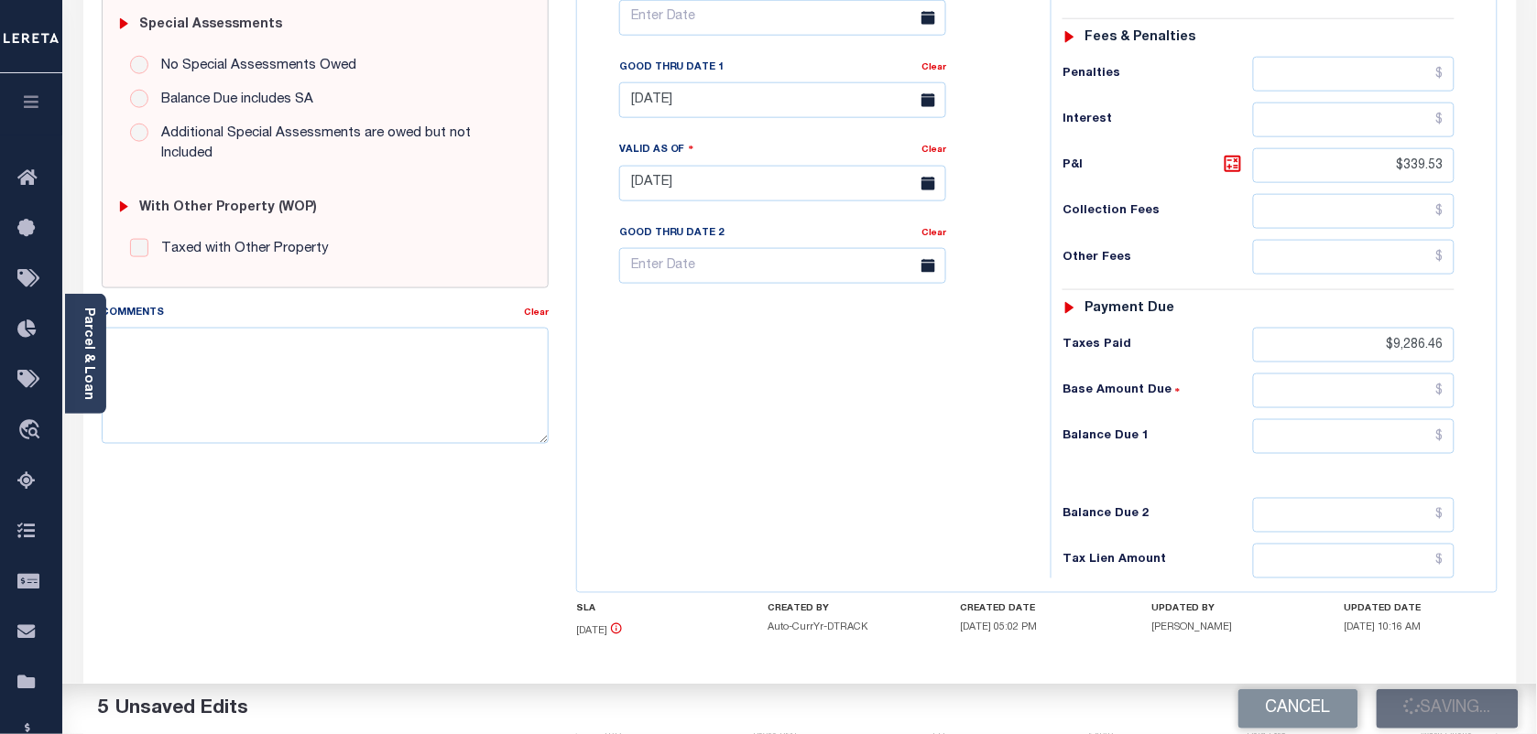
checkbox input "false"
type input "$7,869.89"
type input "$339.53"
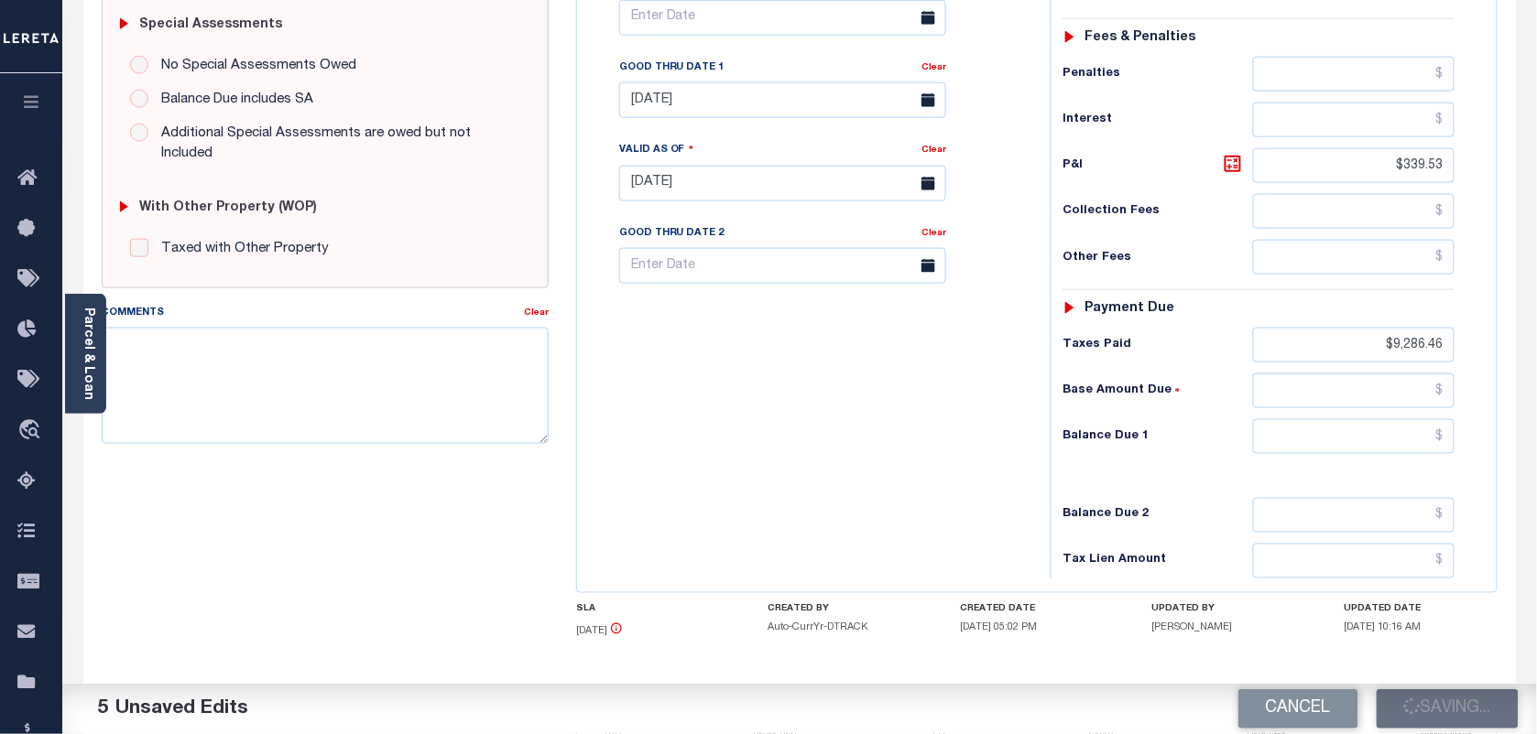
type input "$9,286.46"
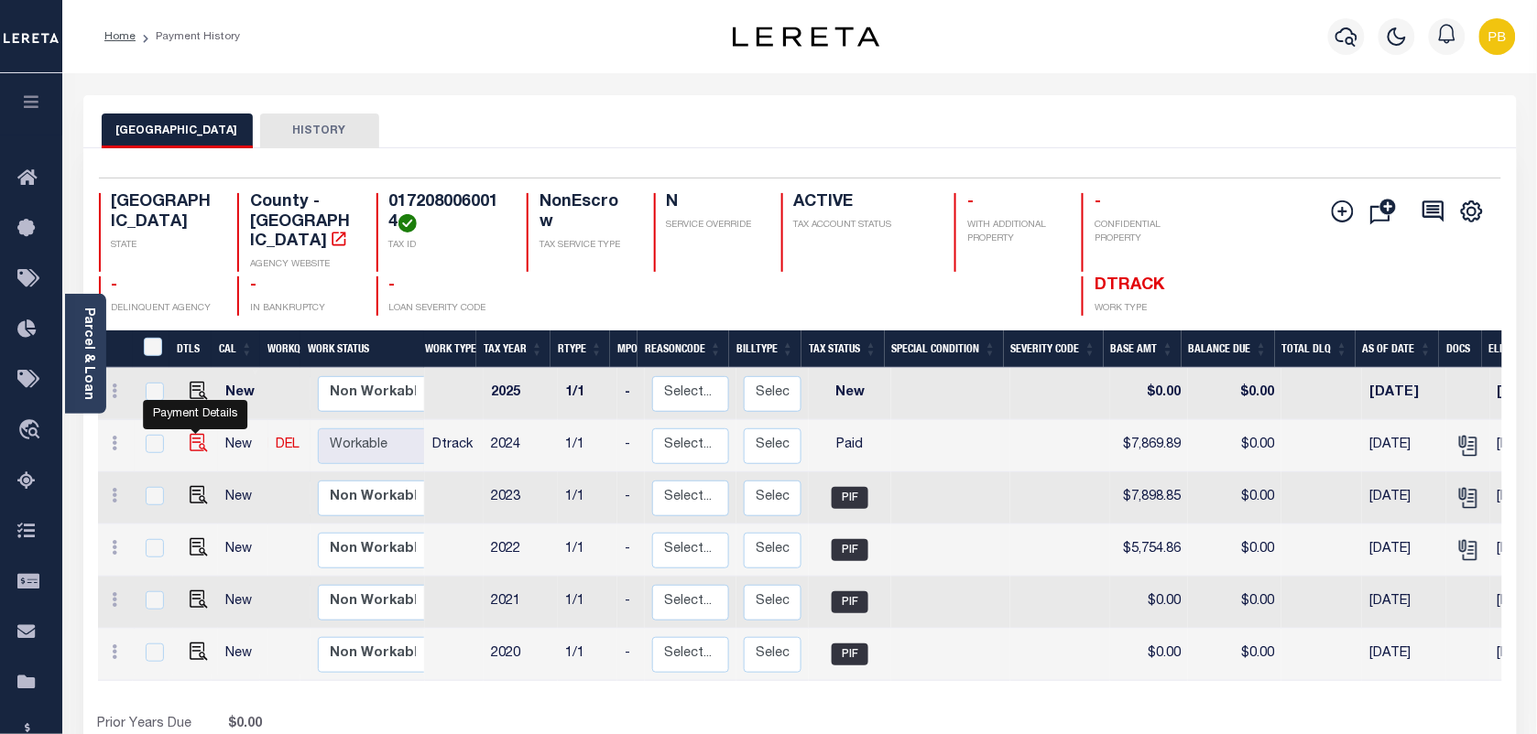
click at [193, 435] on img "" at bounding box center [199, 443] width 18 height 18
checkbox input "true"
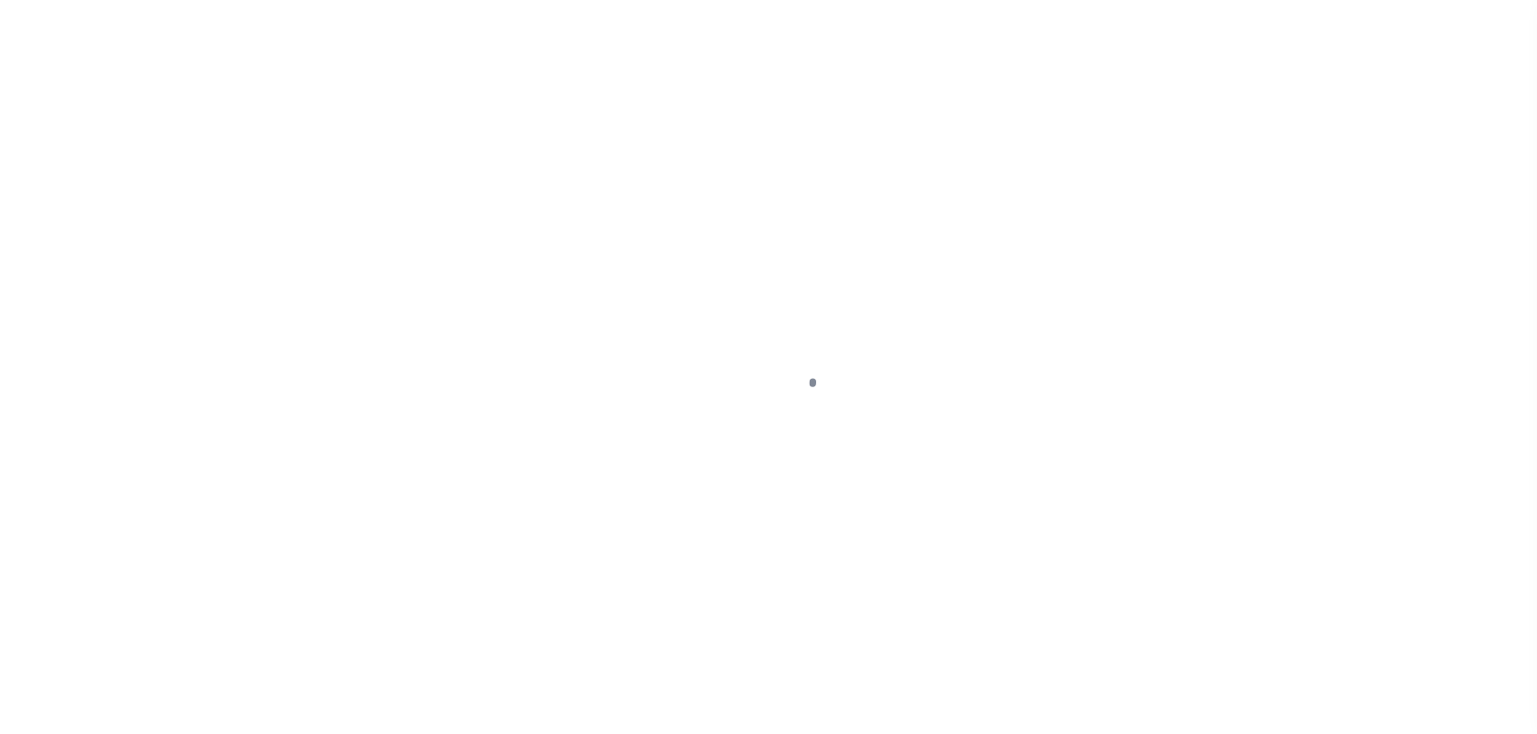
select select "PYD"
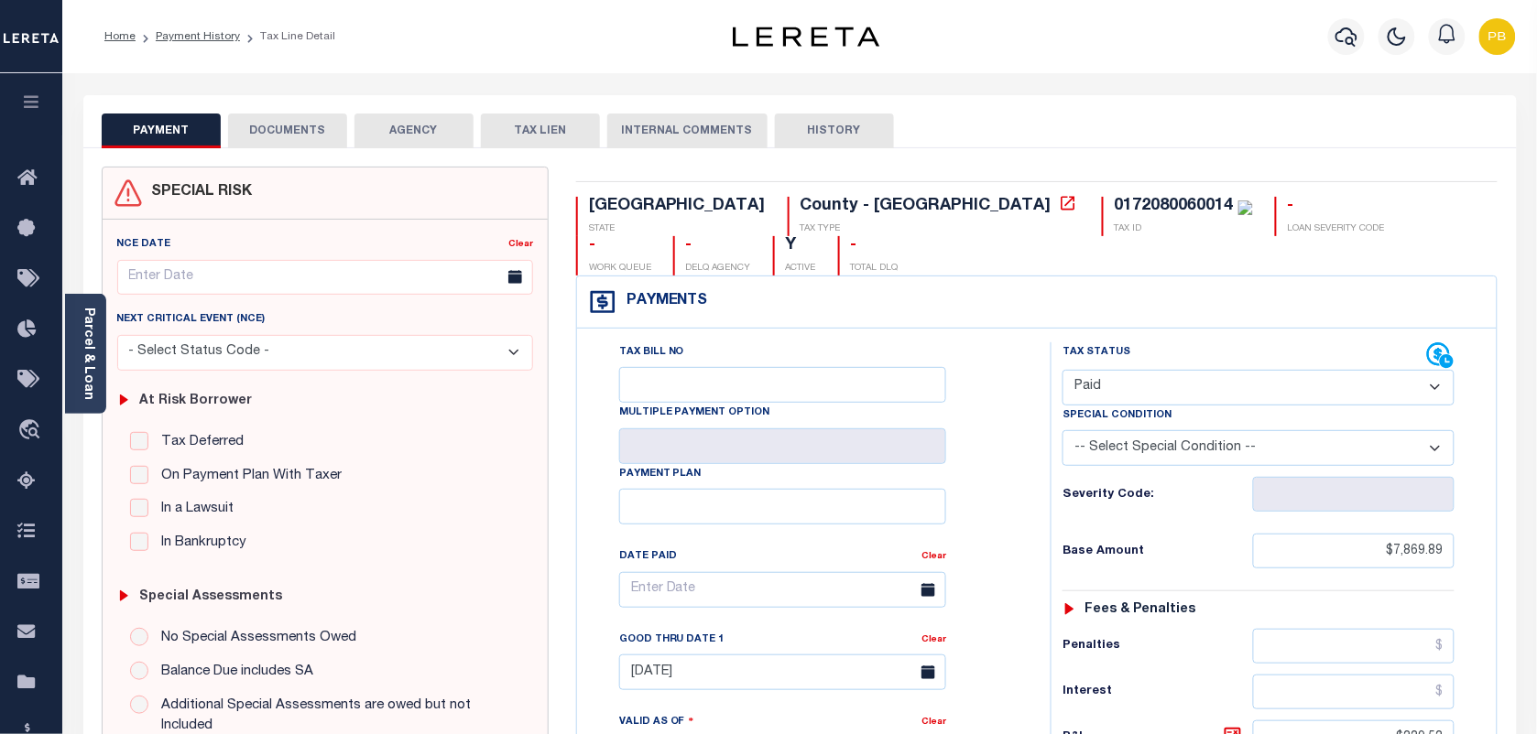
click at [299, 135] on button "DOCUMENTS" at bounding box center [287, 131] width 119 height 35
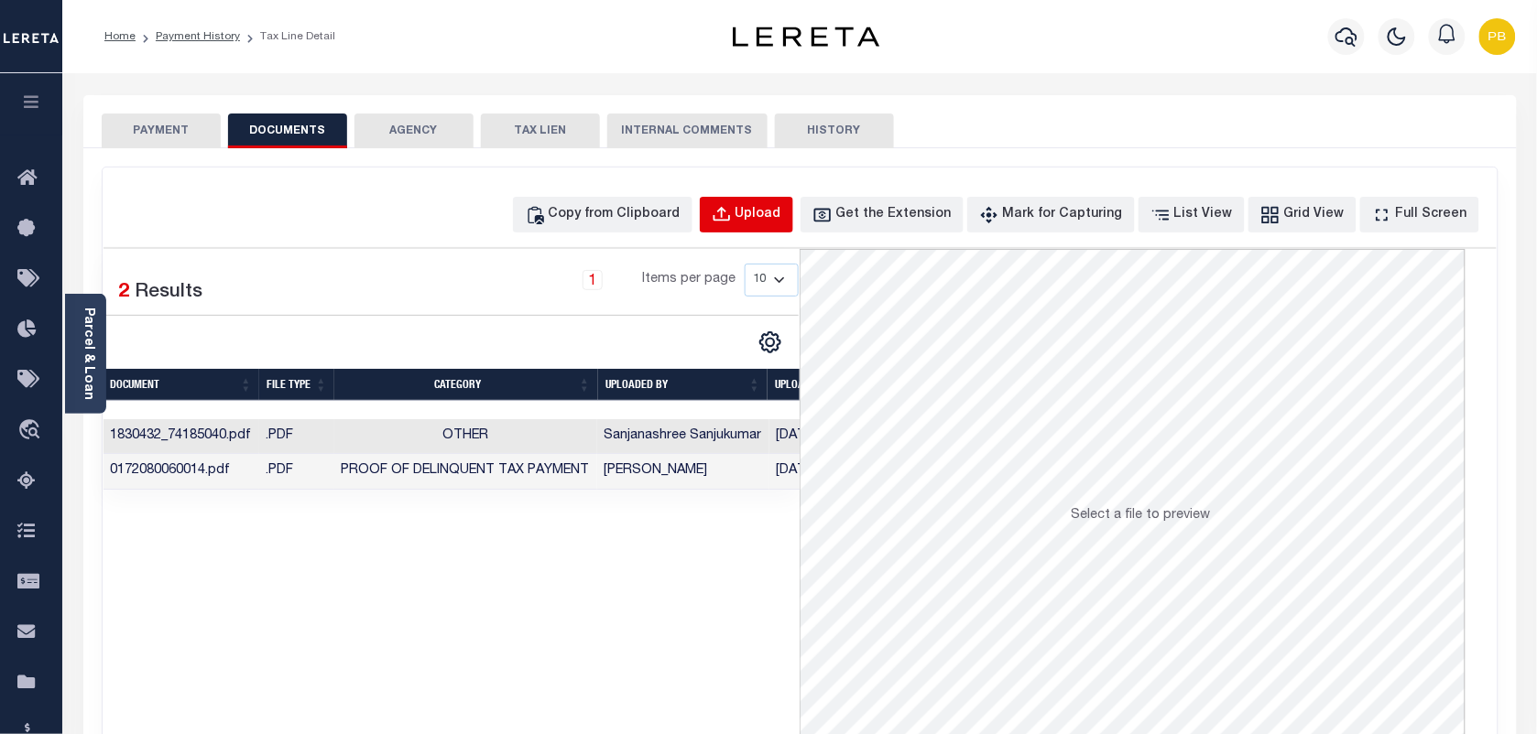
click at [769, 212] on div "Upload" at bounding box center [758, 215] width 46 height 20
select select "POP"
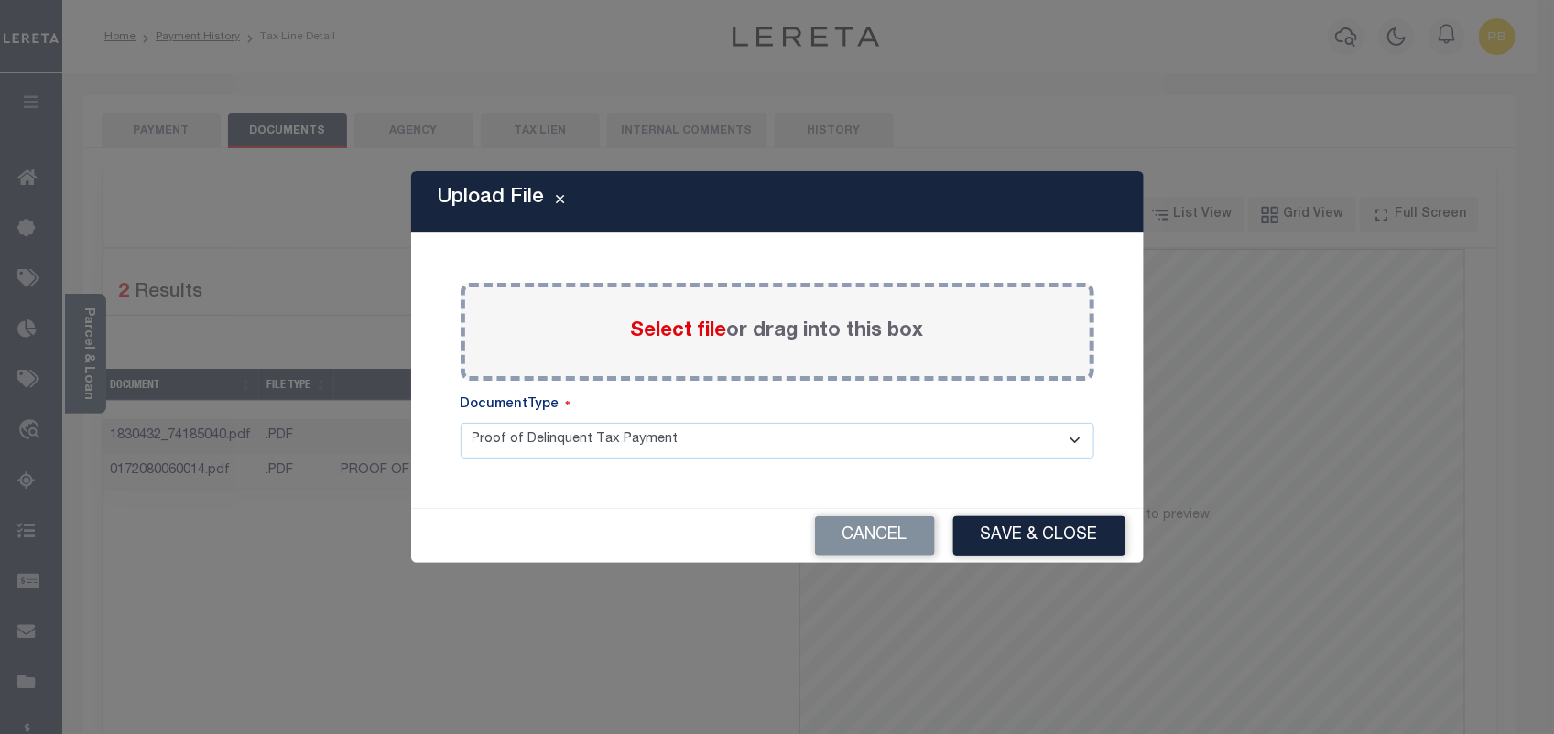
click at [673, 327] on span "Select file" at bounding box center [679, 331] width 96 height 20
click at [0, 0] on input "Select file or drag into this box" at bounding box center [0, 0] width 0 height 0
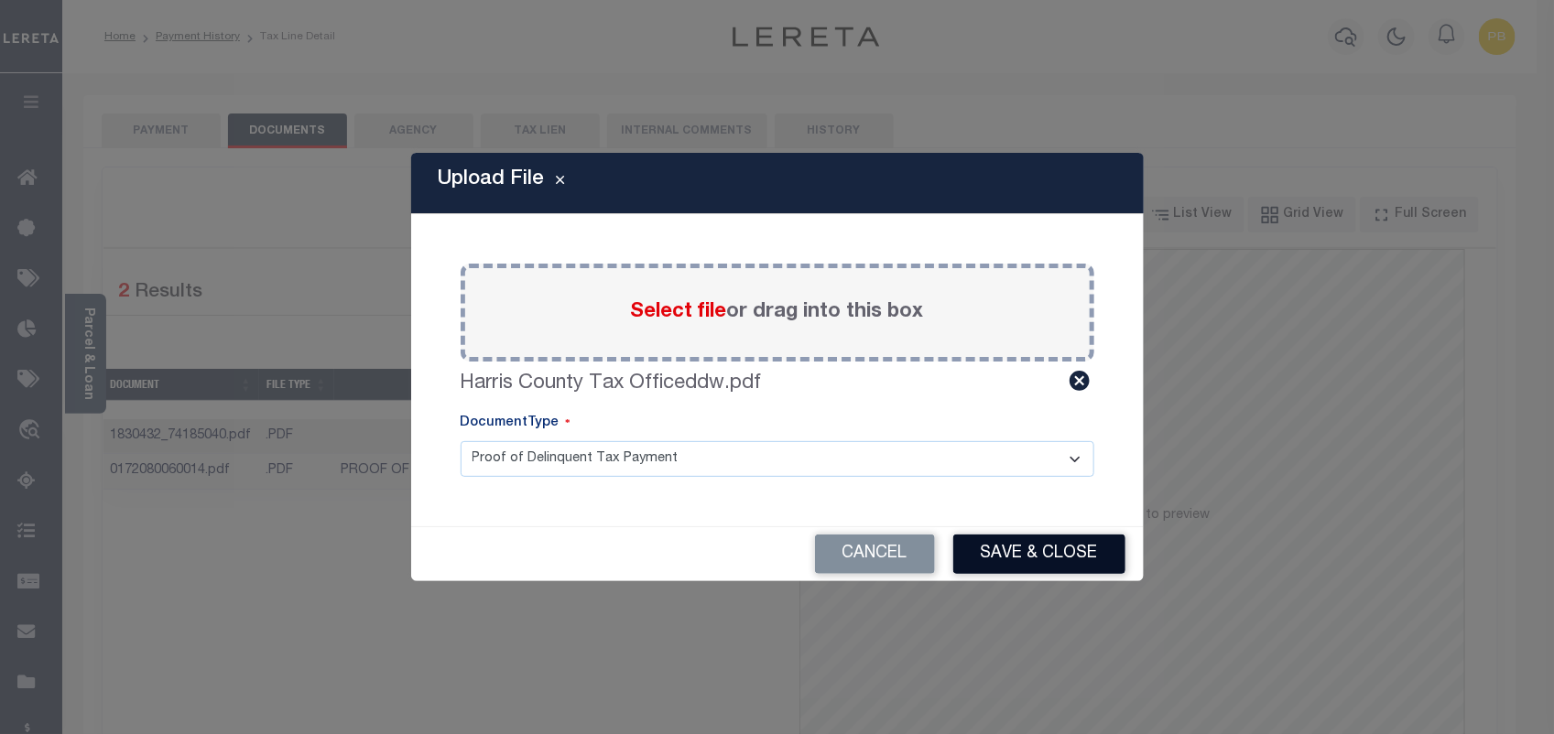
click at [1060, 554] on button "Save & Close" at bounding box center [1039, 554] width 172 height 39
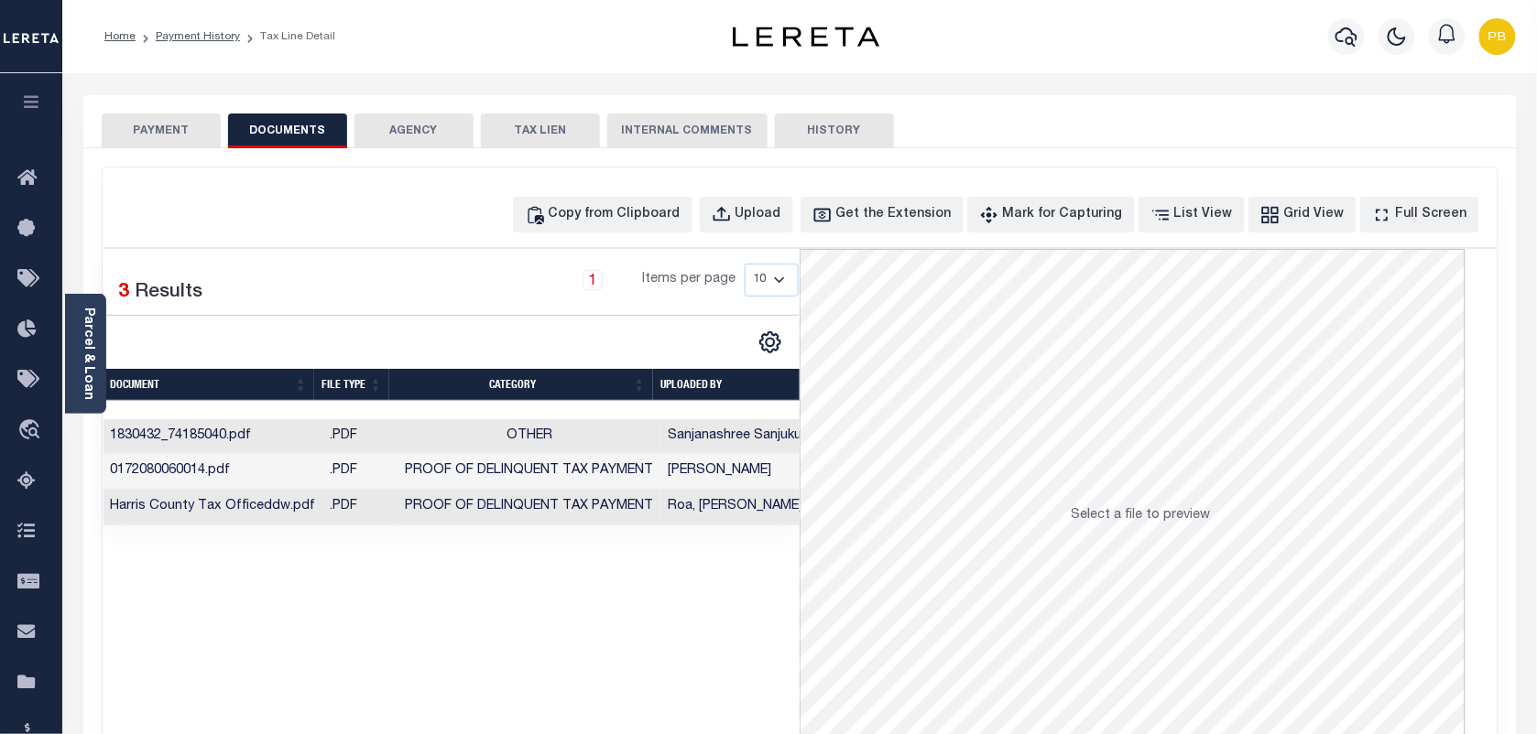
click at [125, 140] on button "PAYMENT" at bounding box center [161, 131] width 119 height 35
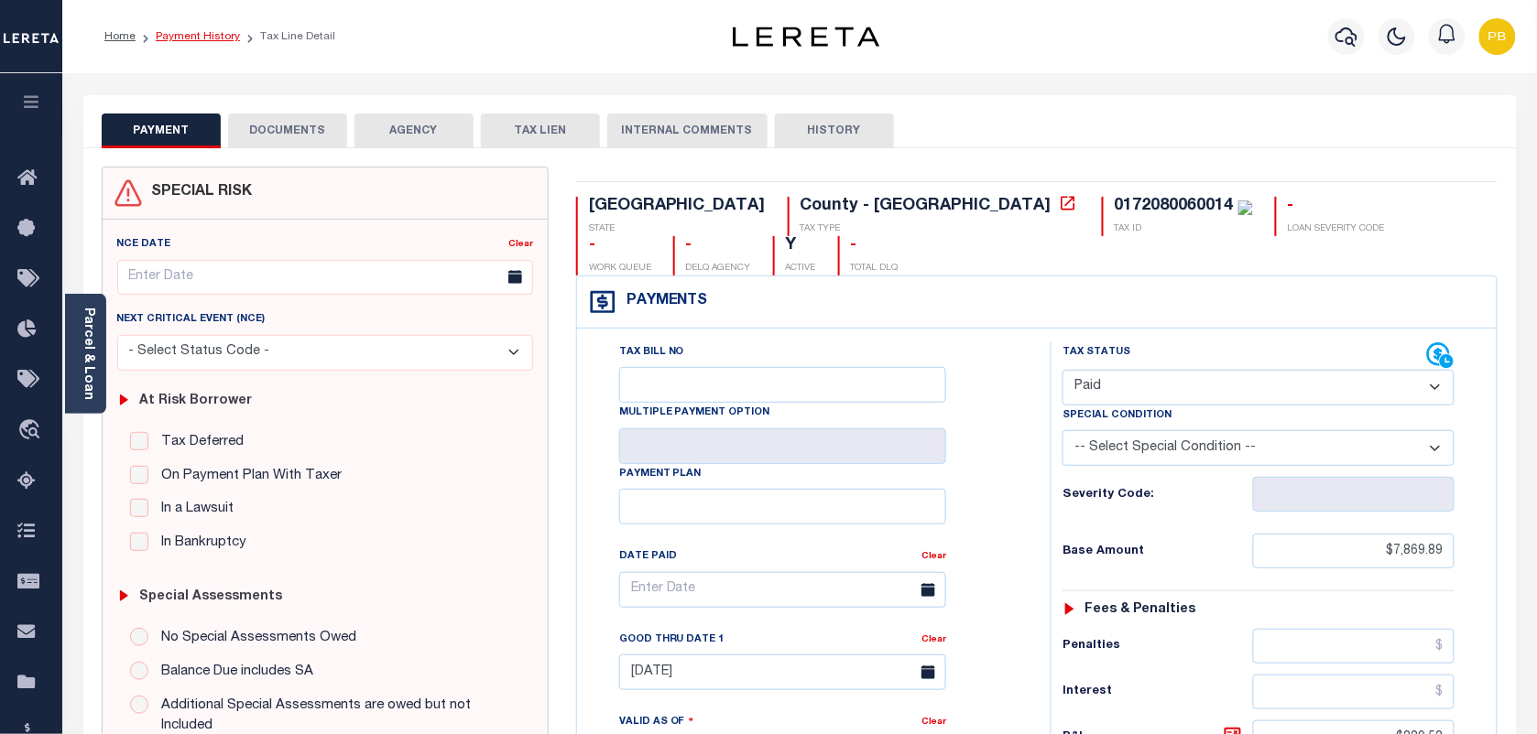
click at [200, 35] on link "Payment History" at bounding box center [198, 36] width 84 height 11
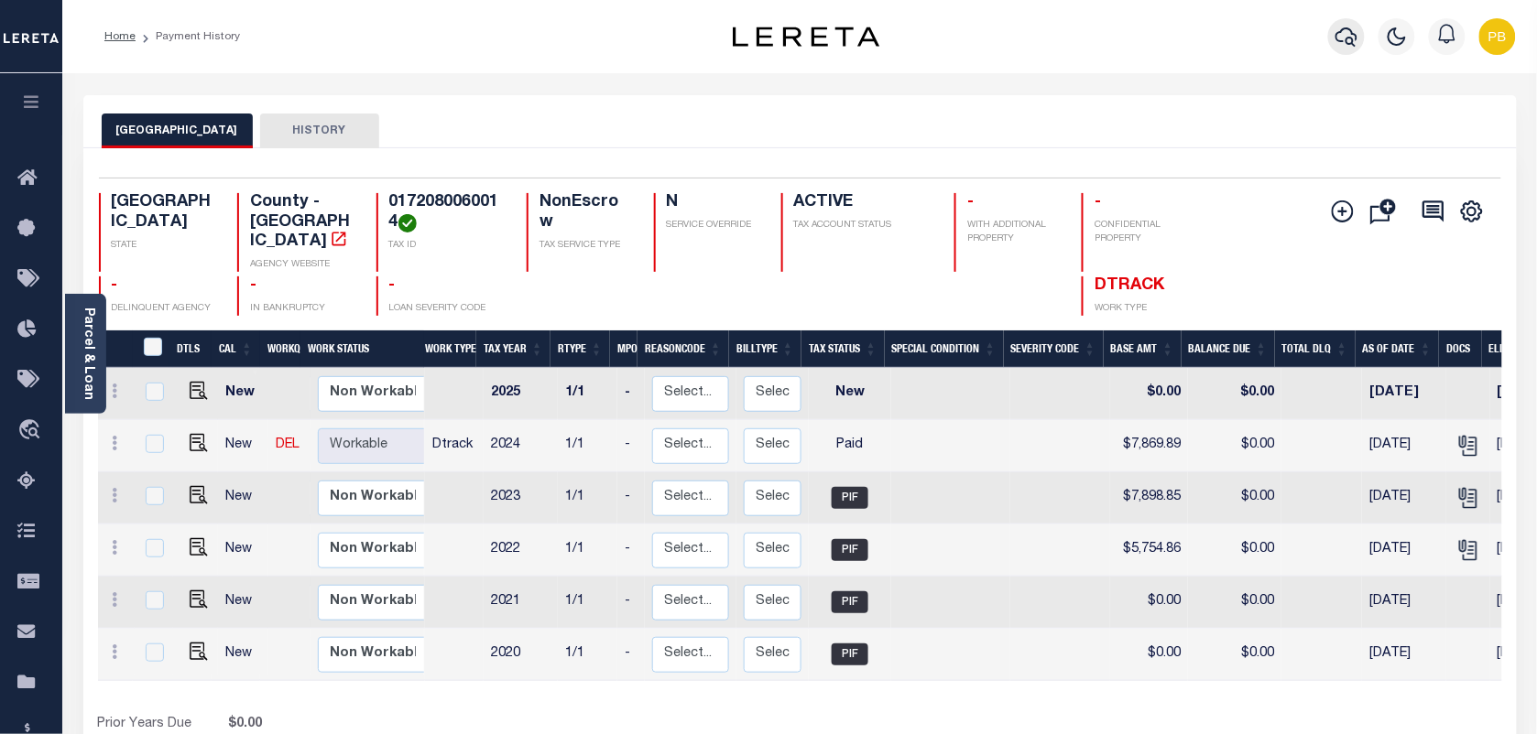
click at [1335, 38] on icon "button" at bounding box center [1346, 37] width 22 height 22
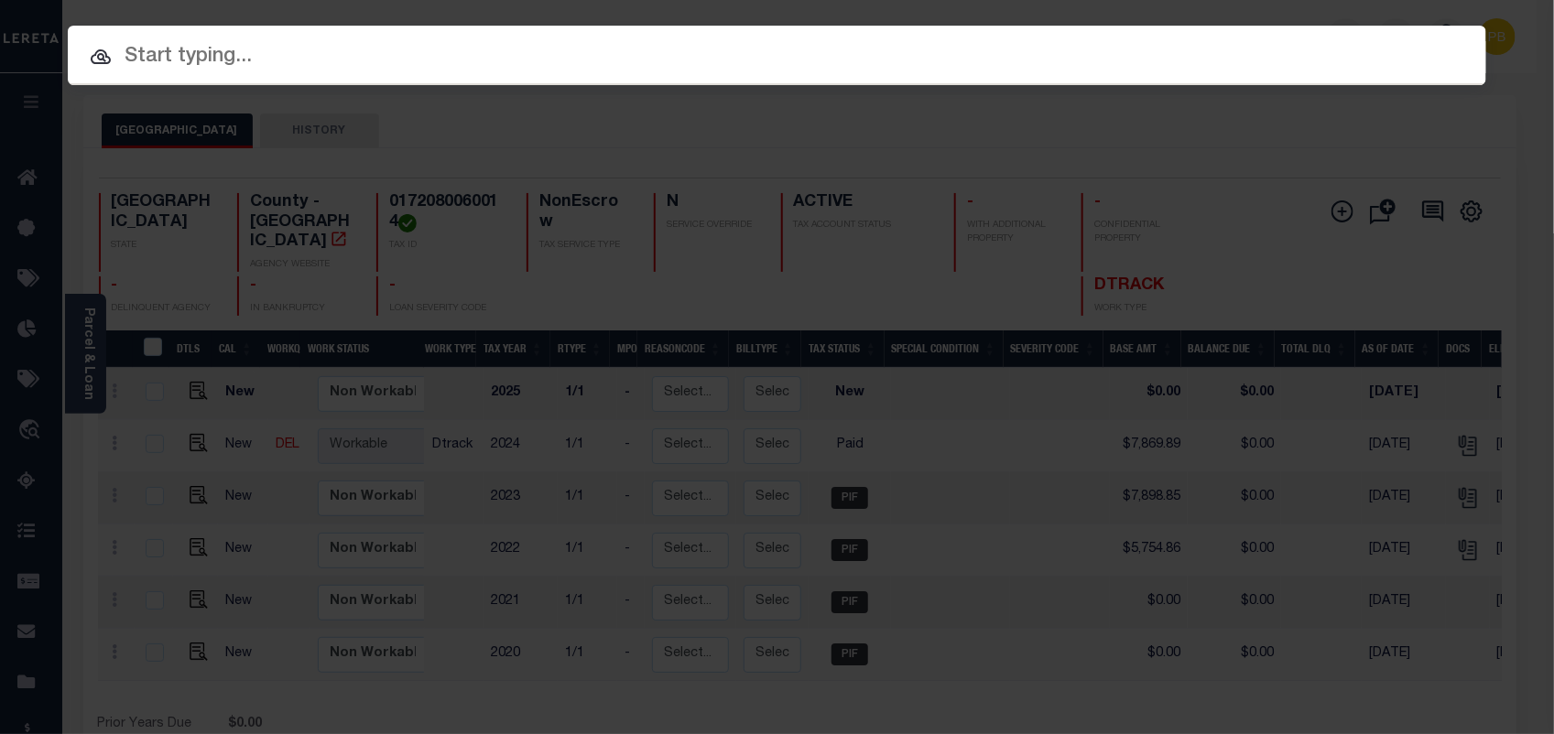
paste input "118804"
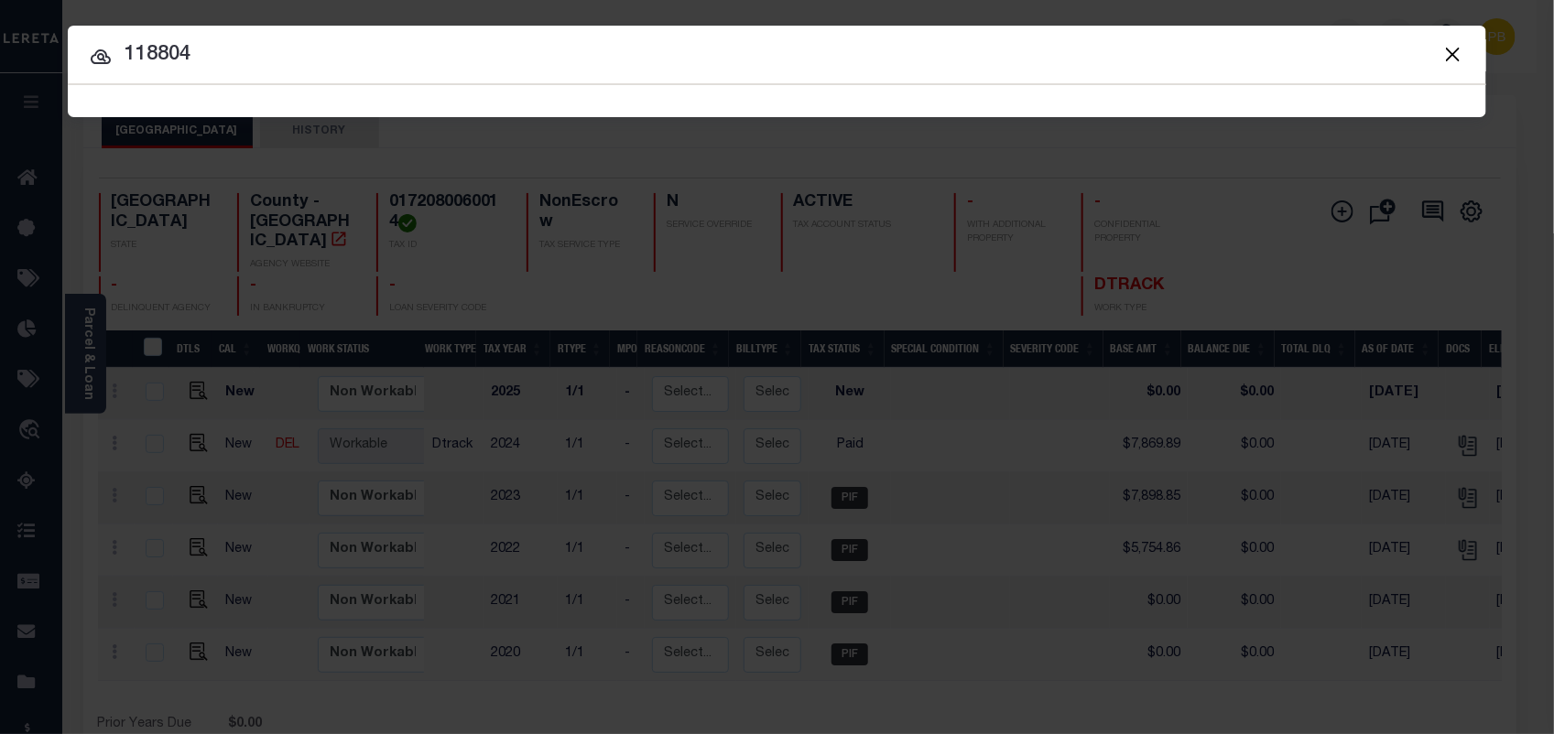
type input "118804"
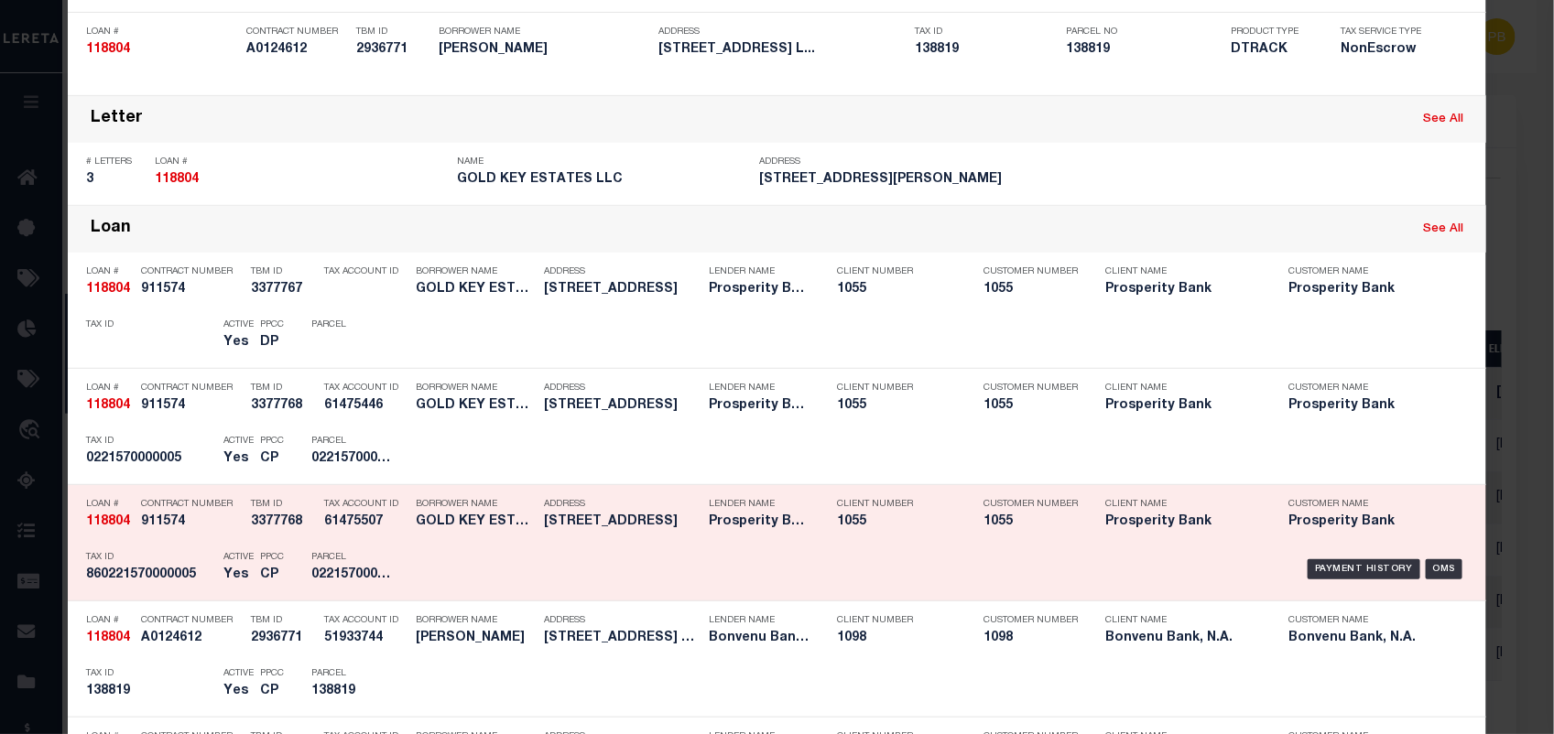
scroll to position [343, 0]
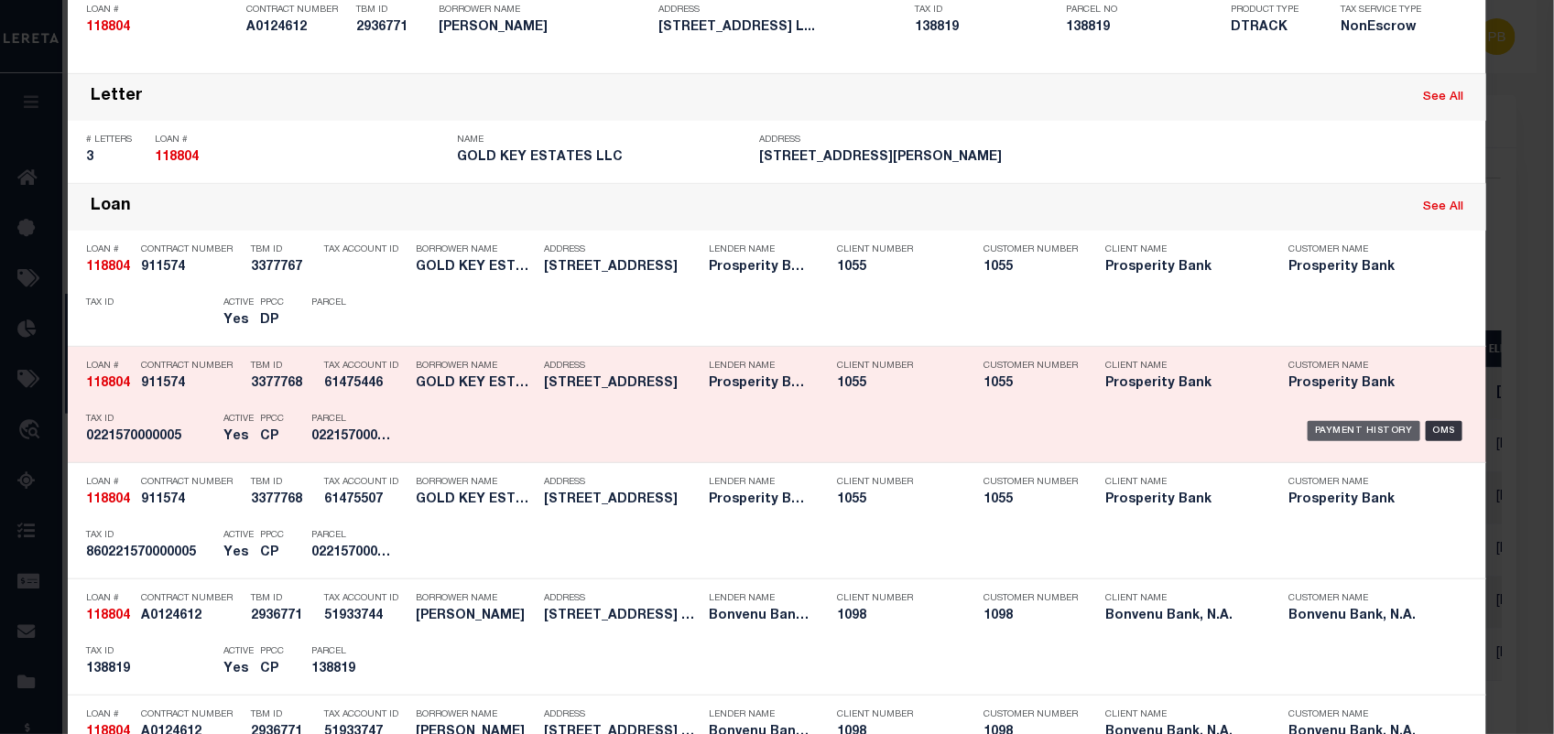
click at [1374, 430] on div "Payment History" at bounding box center [1364, 431] width 113 height 20
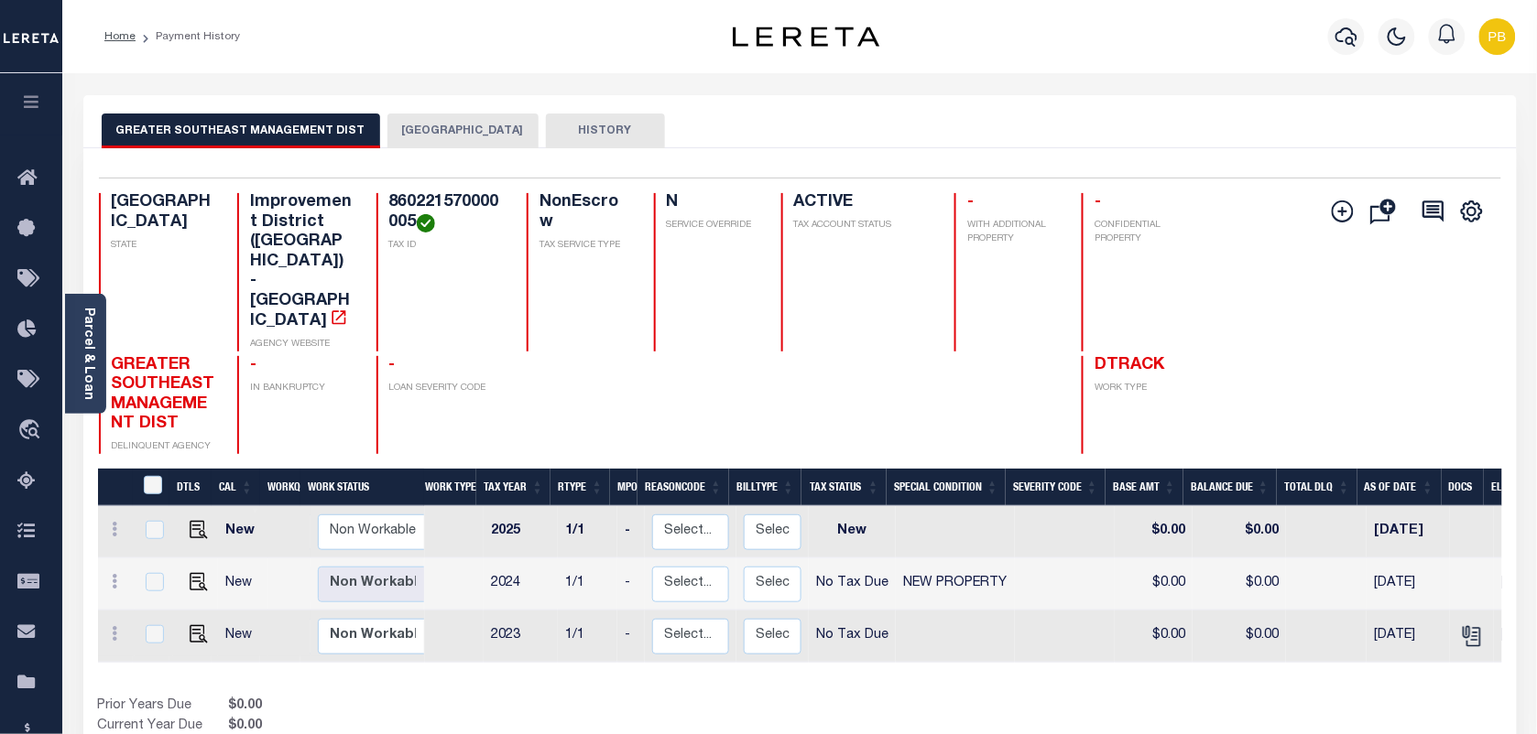
click at [428, 137] on button "[GEOGRAPHIC_DATA]" at bounding box center [462, 131] width 151 height 35
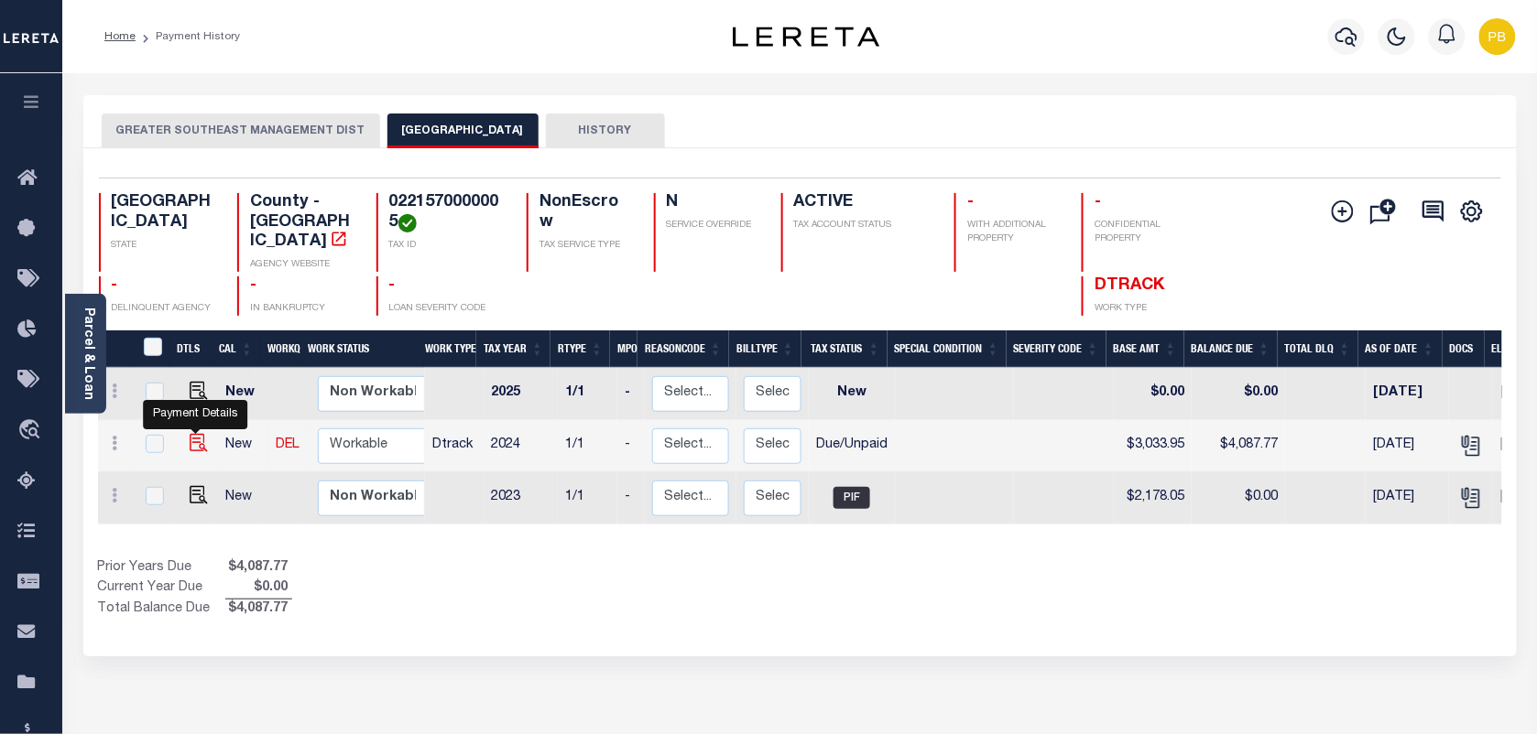
click at [197, 434] on img "" at bounding box center [199, 443] width 18 height 18
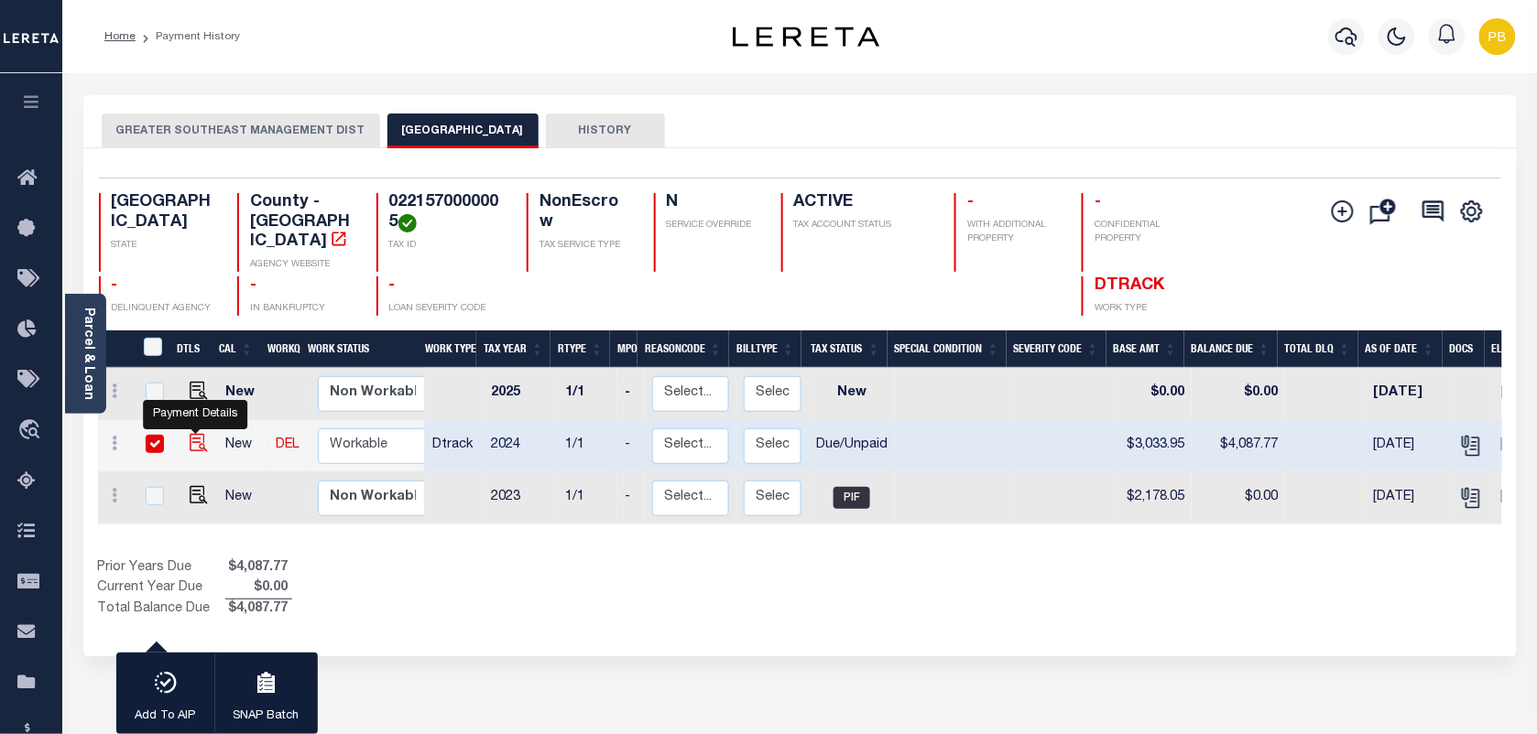
checkbox input "true"
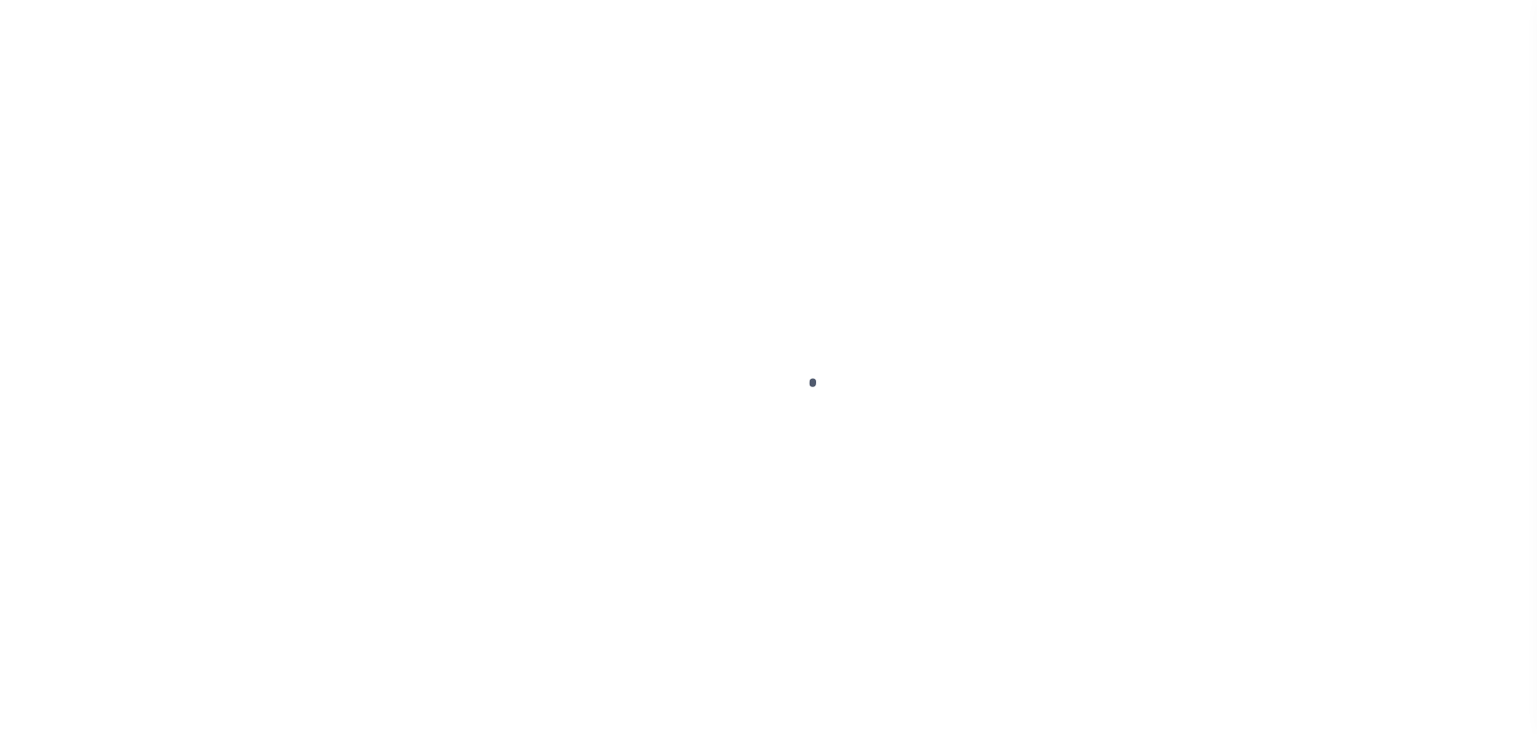
select select "DUE"
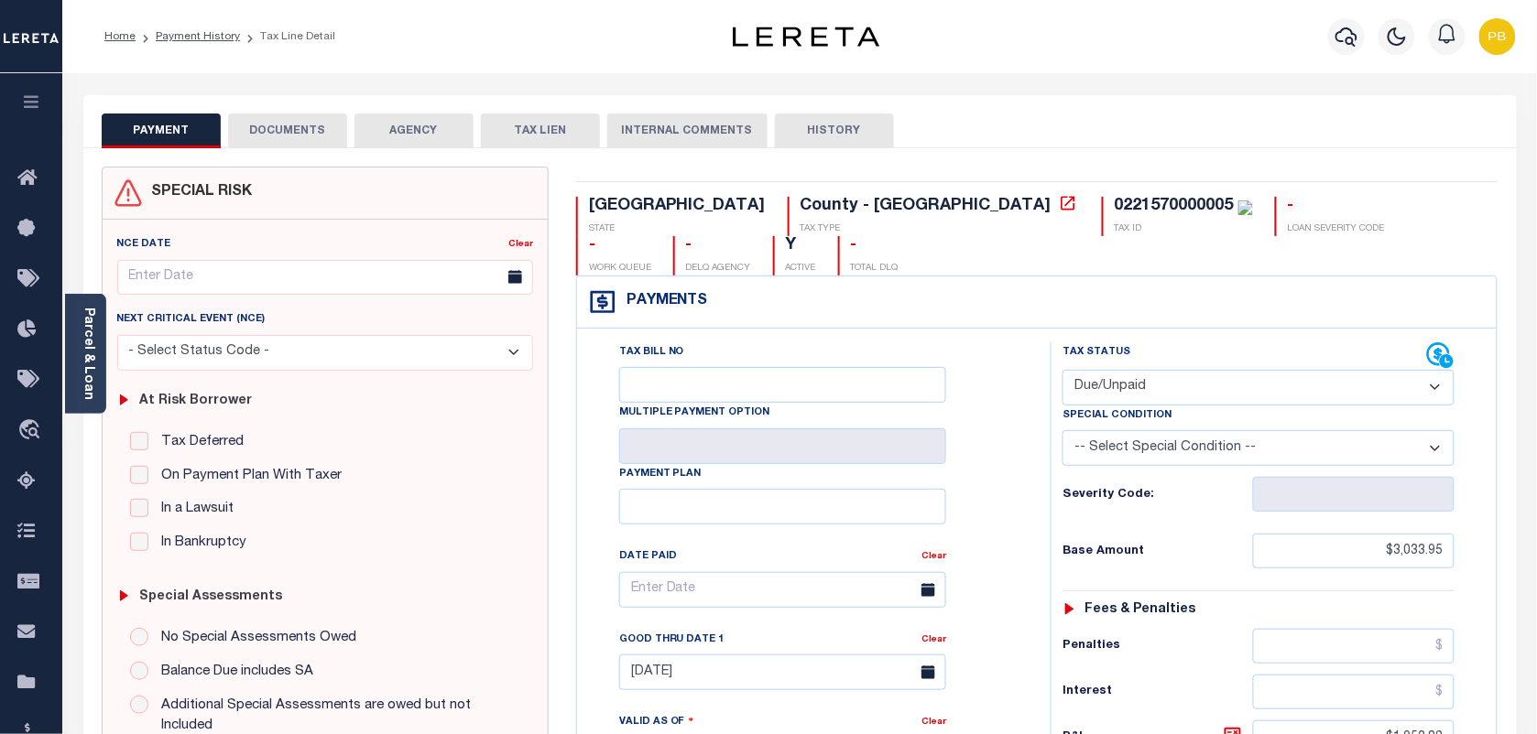
click at [287, 124] on button "DOCUMENTS" at bounding box center [287, 131] width 119 height 35
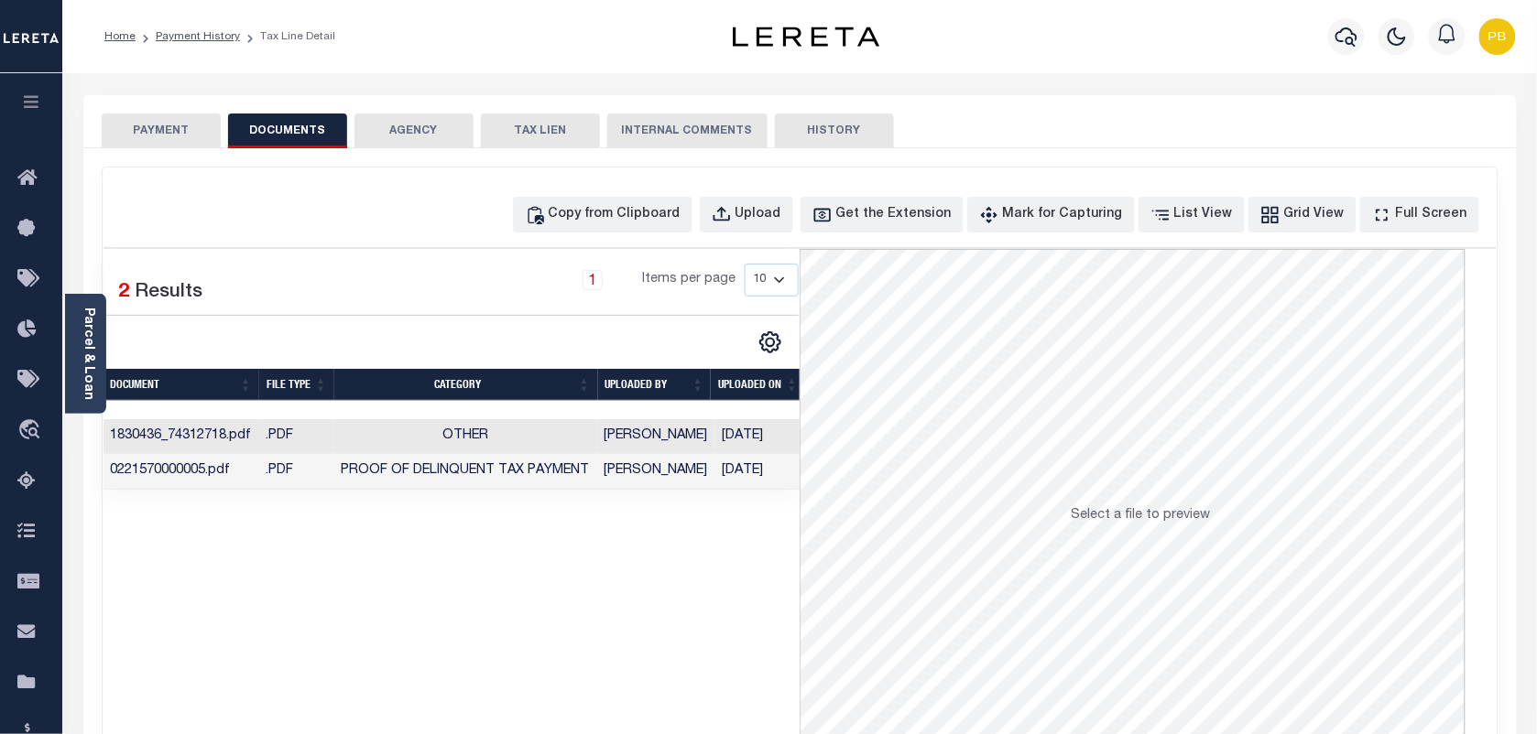
click at [230, 477] on td "0221570000005.pdf" at bounding box center [181, 472] width 156 height 36
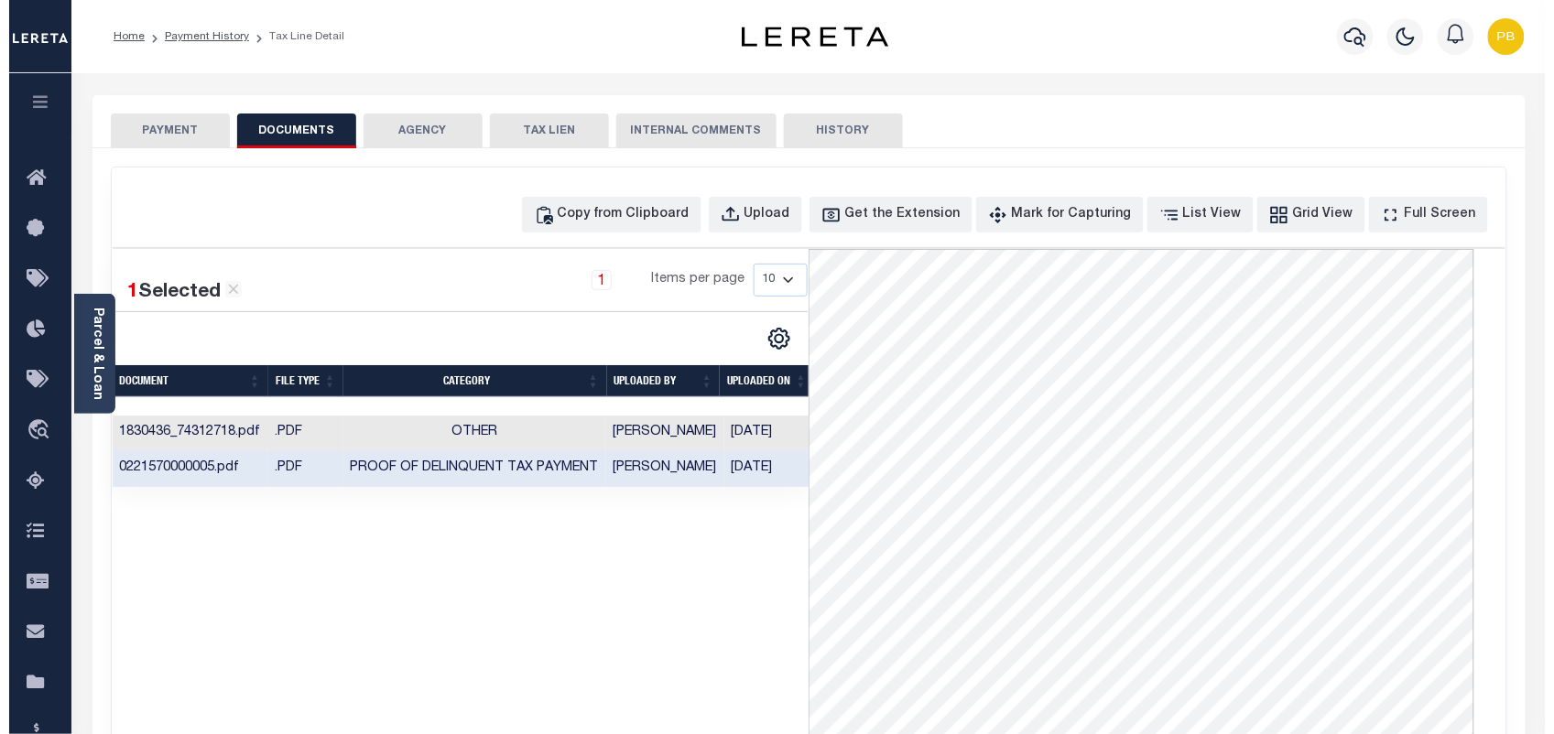
scroll to position [144, 0]
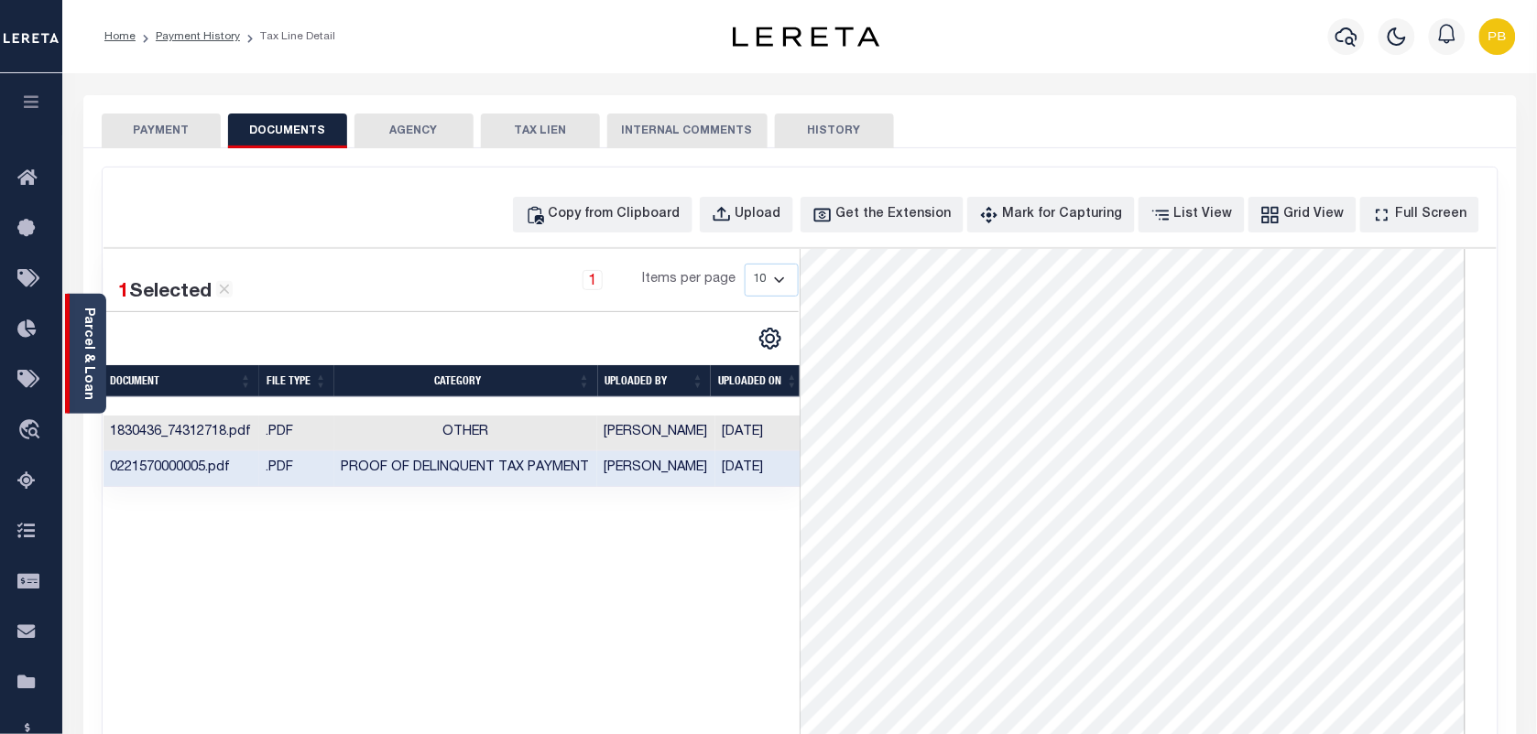
click at [82, 355] on link "Parcel & Loan" at bounding box center [88, 354] width 13 height 92
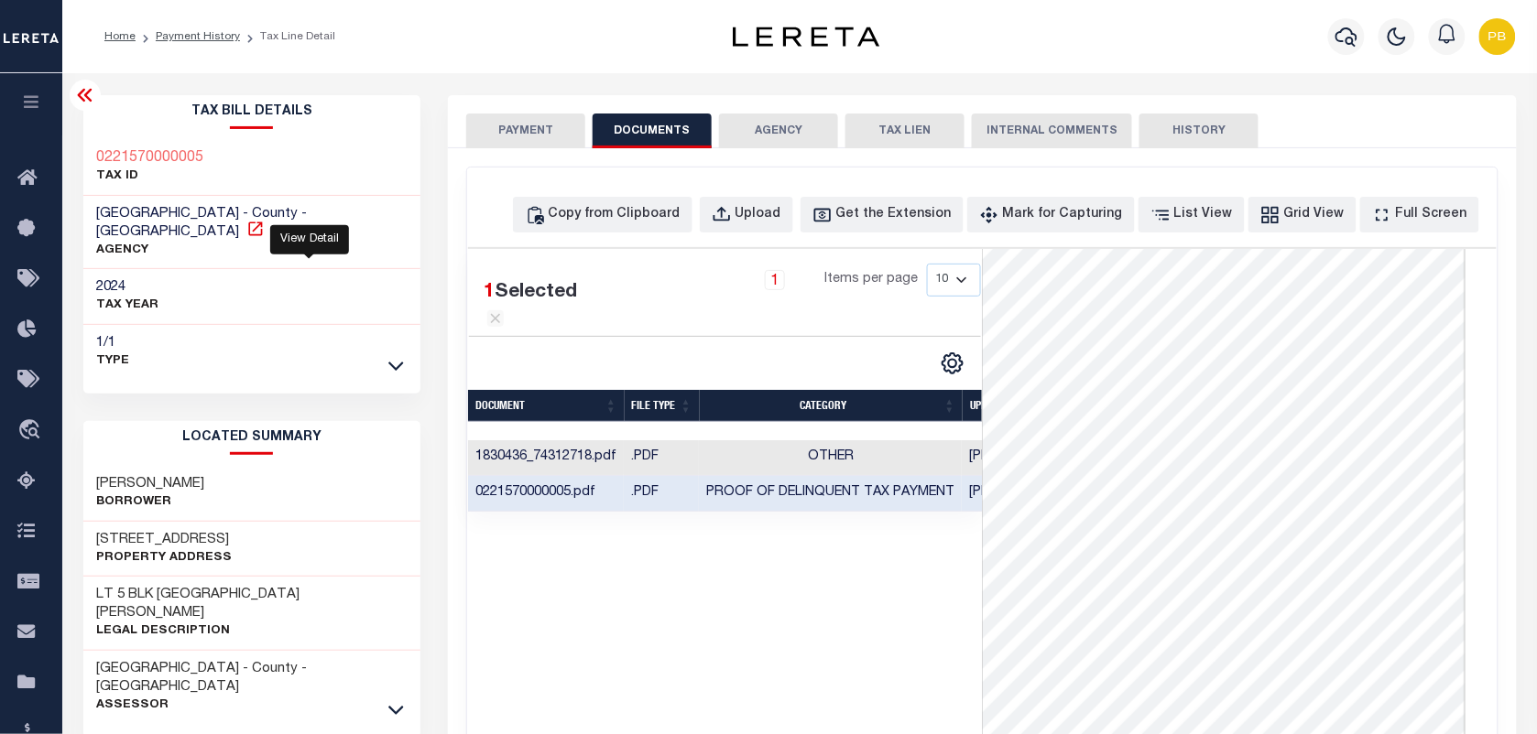
click at [265, 220] on icon at bounding box center [255, 229] width 18 height 18
click at [730, 336] on div "1 Items per page 10 25 50 100" at bounding box center [793, 300] width 405 height 72
click at [1354, 42] on icon "button" at bounding box center [1346, 36] width 22 height 19
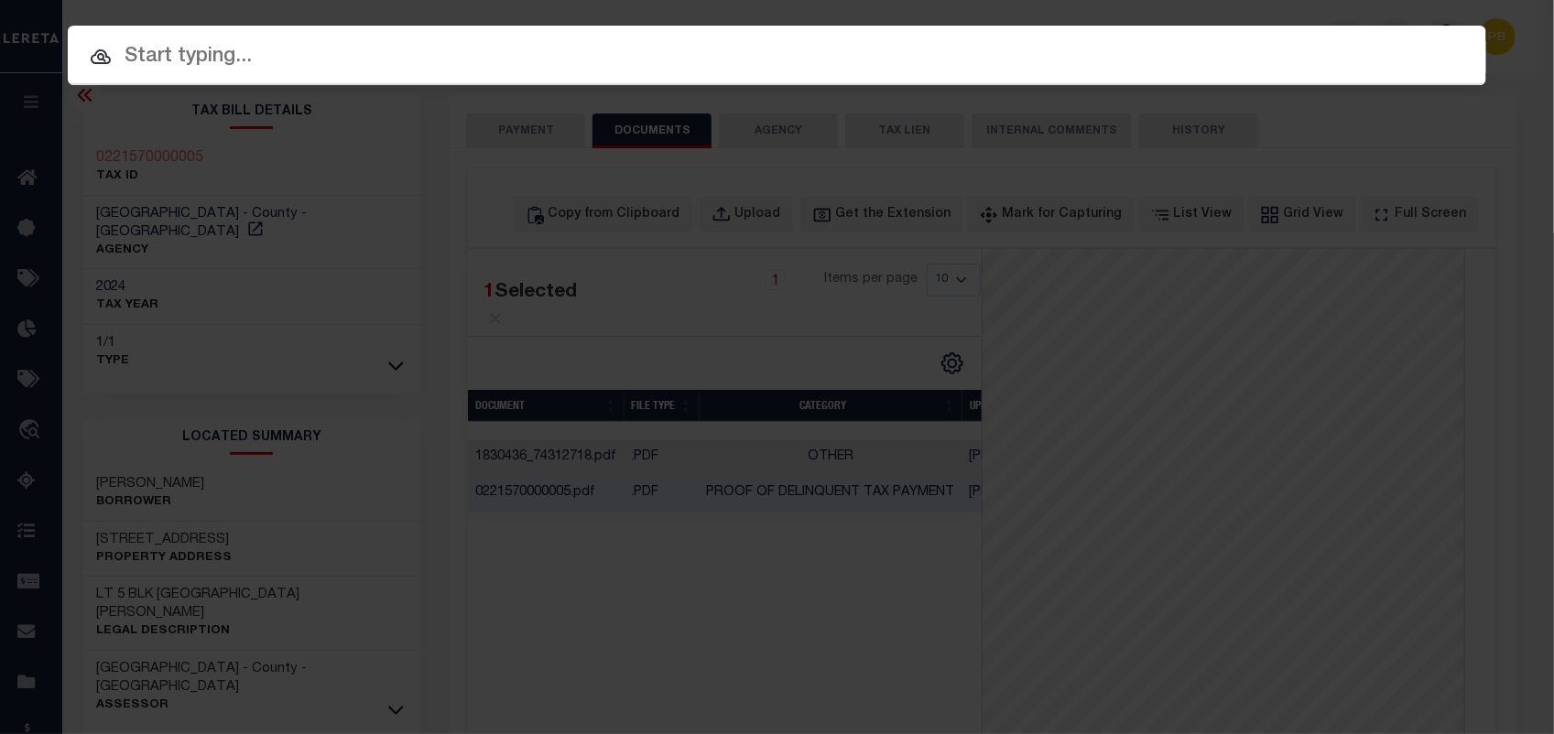
paste input "107540"
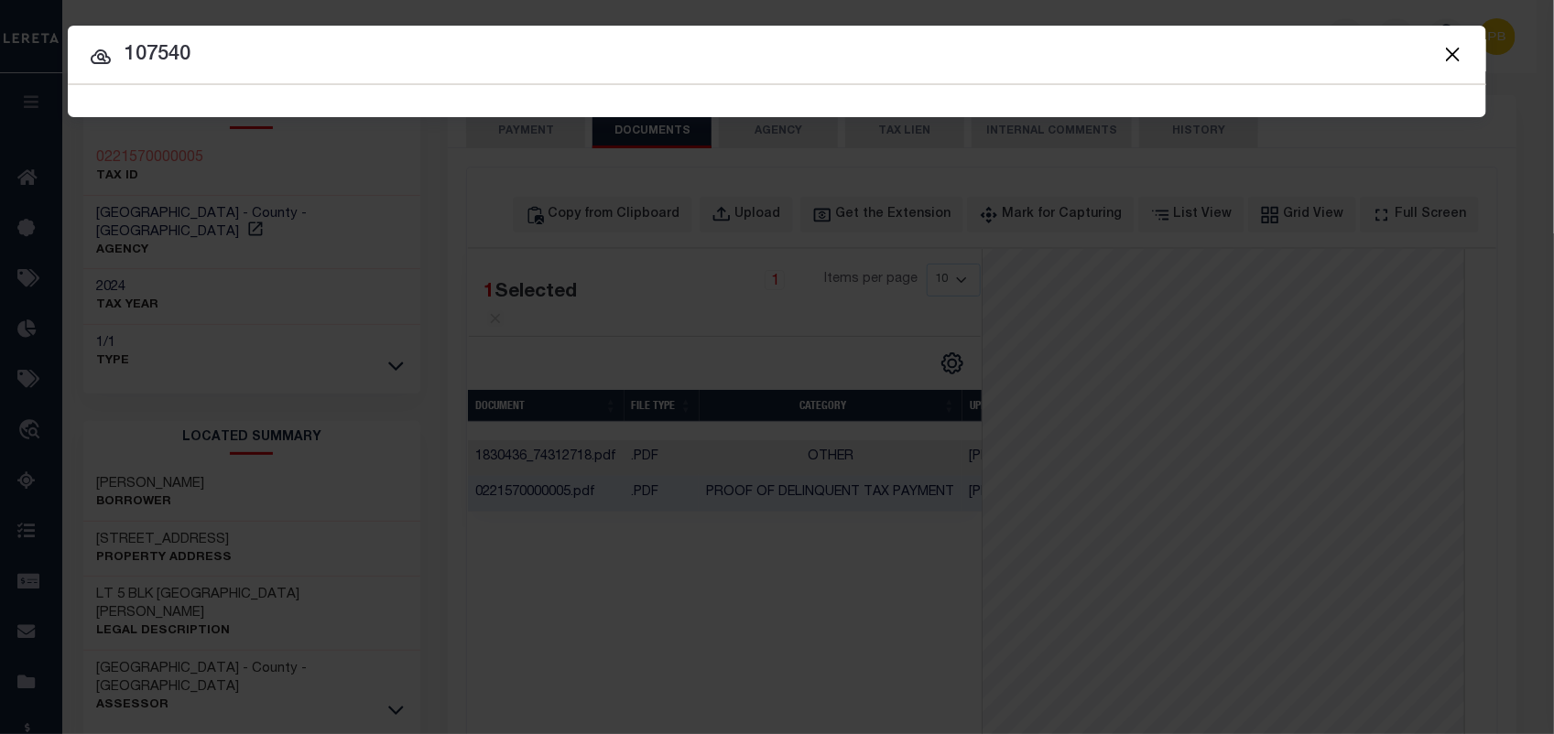
type input "107540"
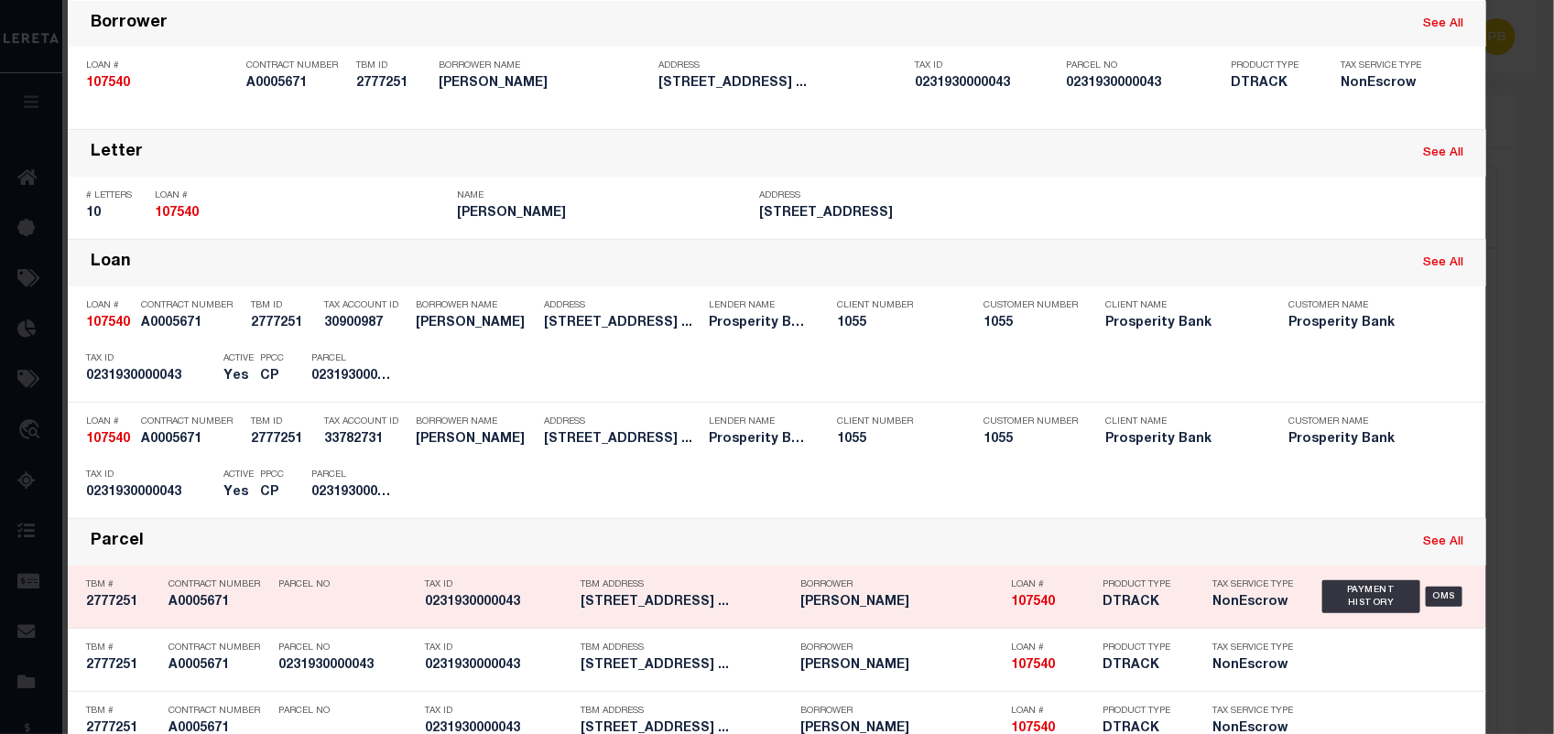
scroll to position [229, 0]
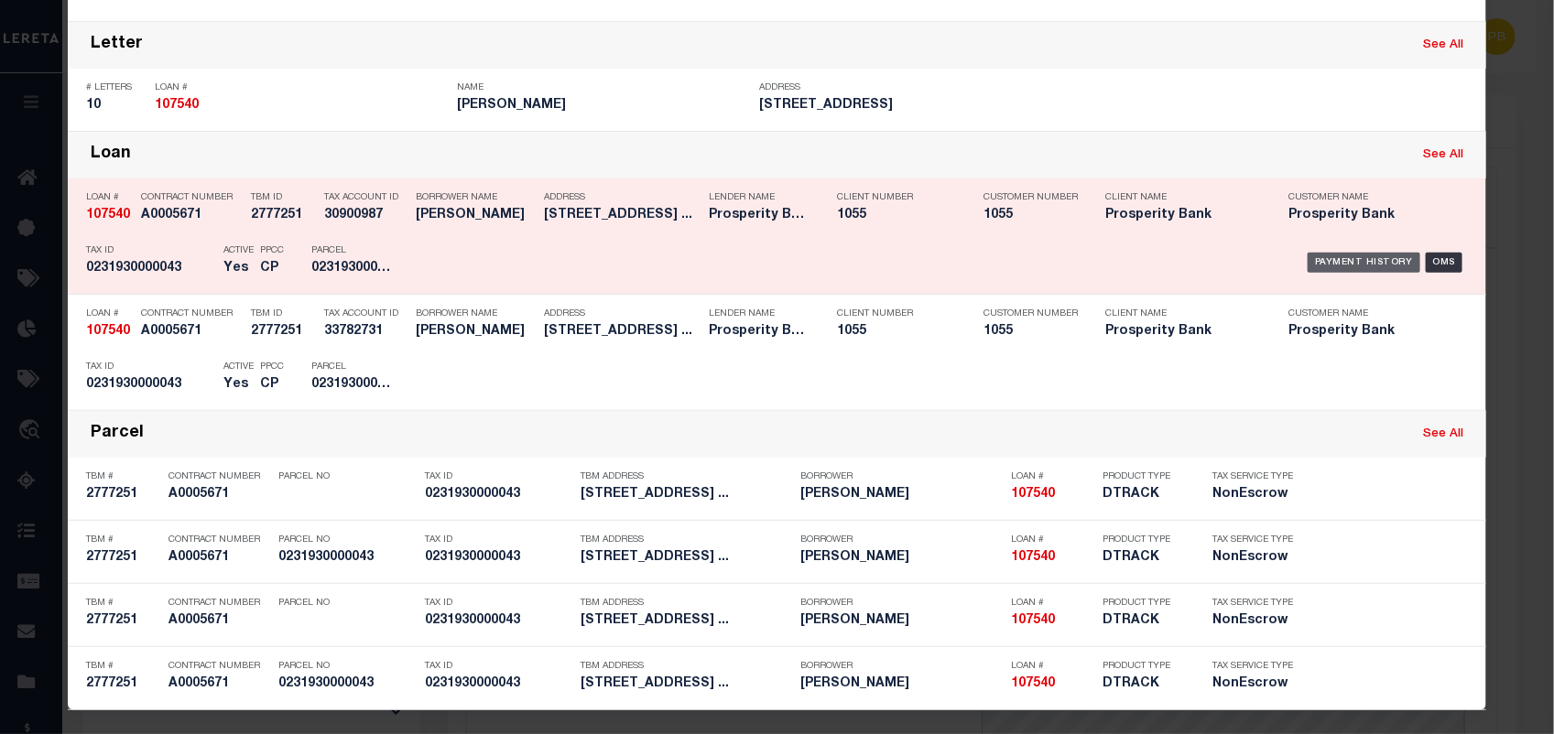
click at [1355, 259] on div "Payment History" at bounding box center [1364, 263] width 113 height 20
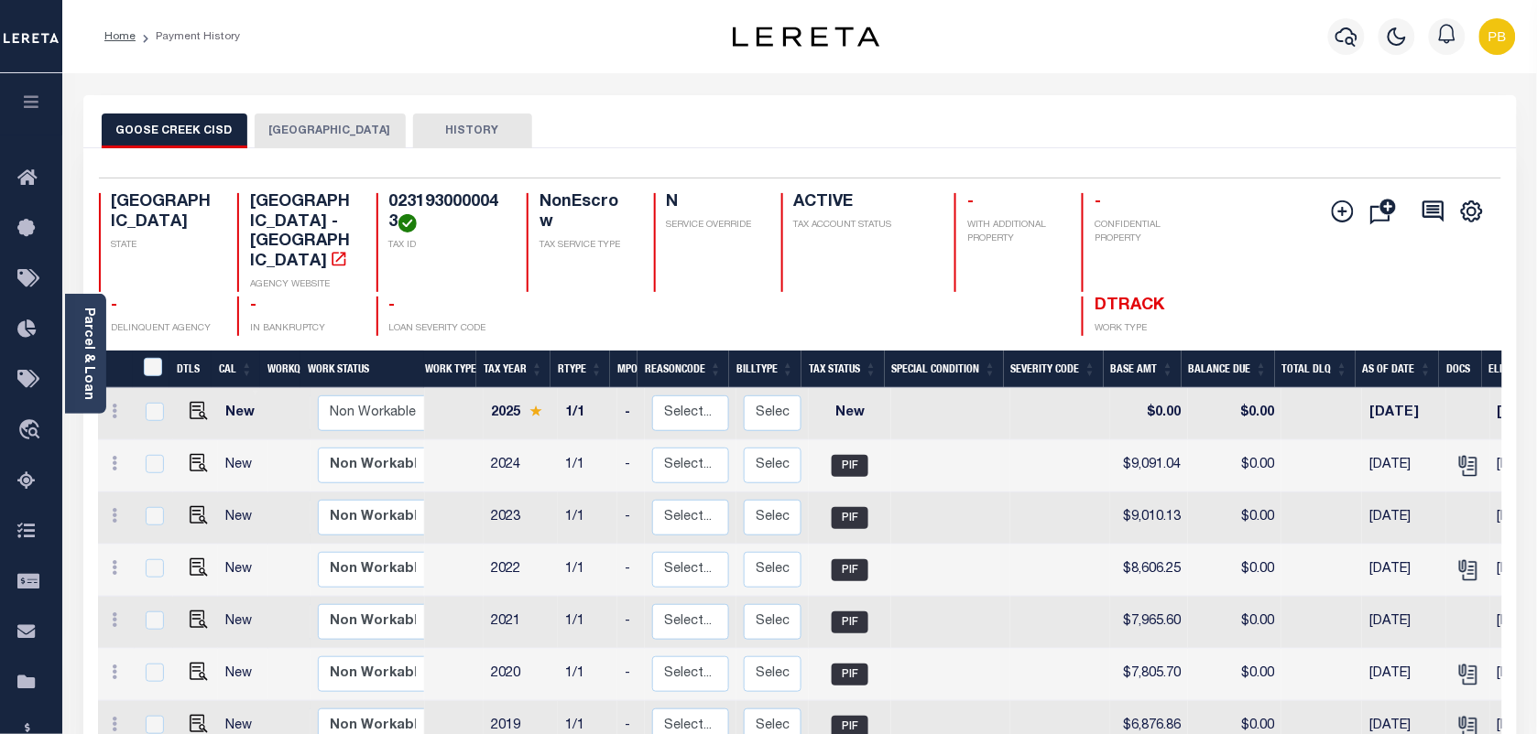
click at [313, 135] on button "[GEOGRAPHIC_DATA]" at bounding box center [330, 131] width 151 height 35
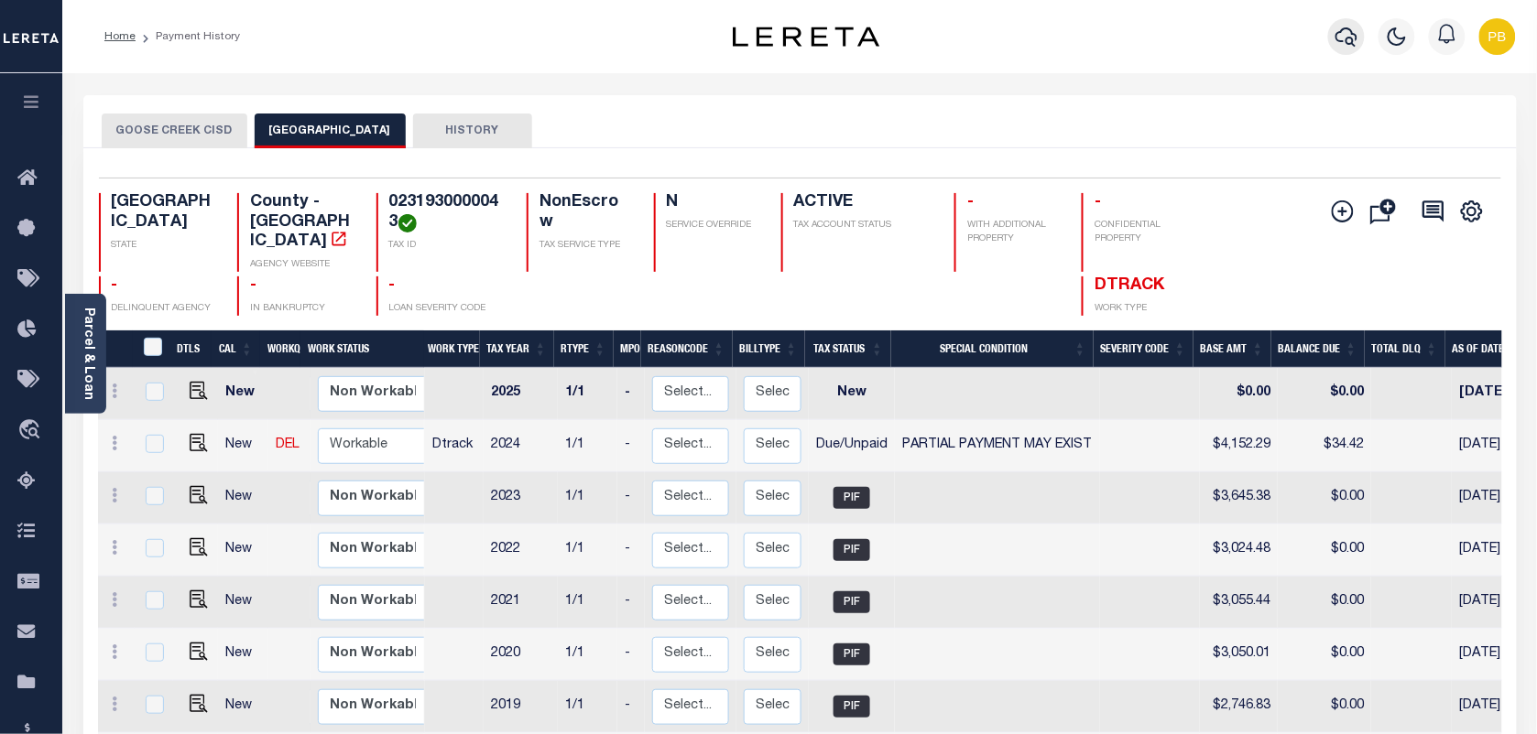
click at [1344, 34] on icon "button" at bounding box center [1346, 37] width 22 height 22
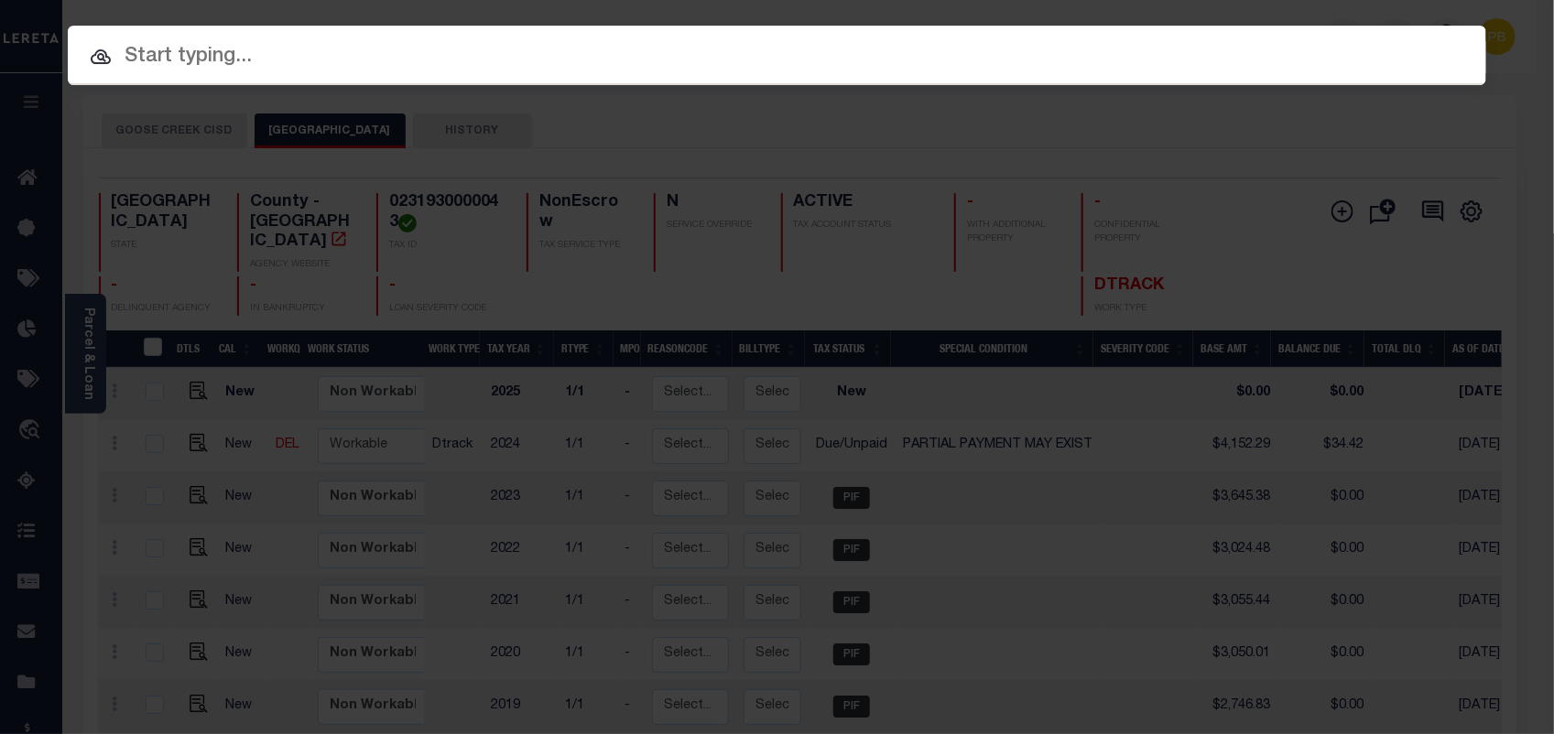
paste input "202135816"
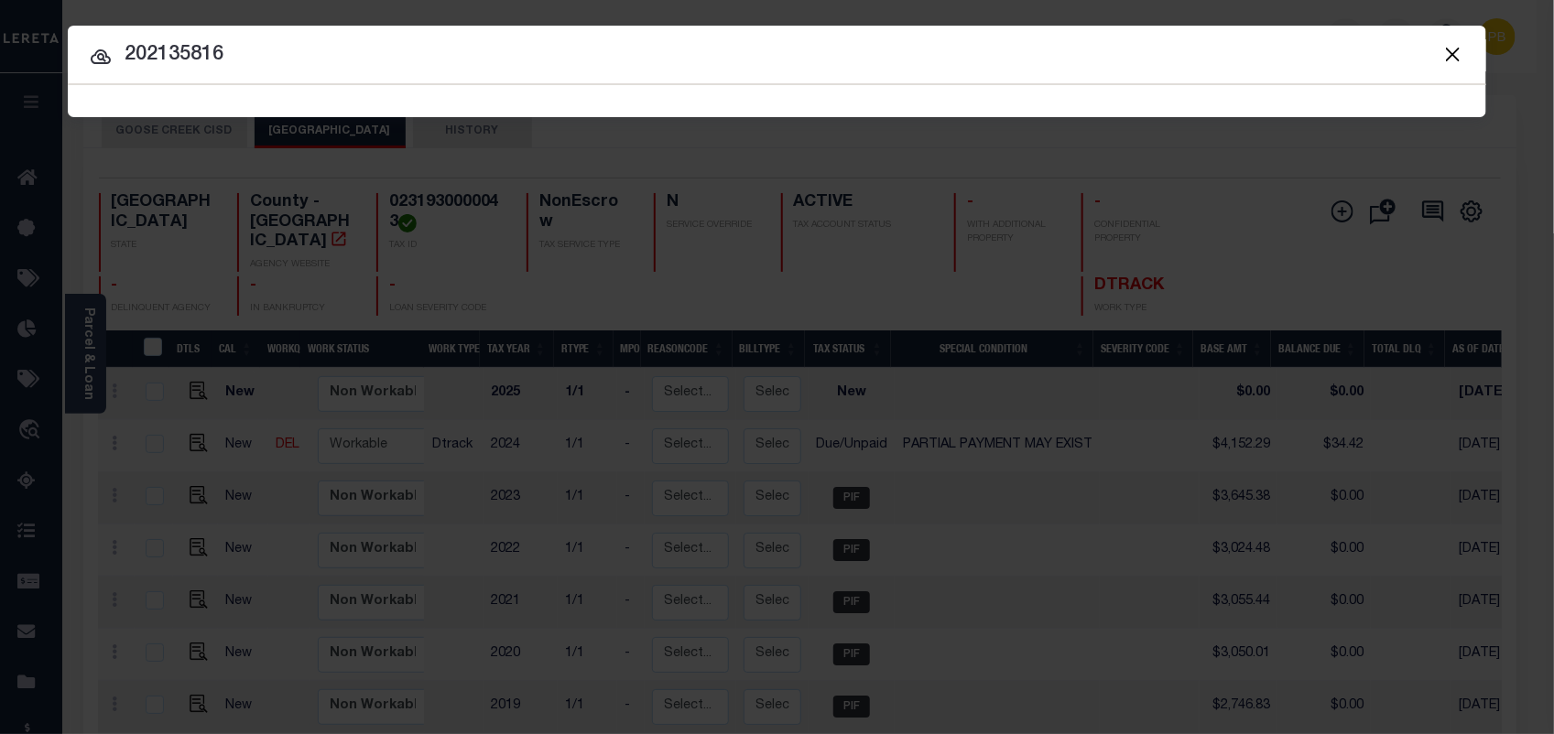
type input "202135816"
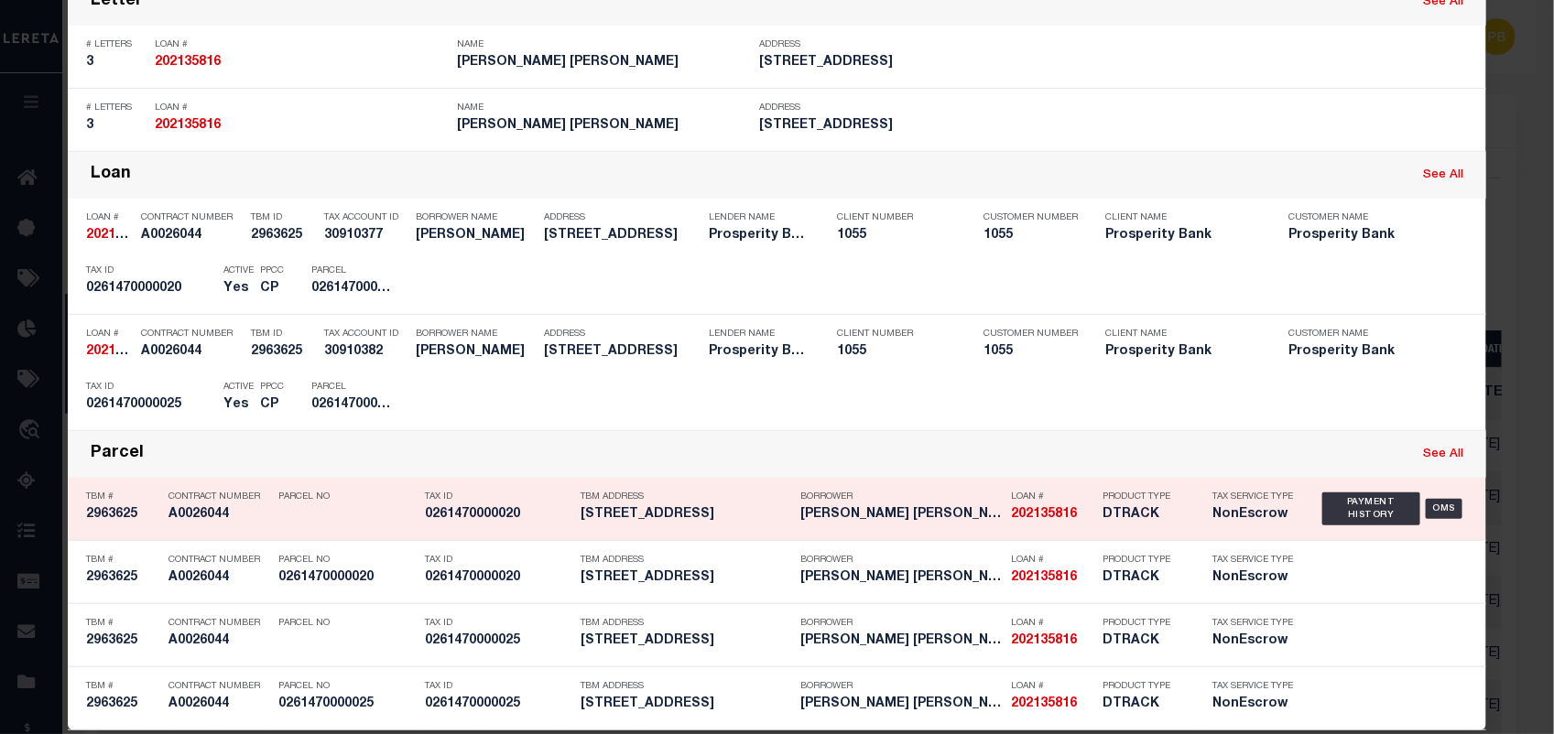
scroll to position [376, 0]
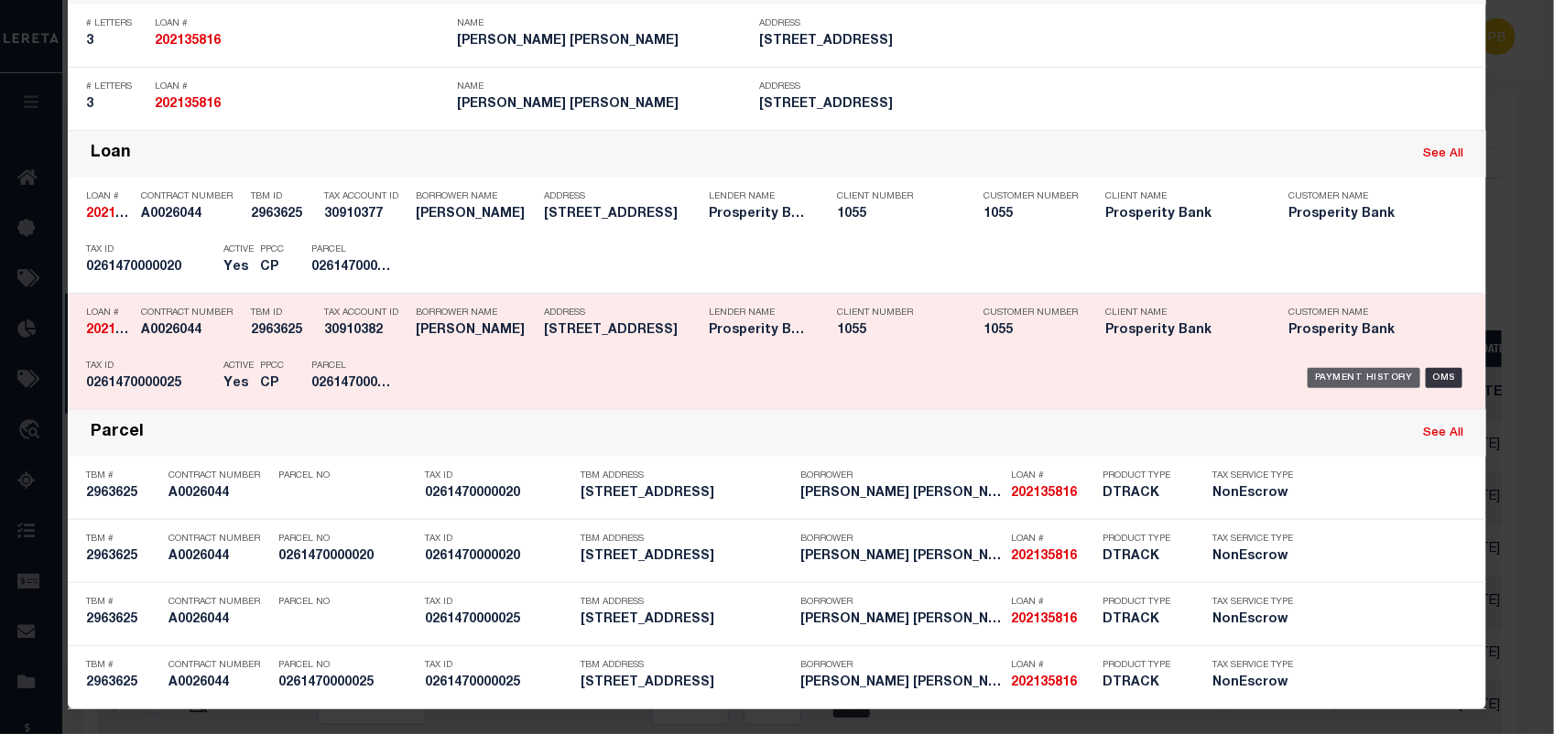
click at [1333, 380] on div "Payment History" at bounding box center [1364, 378] width 113 height 20
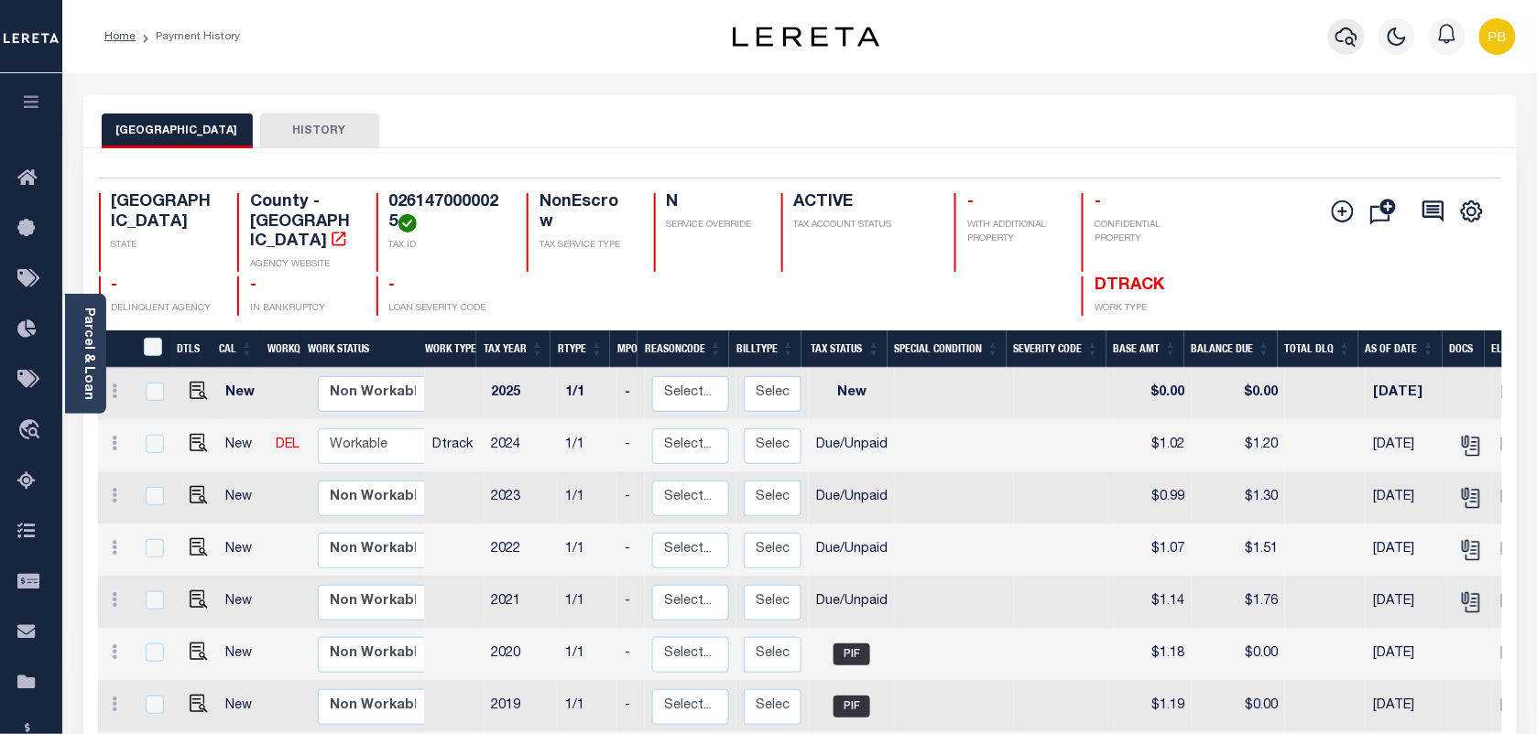
click at [1344, 38] on icon "button" at bounding box center [1346, 37] width 22 height 22
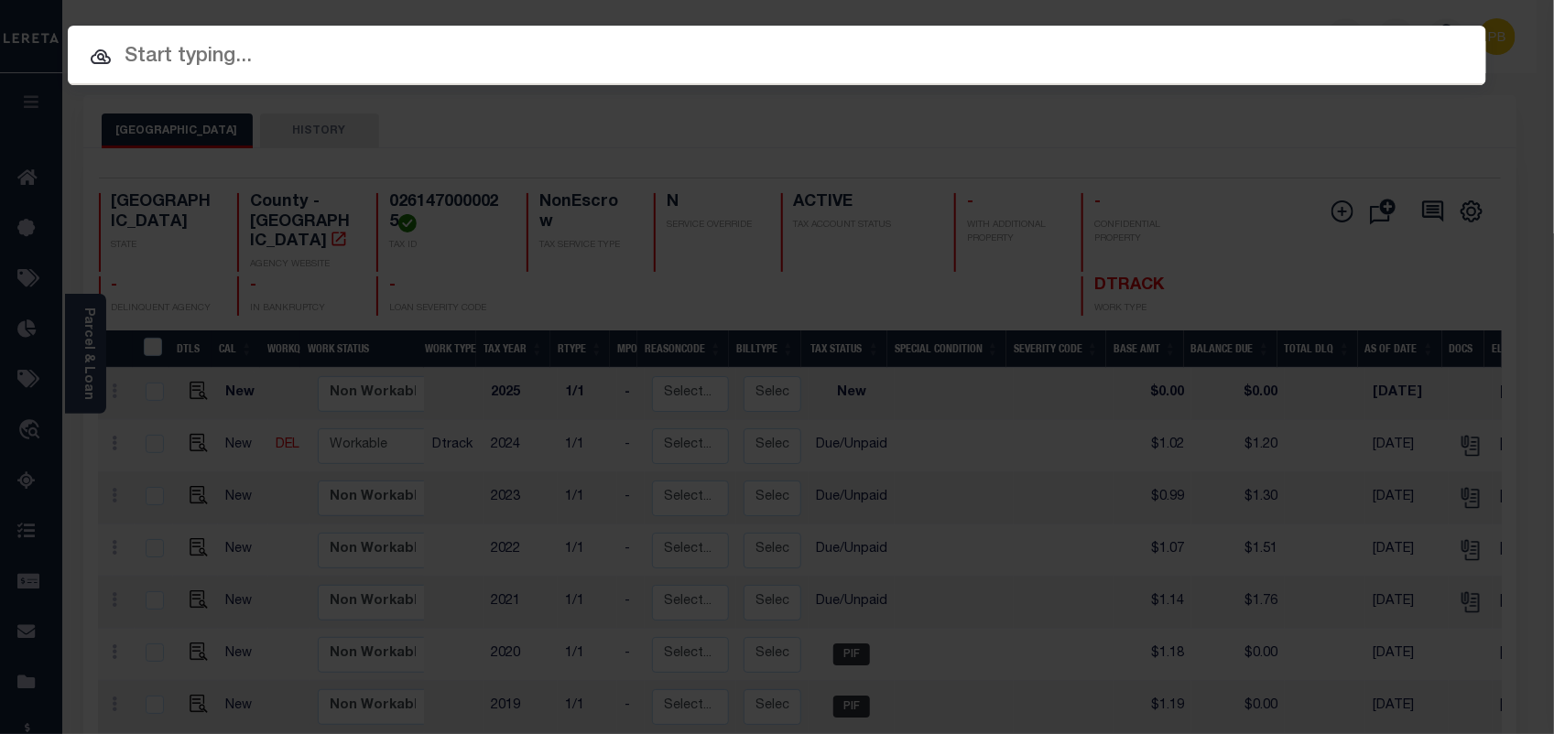
paste input "0261470000025"
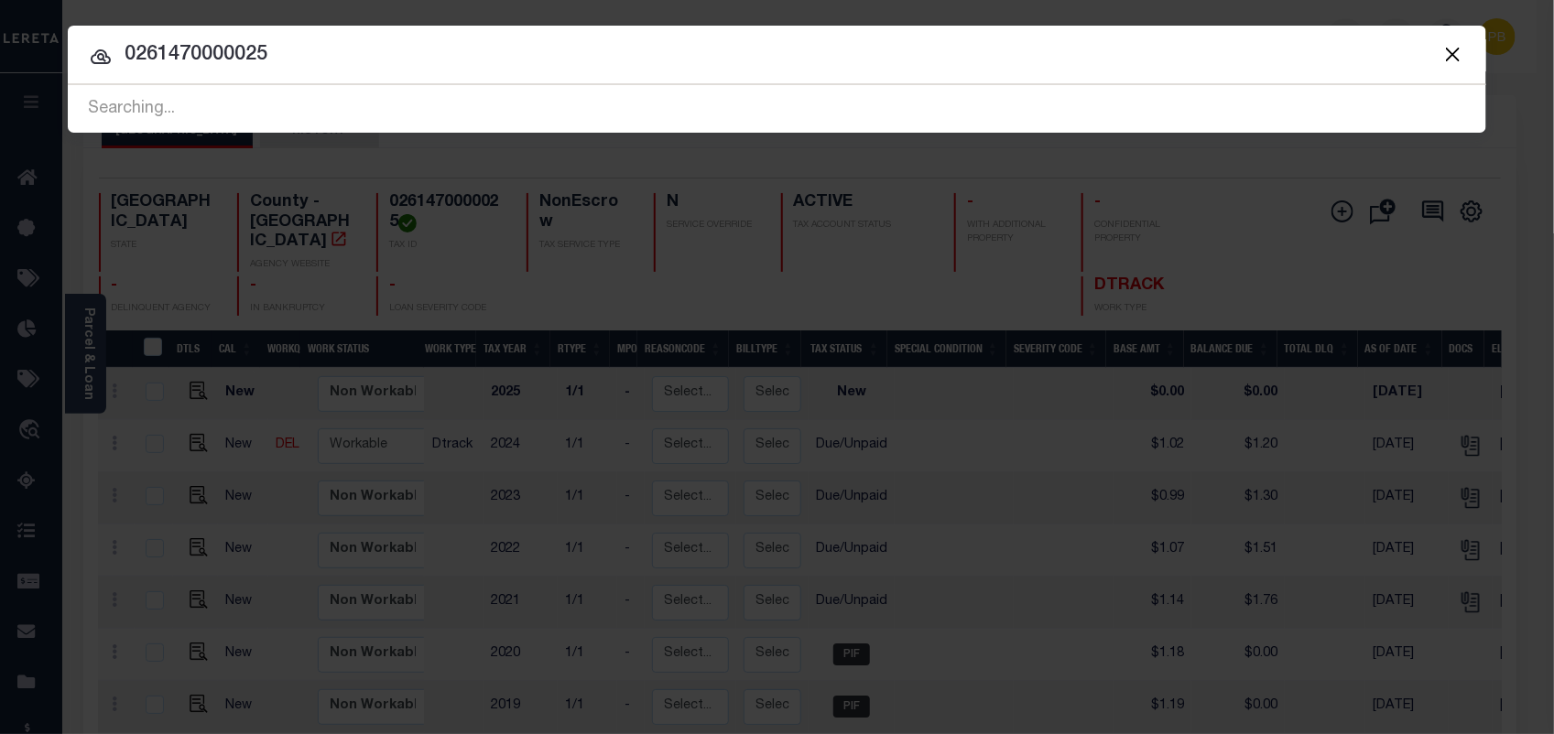
click at [327, 71] on div at bounding box center [777, 55] width 1419 height 59
click at [339, 55] on input "0261470000025" at bounding box center [777, 55] width 1419 height 32
type input "0"
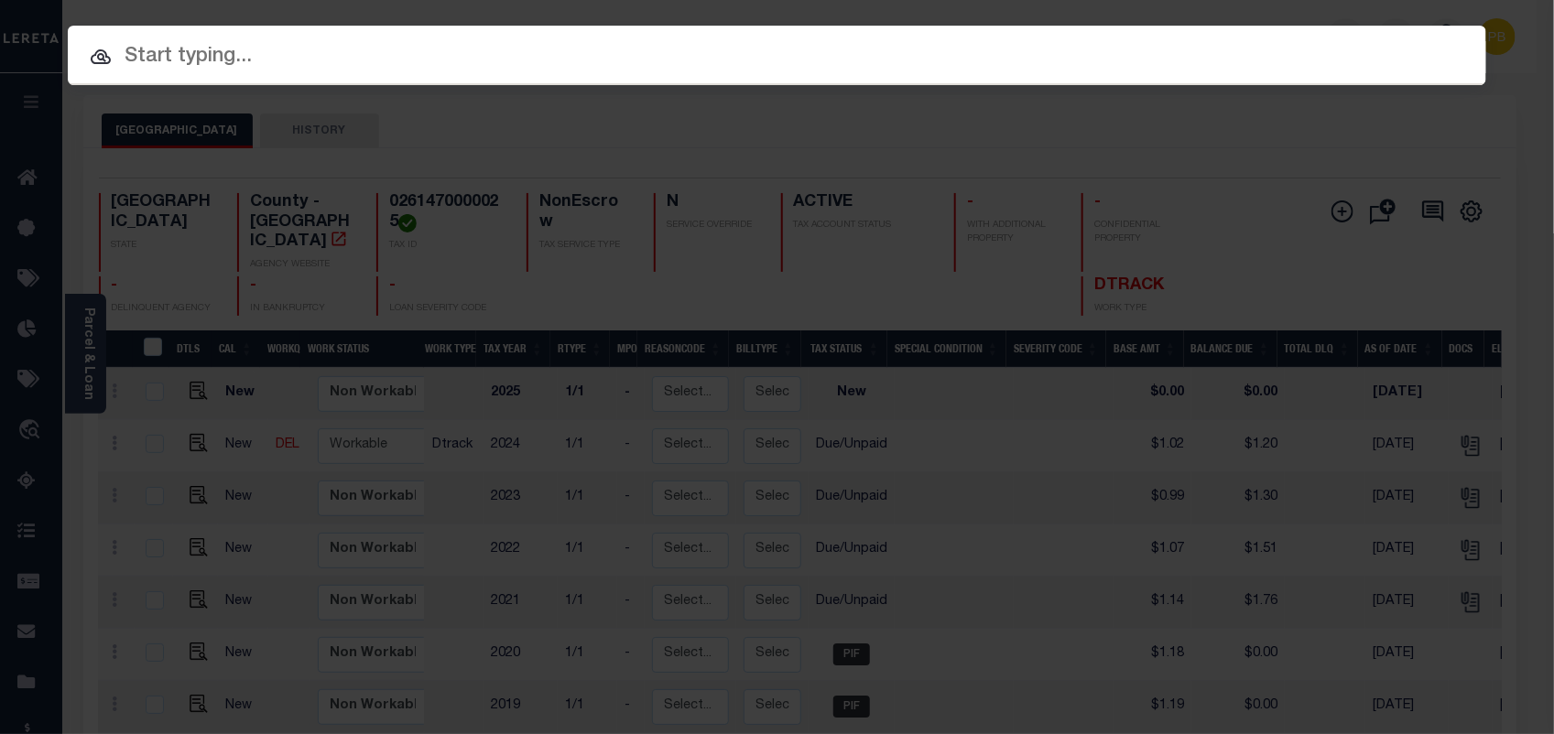
paste input "99846"
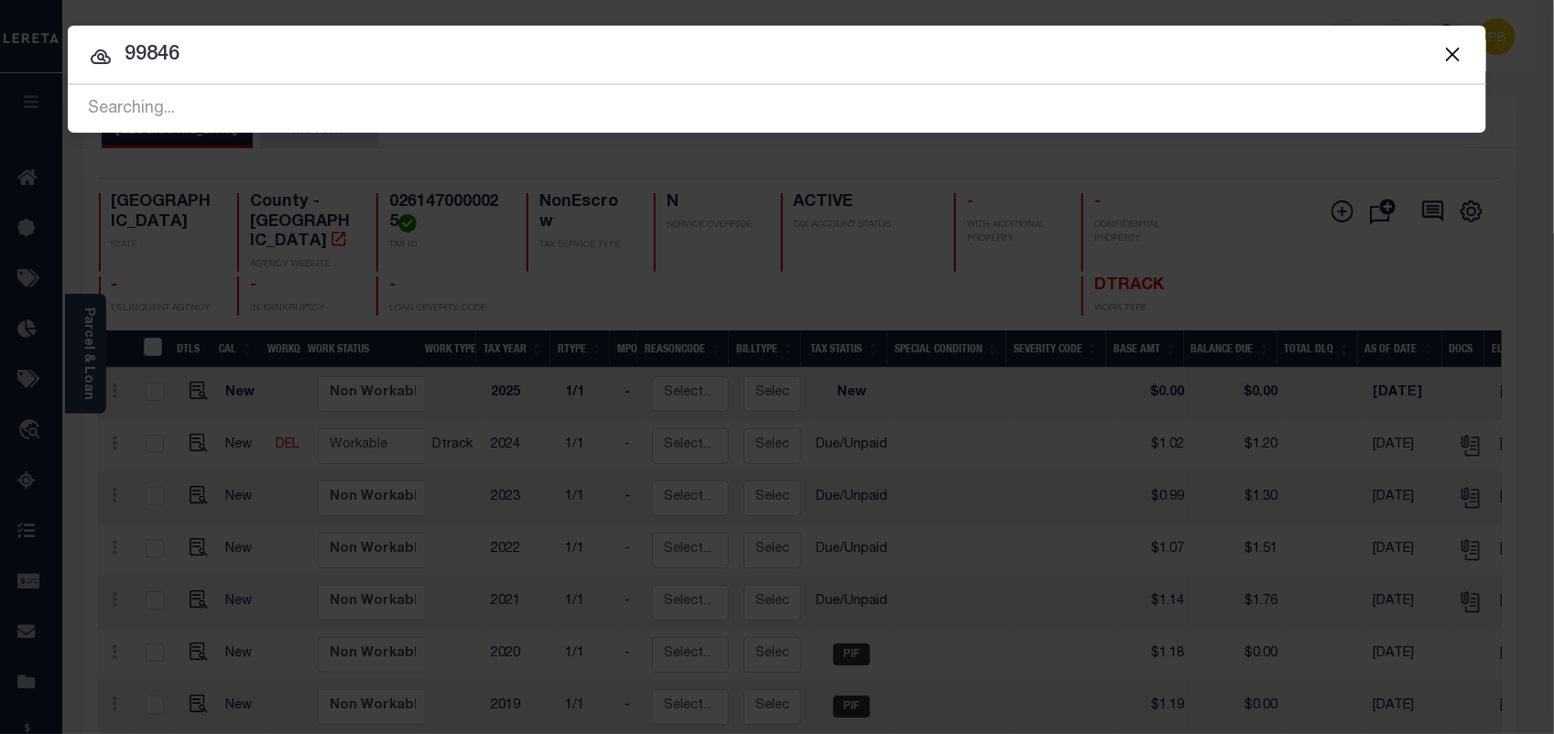
type input "99846"
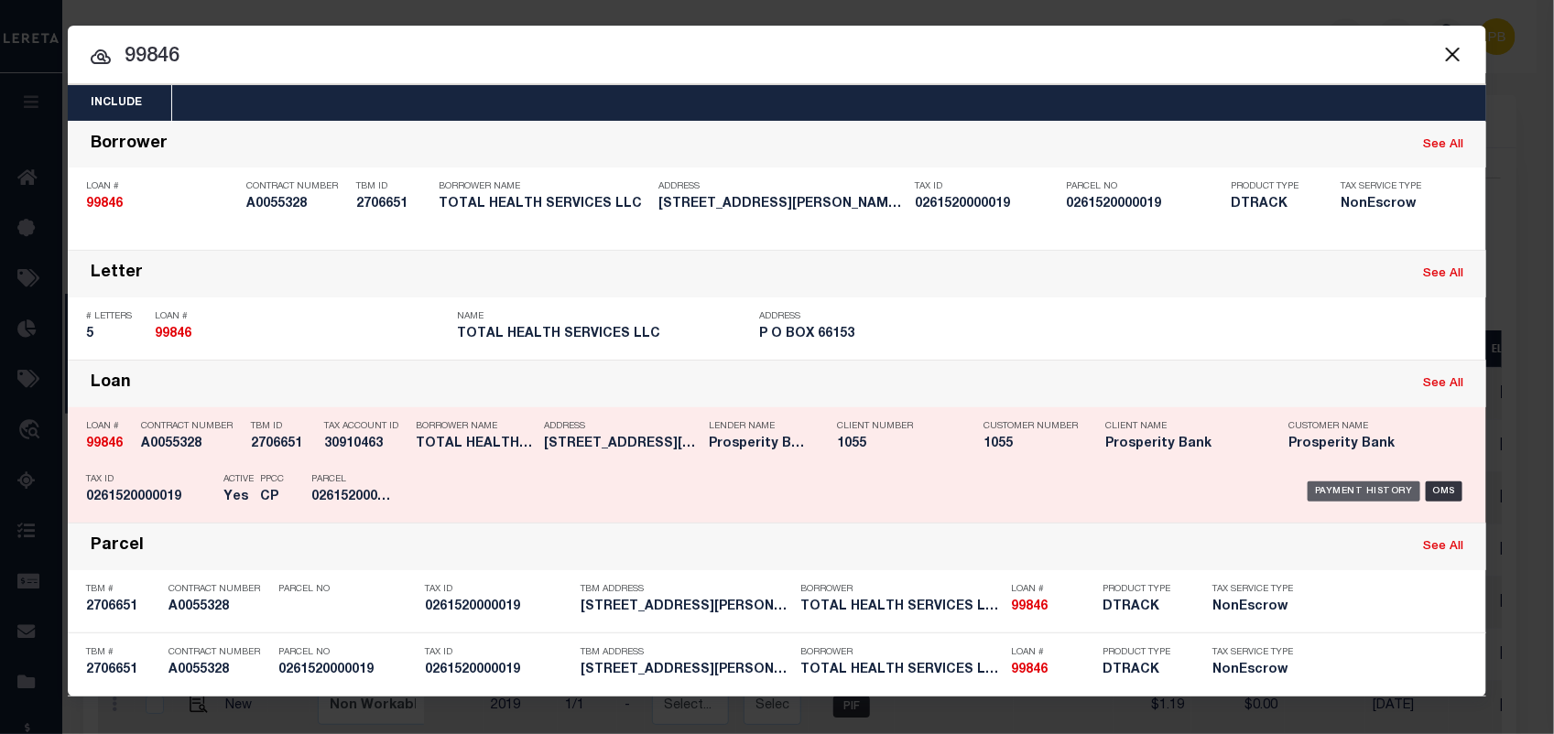
click at [1389, 493] on div "Payment History" at bounding box center [1364, 492] width 113 height 20
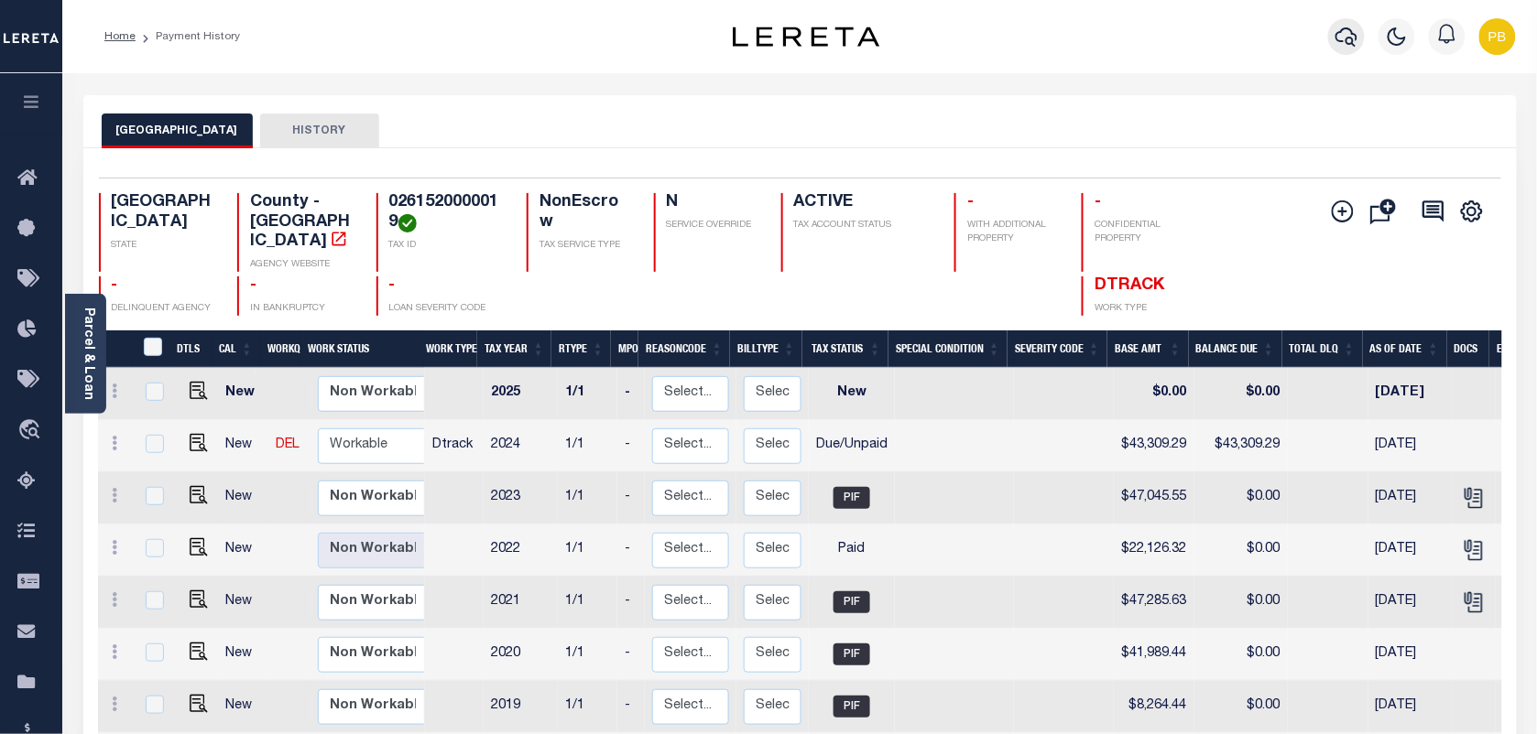
click at [1348, 38] on icon "button" at bounding box center [1346, 37] width 22 height 22
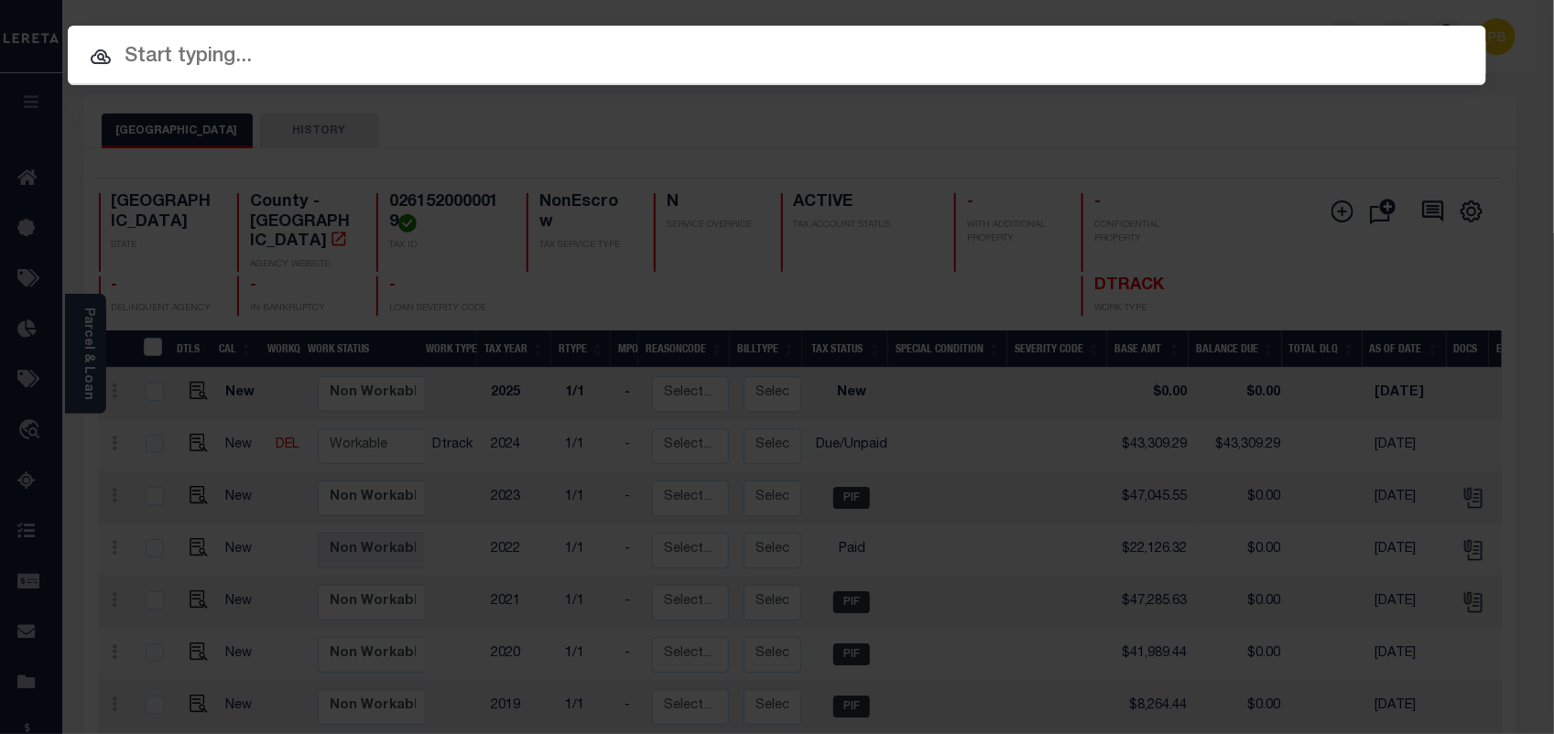
paste input "4000046953"
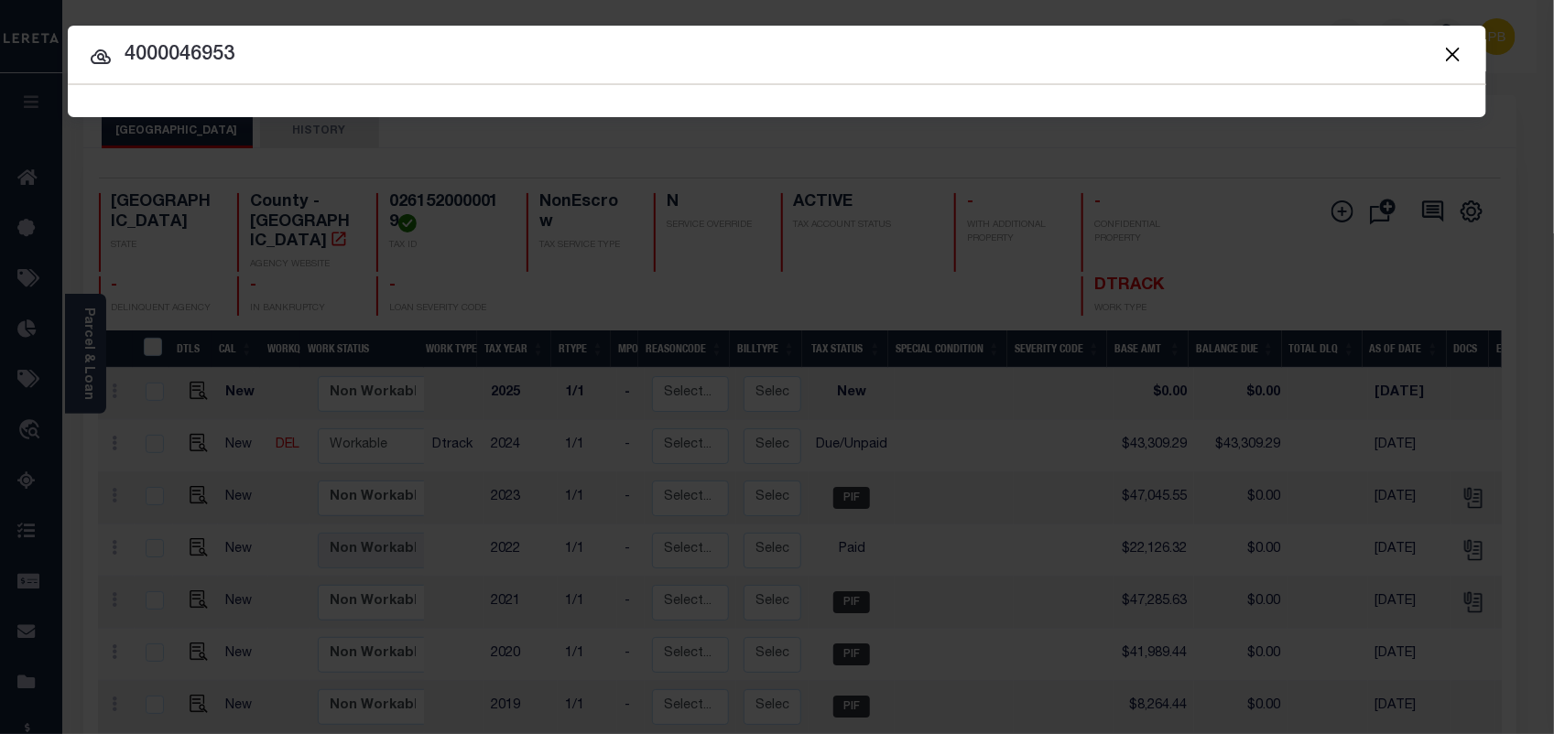
type input "4000046953"
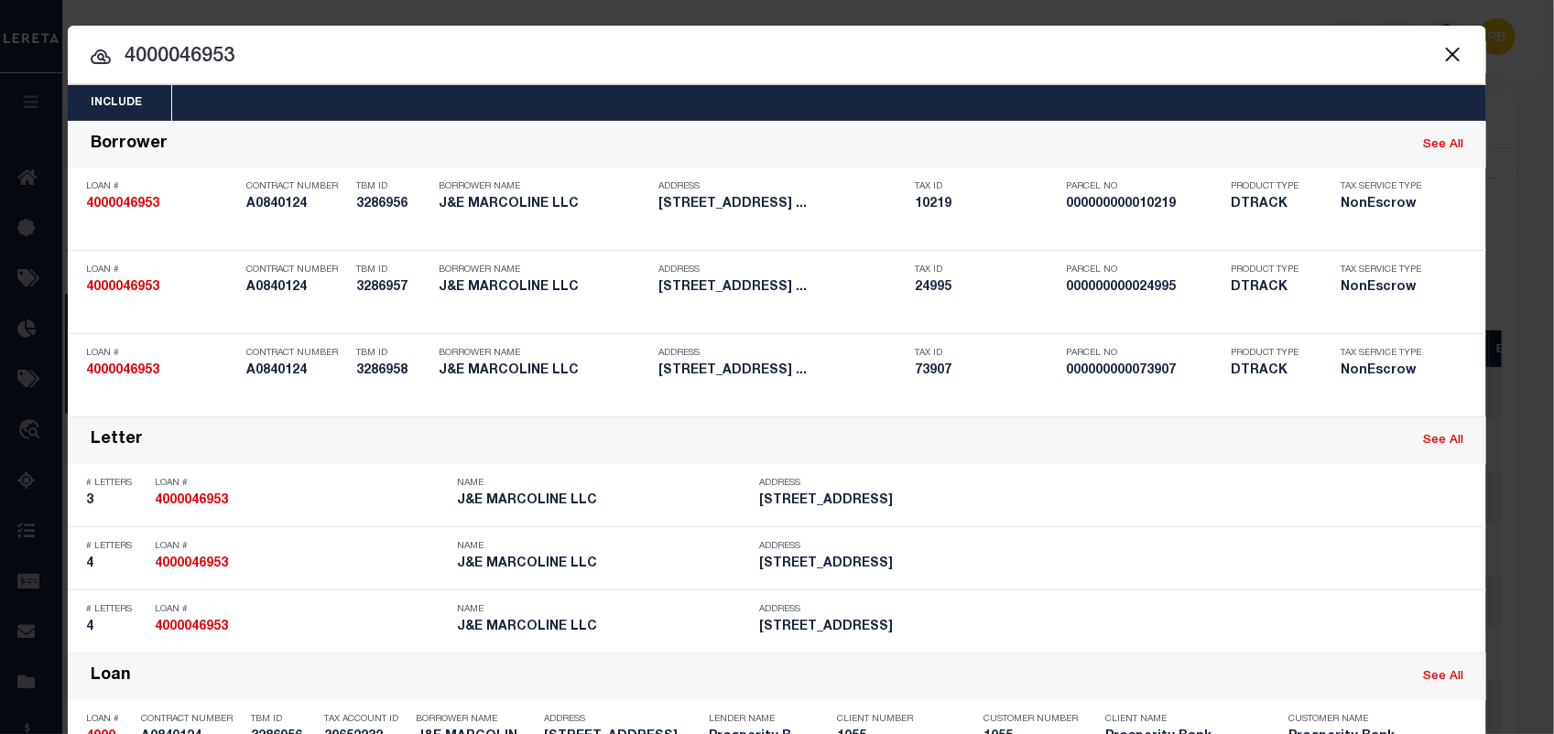
drag, startPoint x: 483, startPoint y: 55, endPoint x: 75, endPoint y: 48, distance: 407.6
click at [75, 48] on input "4000046953" at bounding box center [777, 57] width 1419 height 32
click at [1441, 55] on button "Close" at bounding box center [1453, 54] width 24 height 24
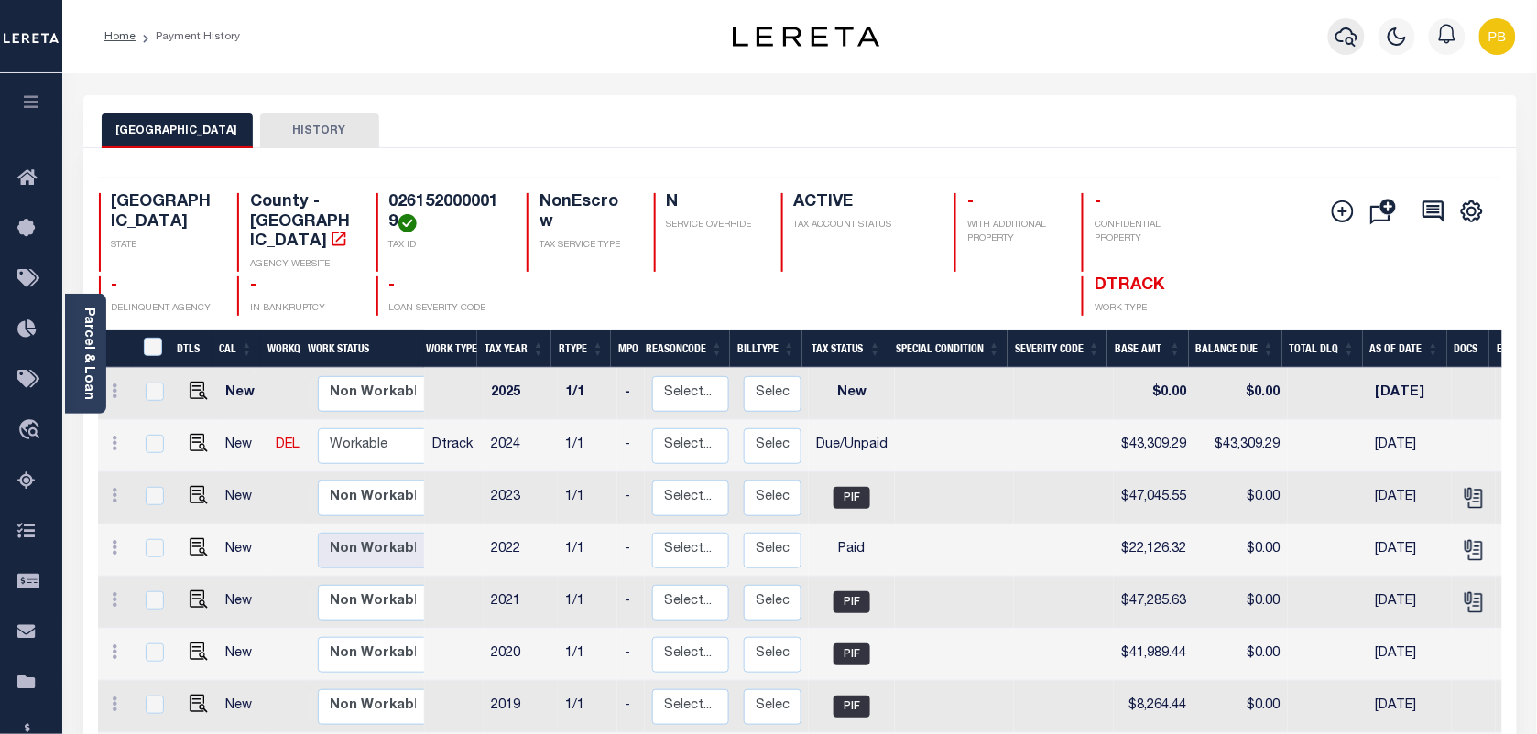
click at [1349, 33] on icon "button" at bounding box center [1346, 37] width 22 height 22
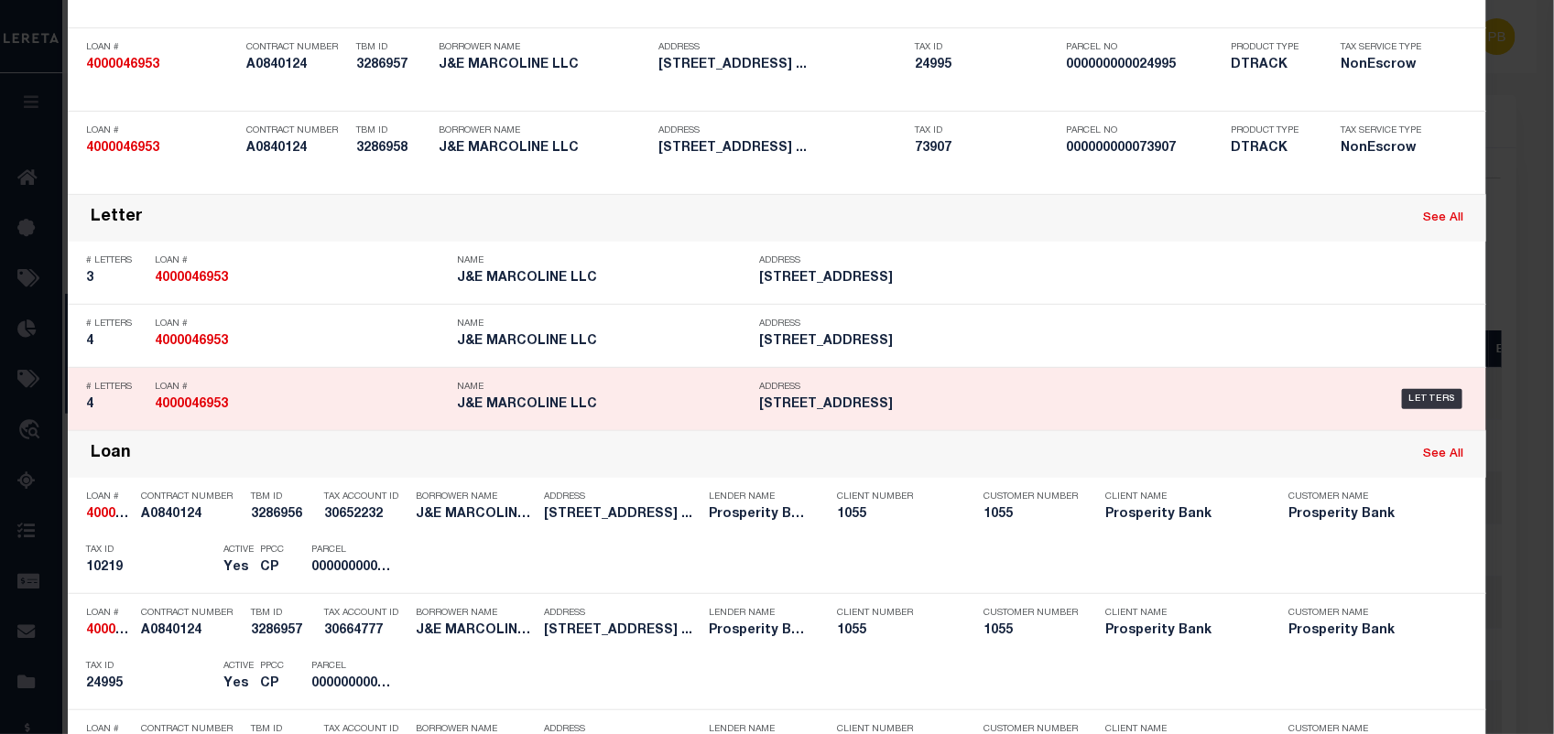
scroll to position [229, 0]
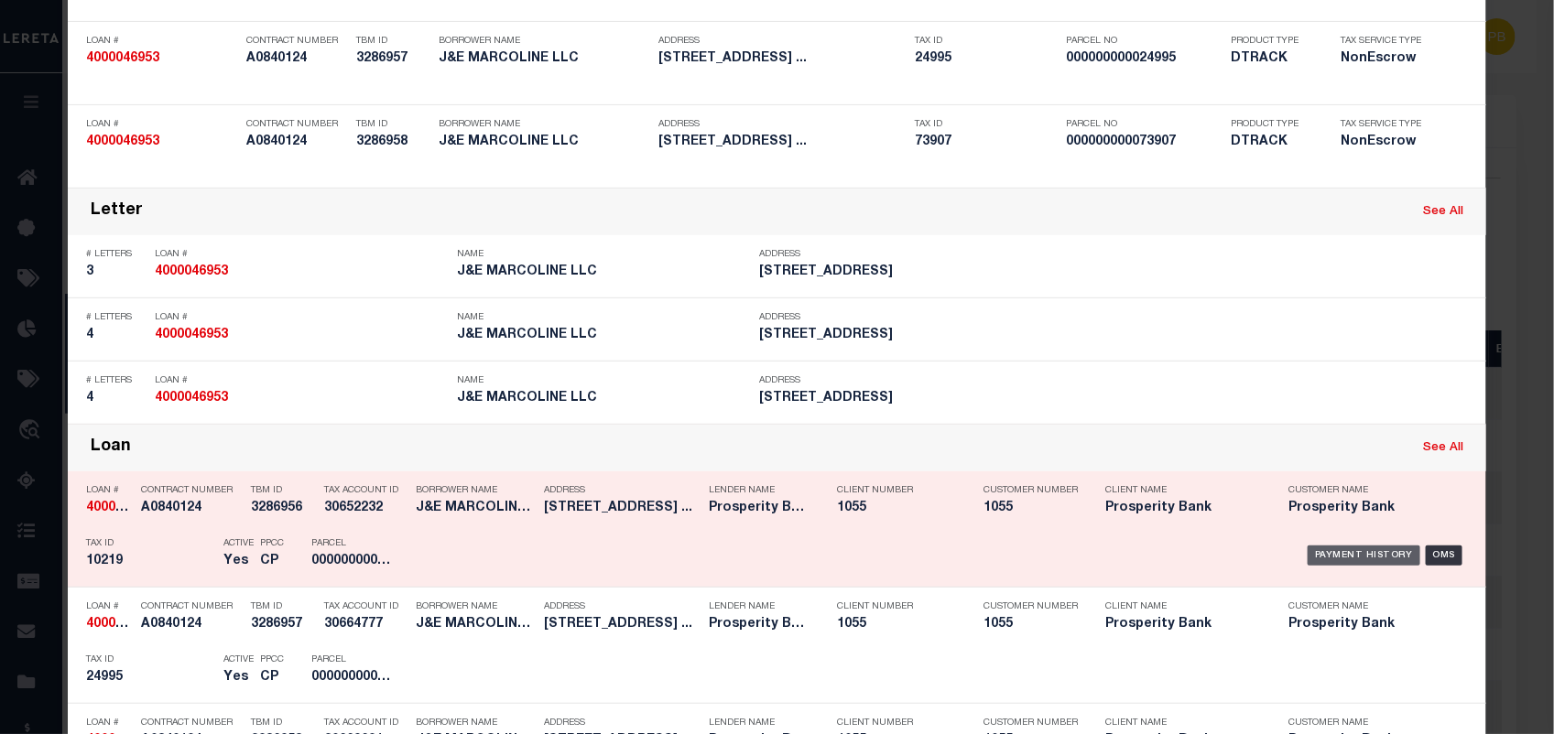
click at [1357, 560] on div "Payment History" at bounding box center [1364, 556] width 113 height 20
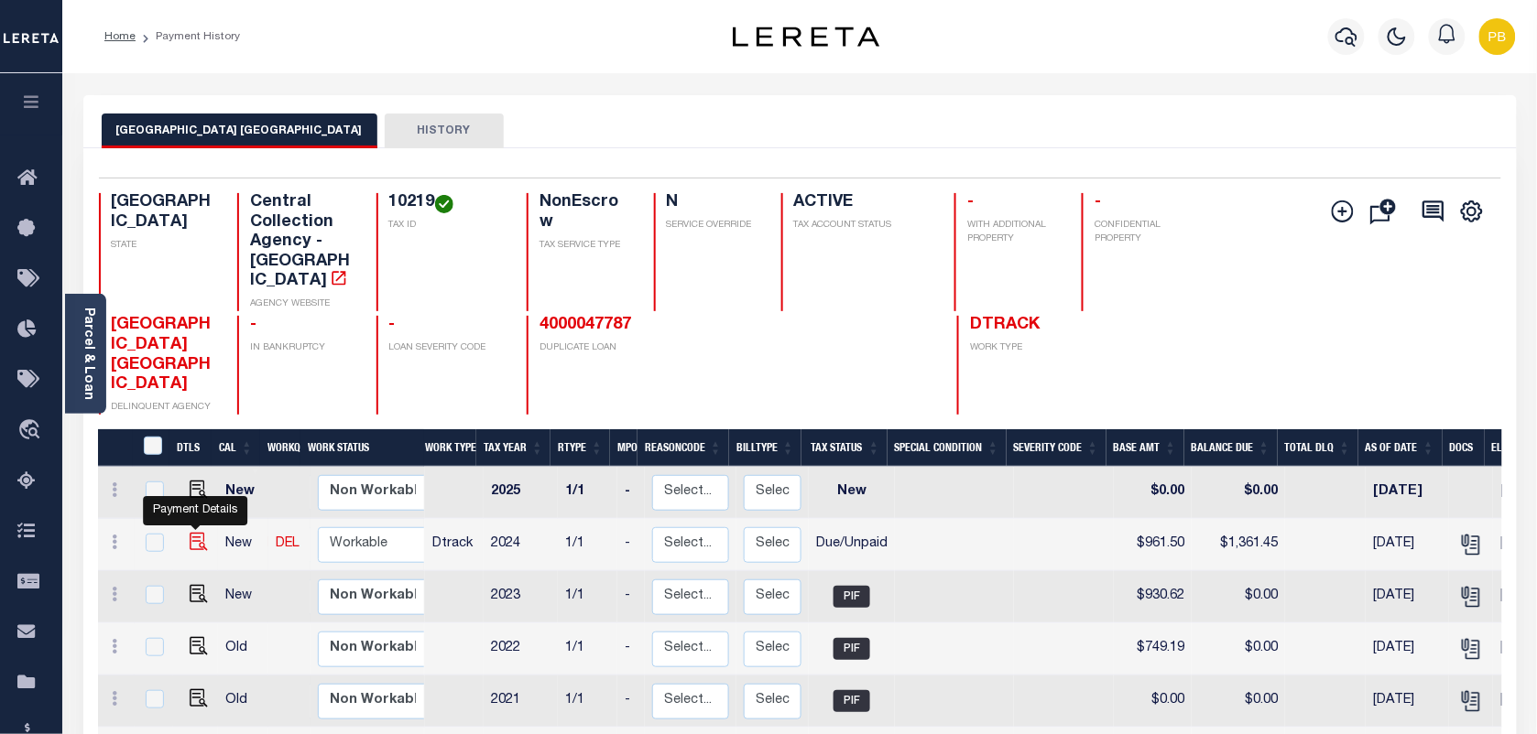
click at [195, 533] on img "" at bounding box center [199, 542] width 18 height 18
checkbox input "true"
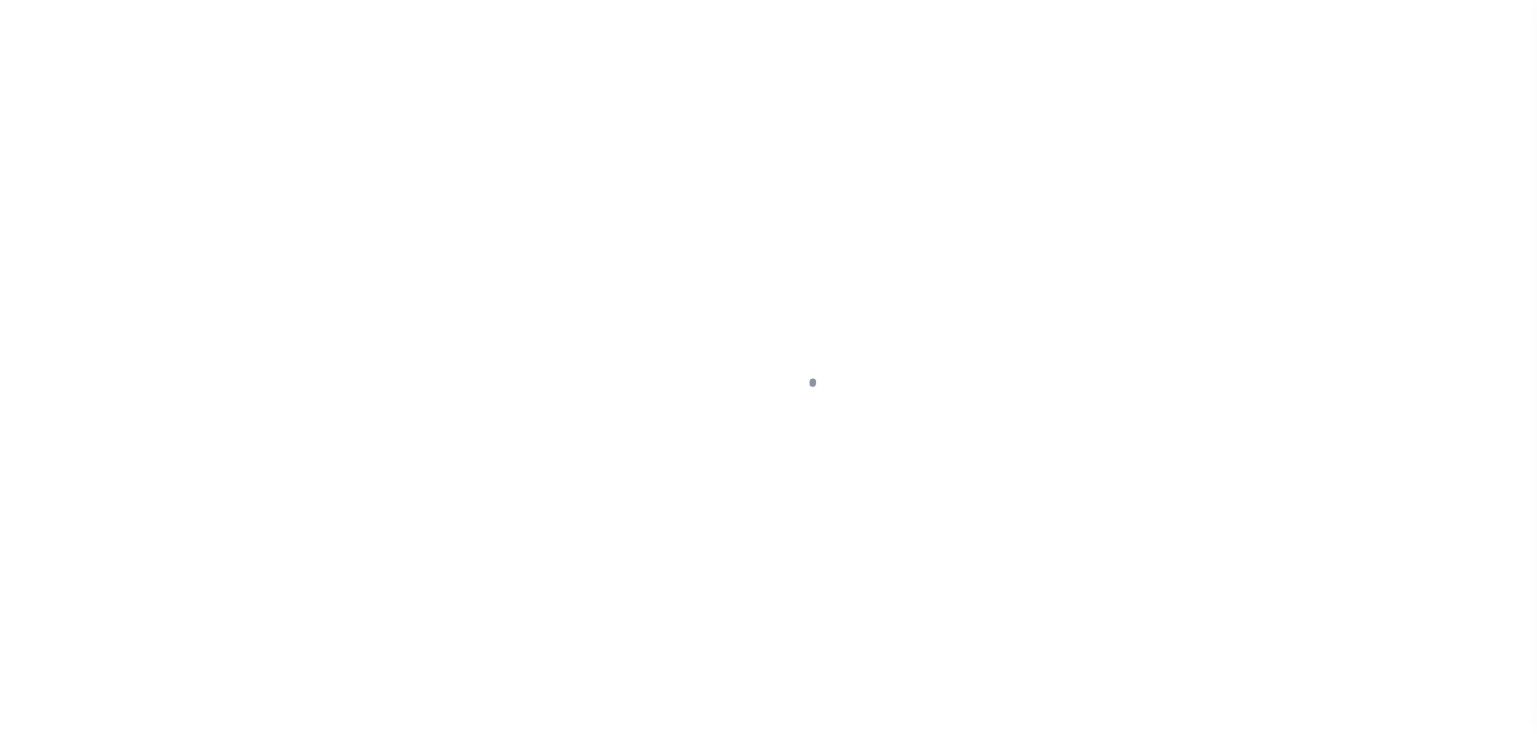
select select "DUE"
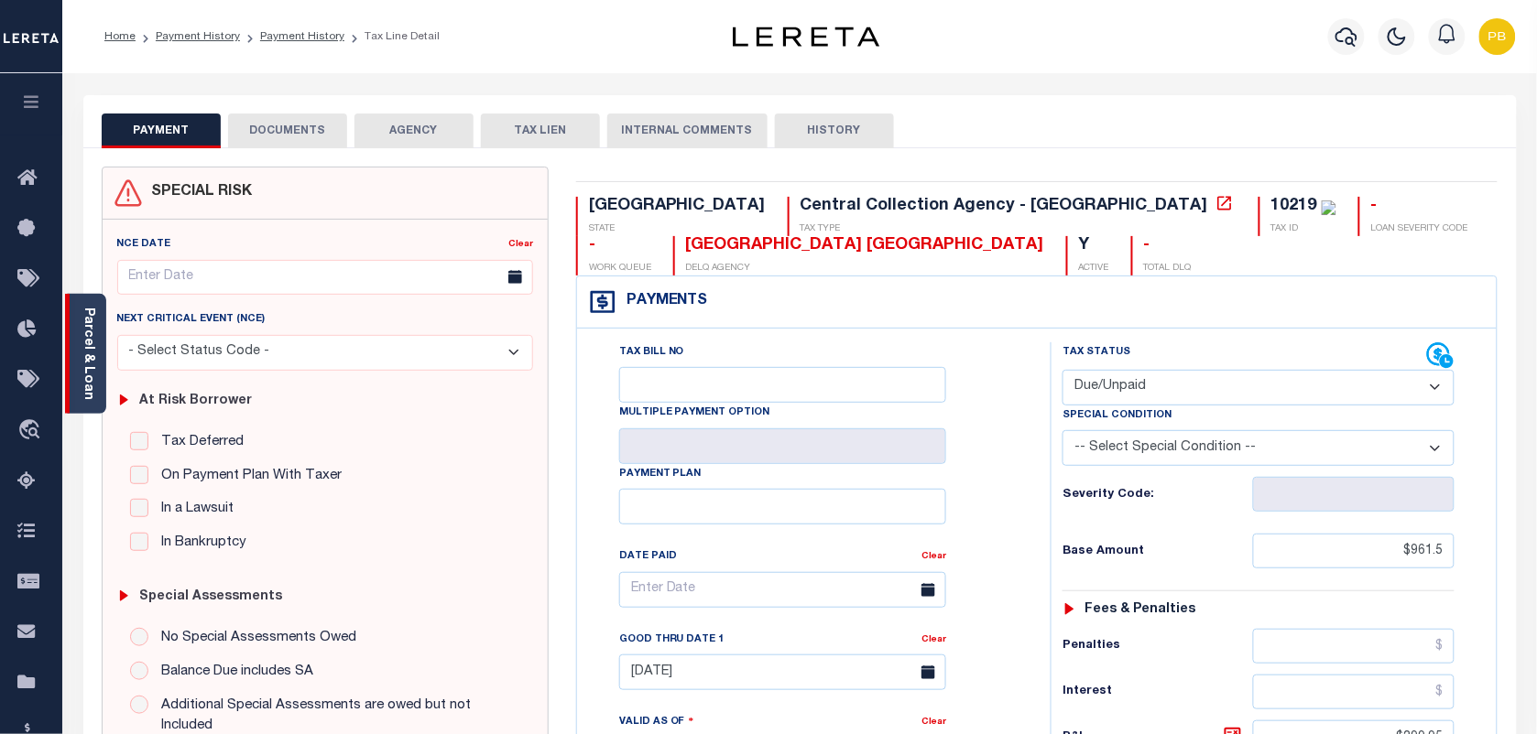
click at [101, 353] on div "Parcel & Loan" at bounding box center [85, 354] width 41 height 120
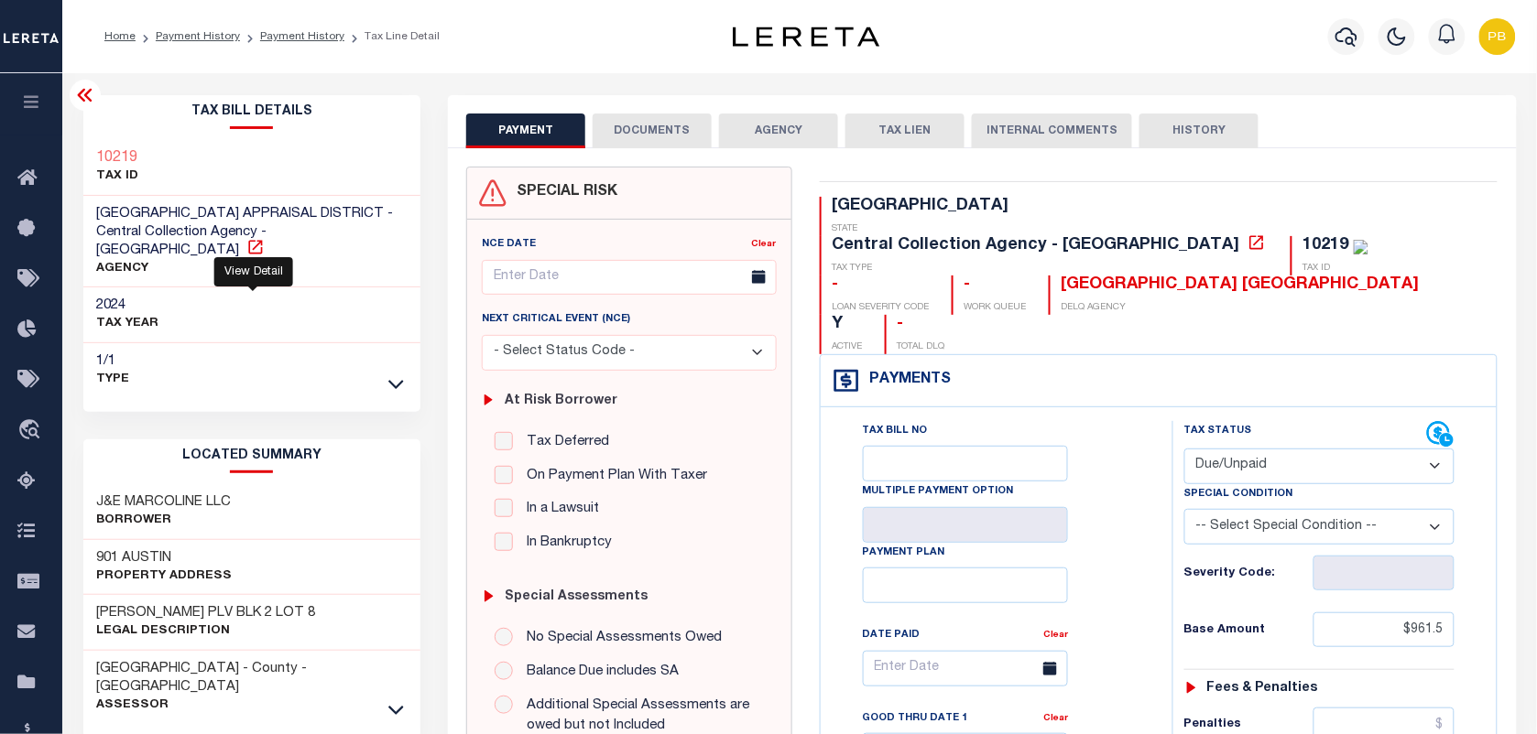
click at [248, 238] on icon at bounding box center [255, 247] width 18 height 18
click at [713, 129] on div "PAYMENT DOCUMENTS AGENCY DELINQUENT PAYEE TAX LIEN HISTORY" at bounding box center [981, 131] width 1031 height 34
click at [653, 144] on button "DOCUMENTS" at bounding box center [652, 131] width 119 height 35
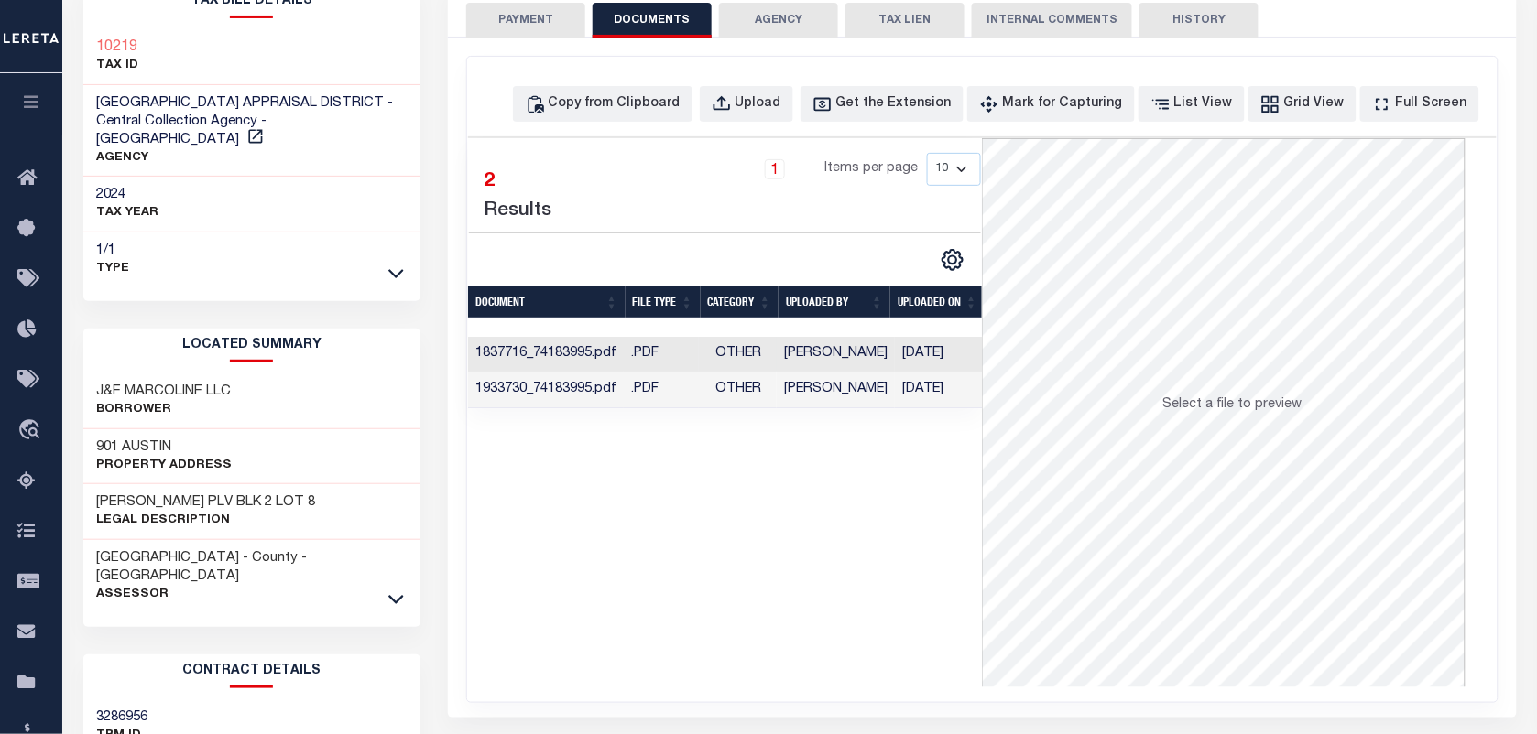
scroll to position [114, 0]
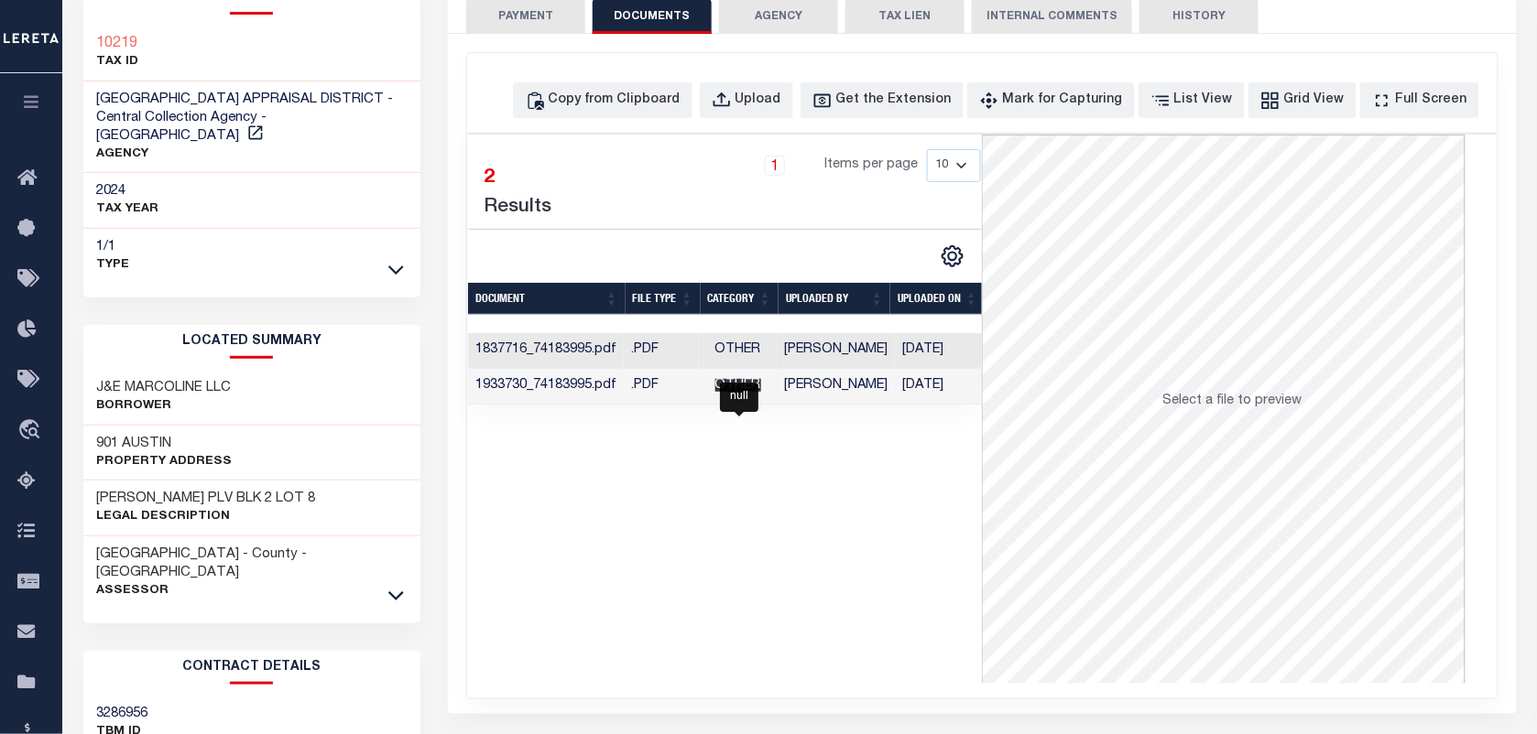
click at [735, 391] on span "Other" at bounding box center [738, 385] width 46 height 13
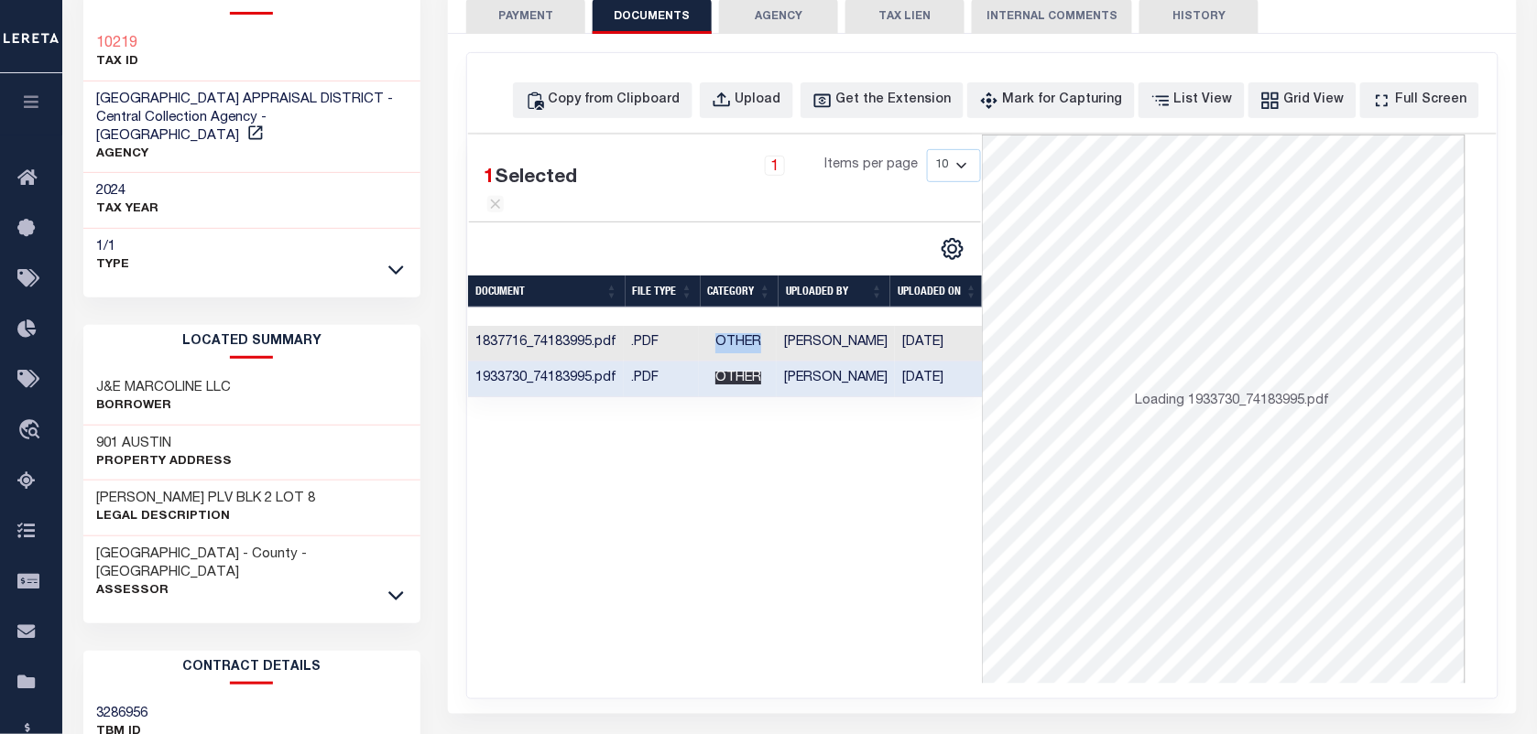
click at [735, 362] on td "Other" at bounding box center [738, 344] width 78 height 36
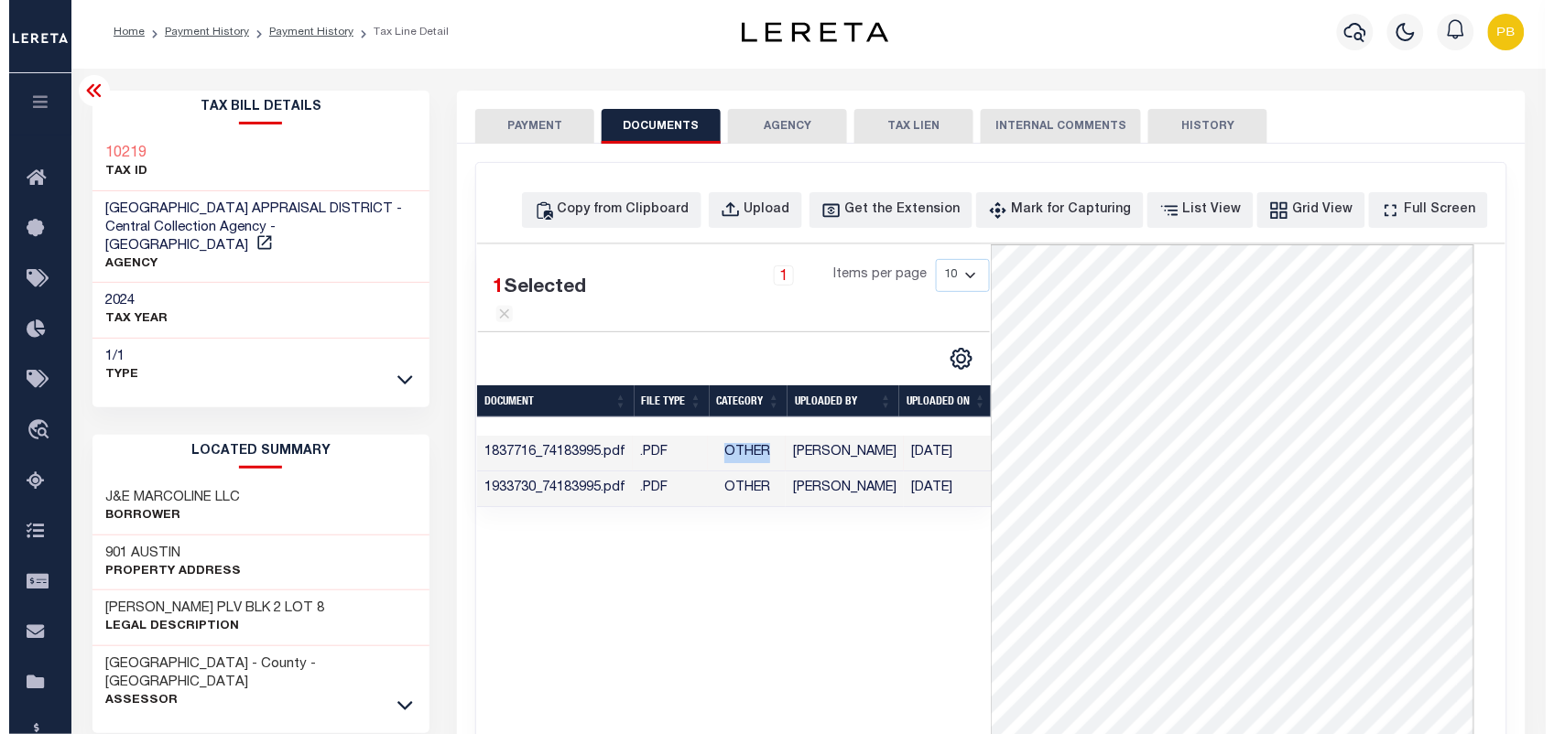
scroll to position [0, 0]
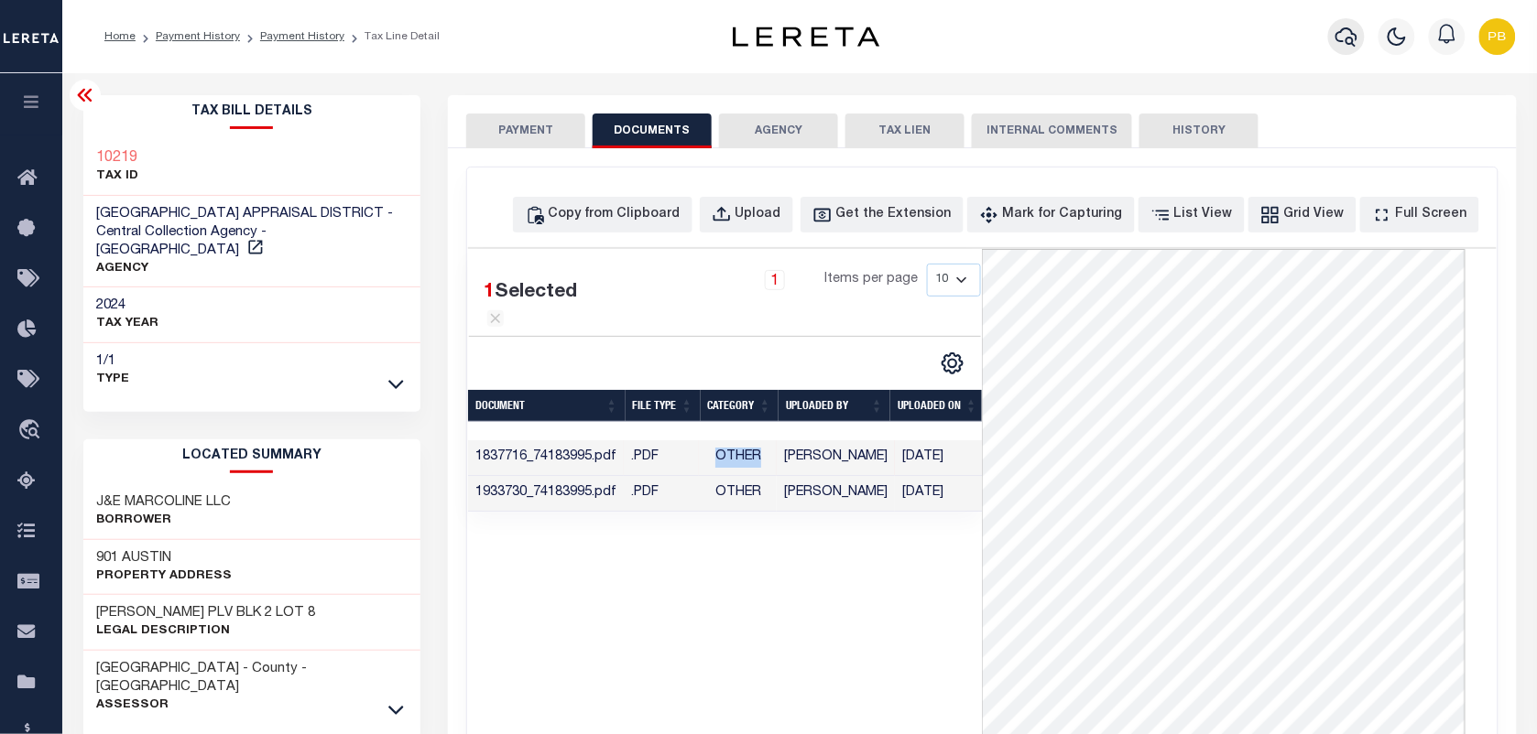
click at [1351, 39] on icon "button" at bounding box center [1346, 37] width 22 height 22
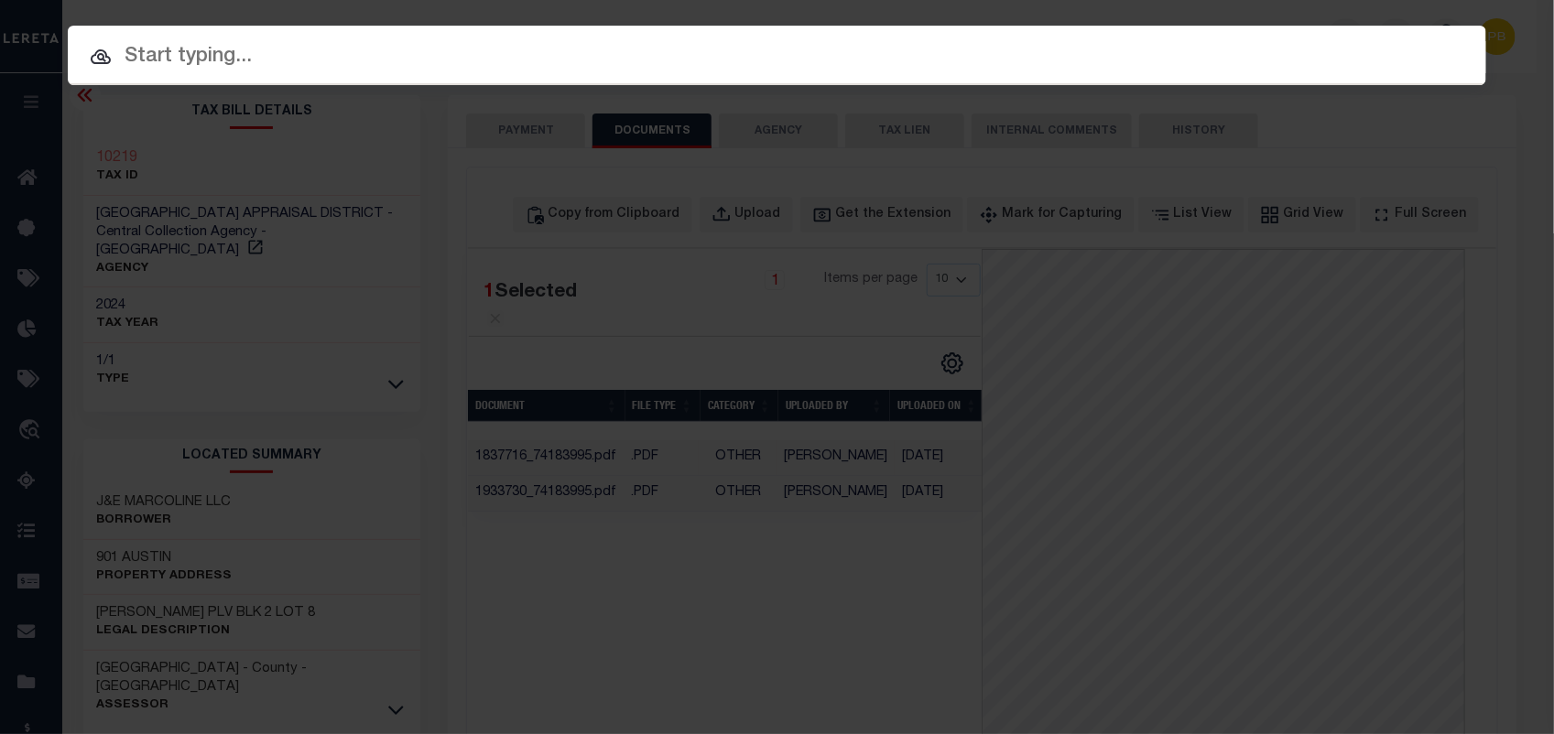
paste input "8258925"
type input "8258925"
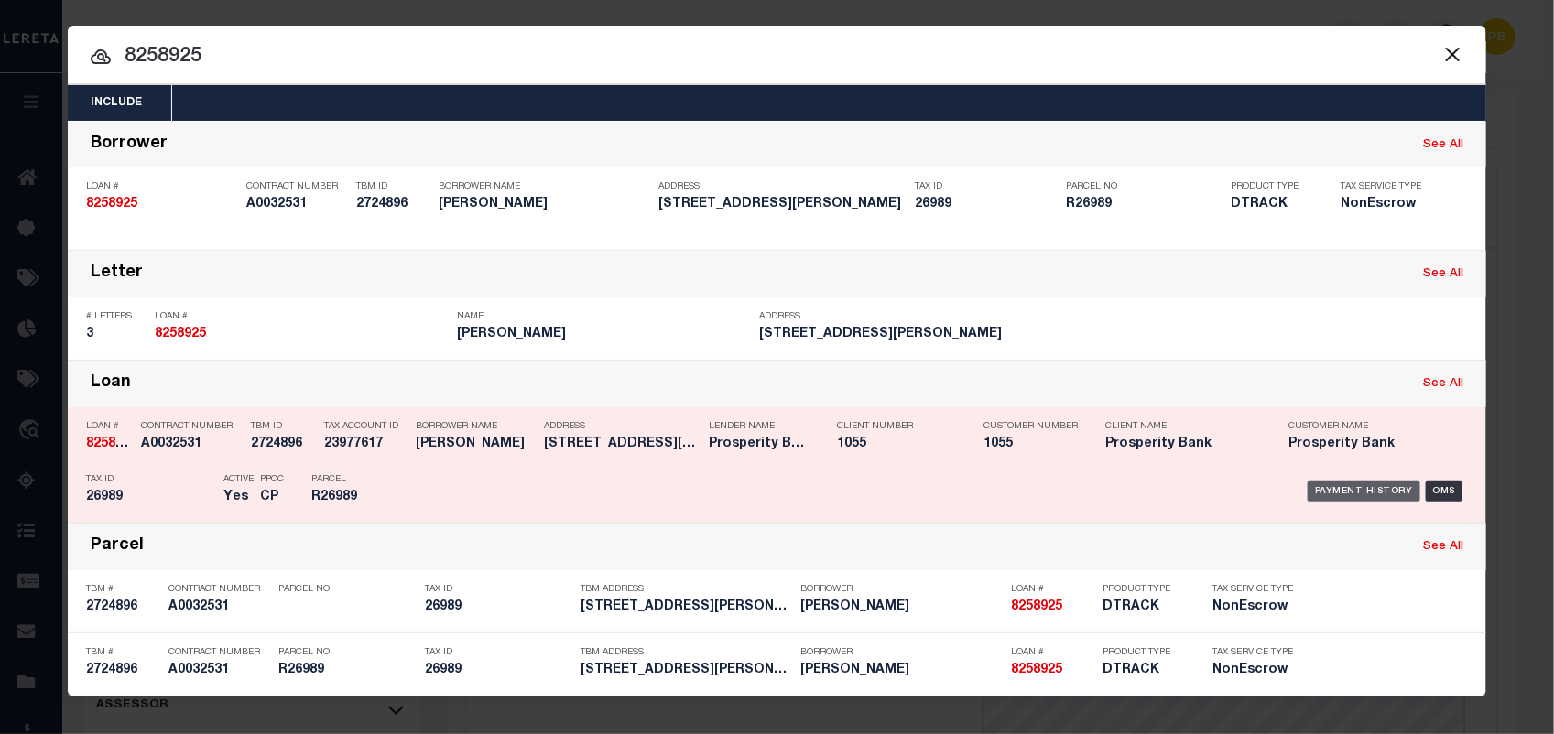
click at [1356, 495] on div "Payment History" at bounding box center [1364, 492] width 113 height 20
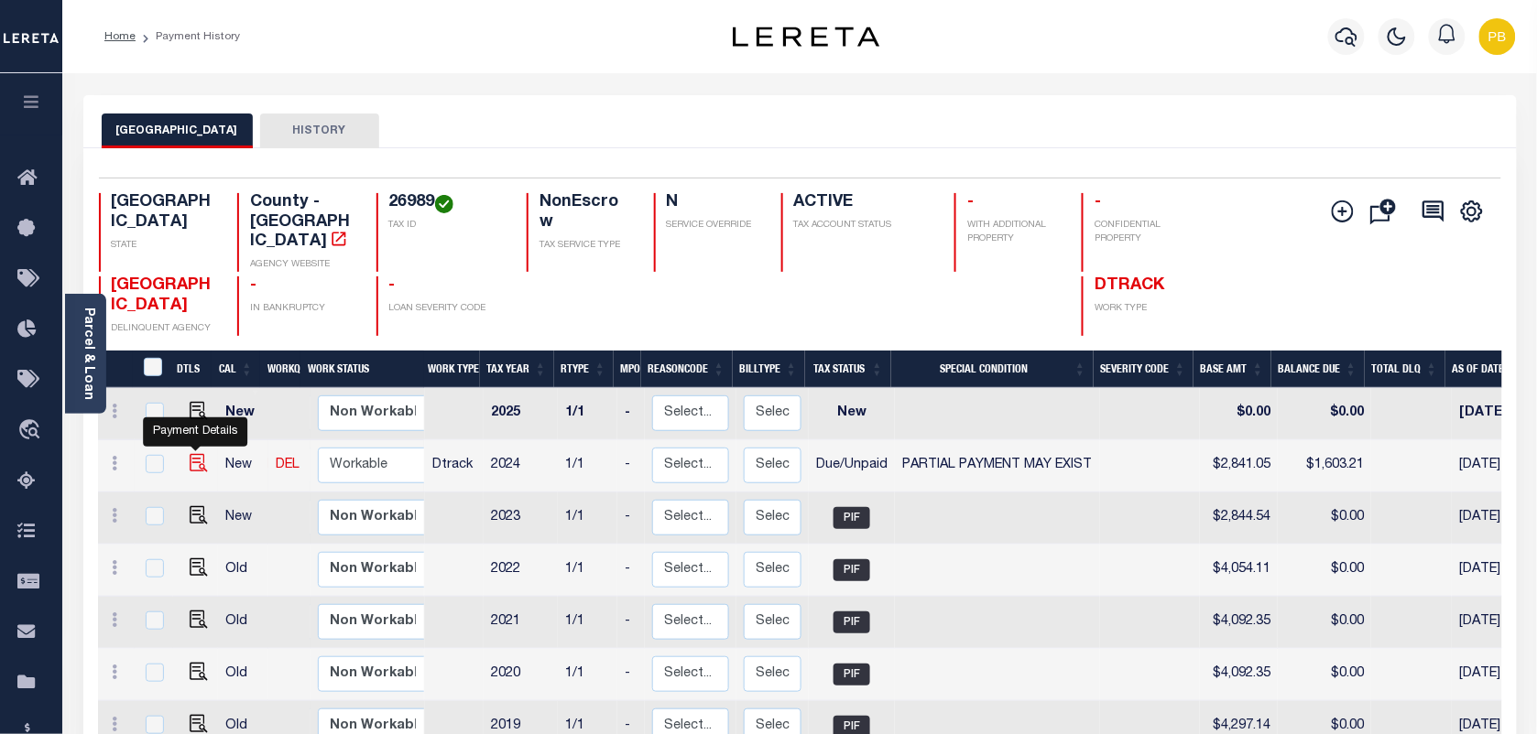
click at [193, 454] on img "" at bounding box center [199, 463] width 18 height 18
checkbox input "true"
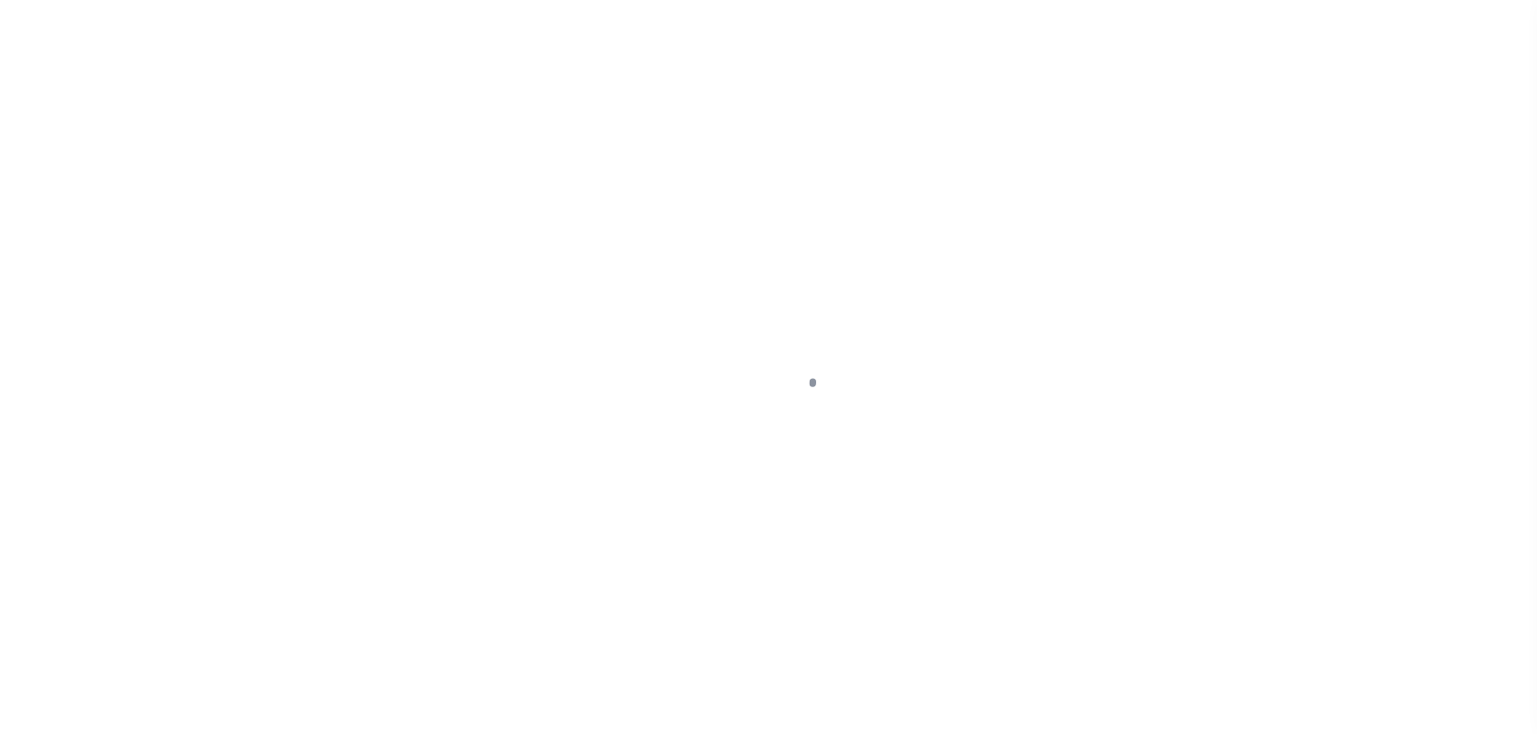
select select "DUE"
select select "15"
